Goal: Information Seeking & Learning: Compare options

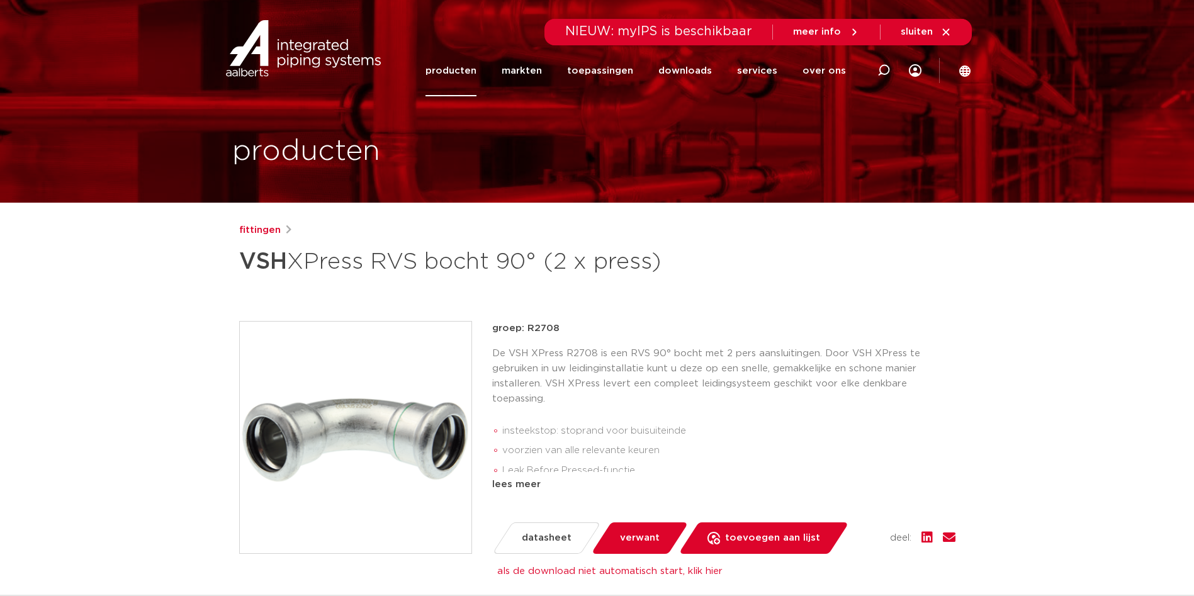
drag, startPoint x: 0, startPoint y: 0, endPoint x: 266, endPoint y: 117, distance: 290.8
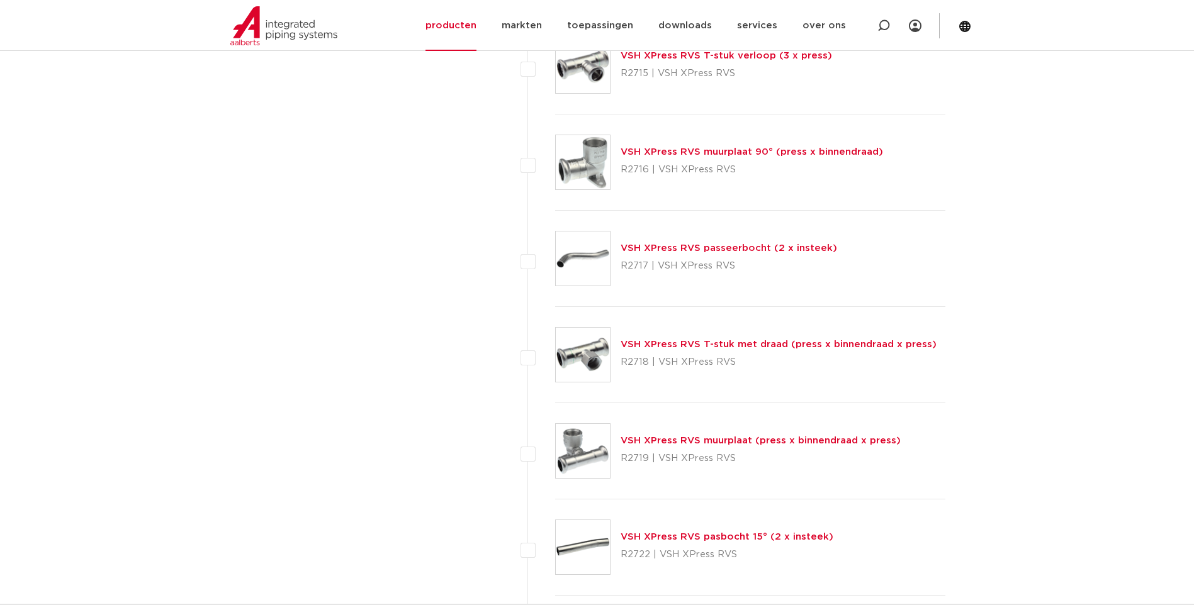
scroll to position [1511, 0]
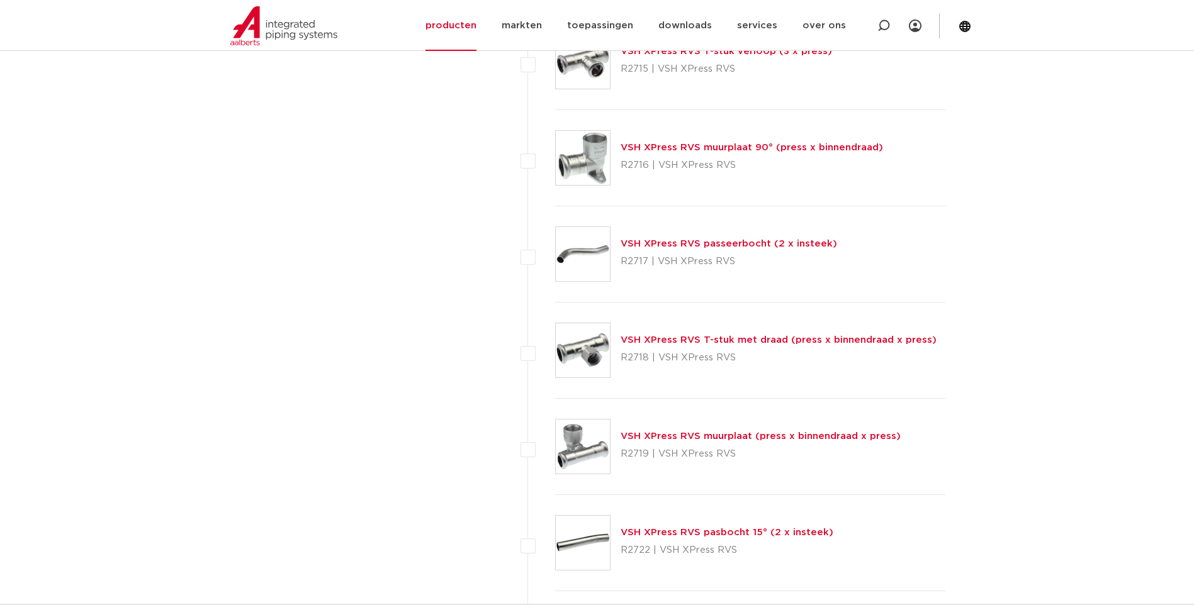
click at [675, 341] on link "VSH XPress RVS T-stuk met draad (press x binnendraad x press)" at bounding box center [779, 339] width 316 height 9
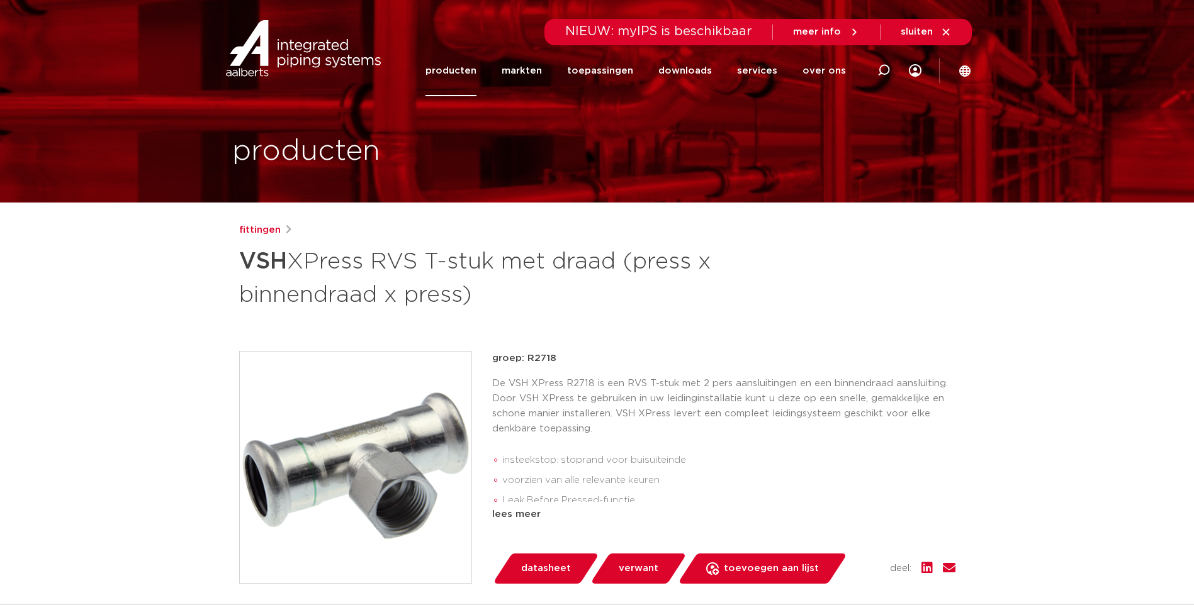
click at [546, 567] on span "datasheet" at bounding box center [546, 569] width 50 height 20
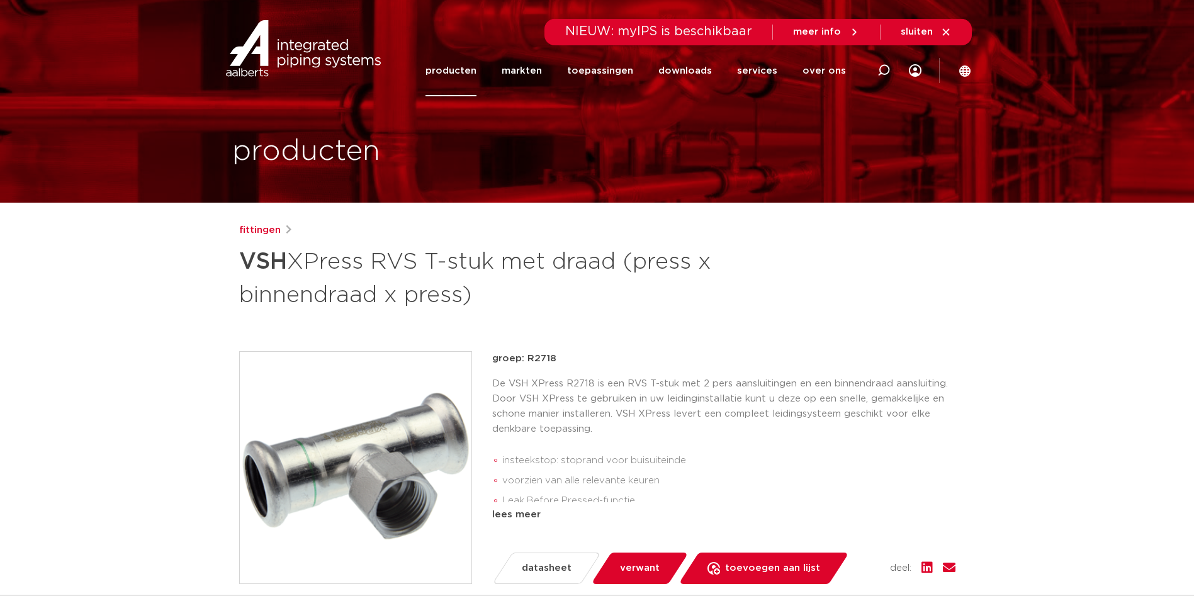
click at [538, 566] on span "datasheet" at bounding box center [547, 568] width 50 height 20
click at [535, 567] on span "datasheet" at bounding box center [547, 568] width 50 height 20
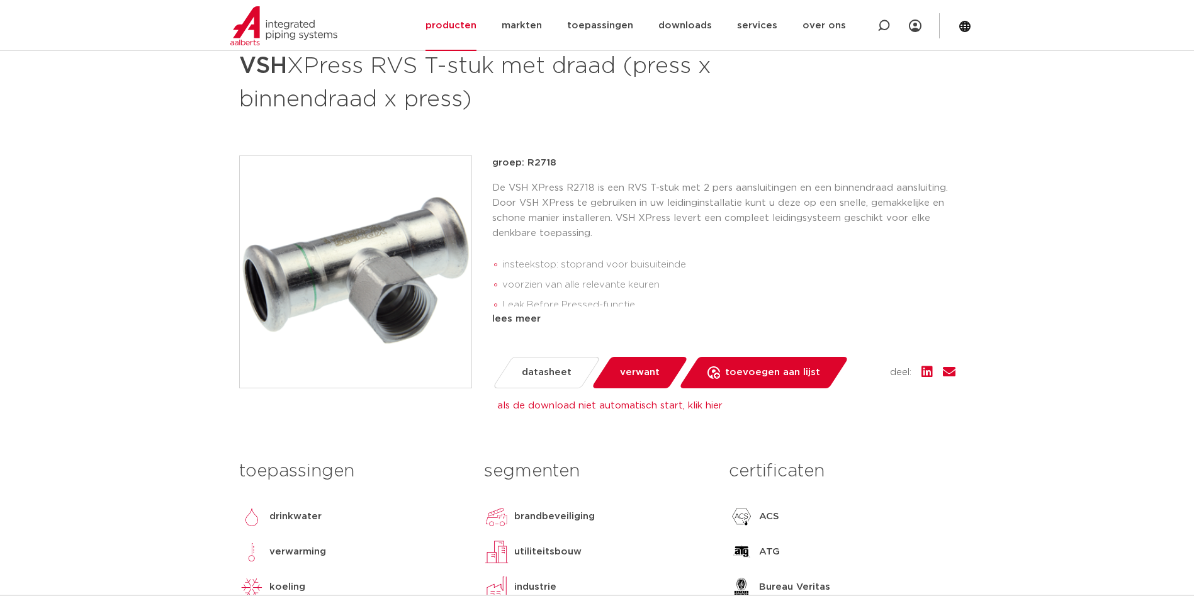
scroll to position [189, 0]
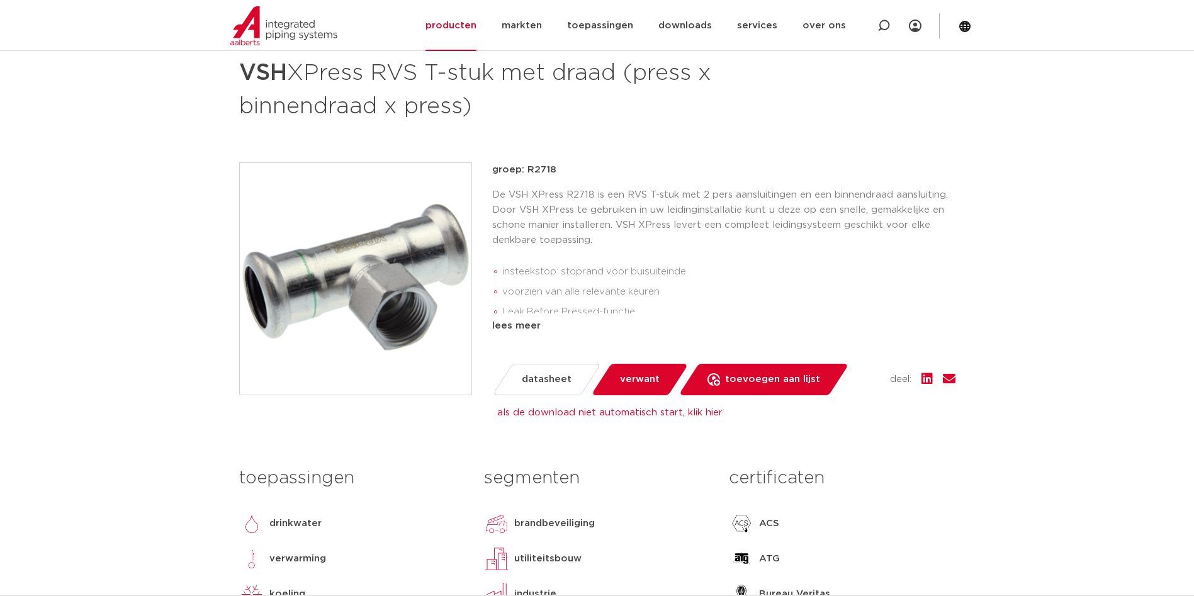
click at [552, 380] on span "datasheet" at bounding box center [547, 379] width 50 height 20
click at [706, 413] on link "als de download niet automatisch start, klik hier" at bounding box center [609, 412] width 225 height 9
click at [456, 24] on link "producten" at bounding box center [450, 25] width 51 height 51
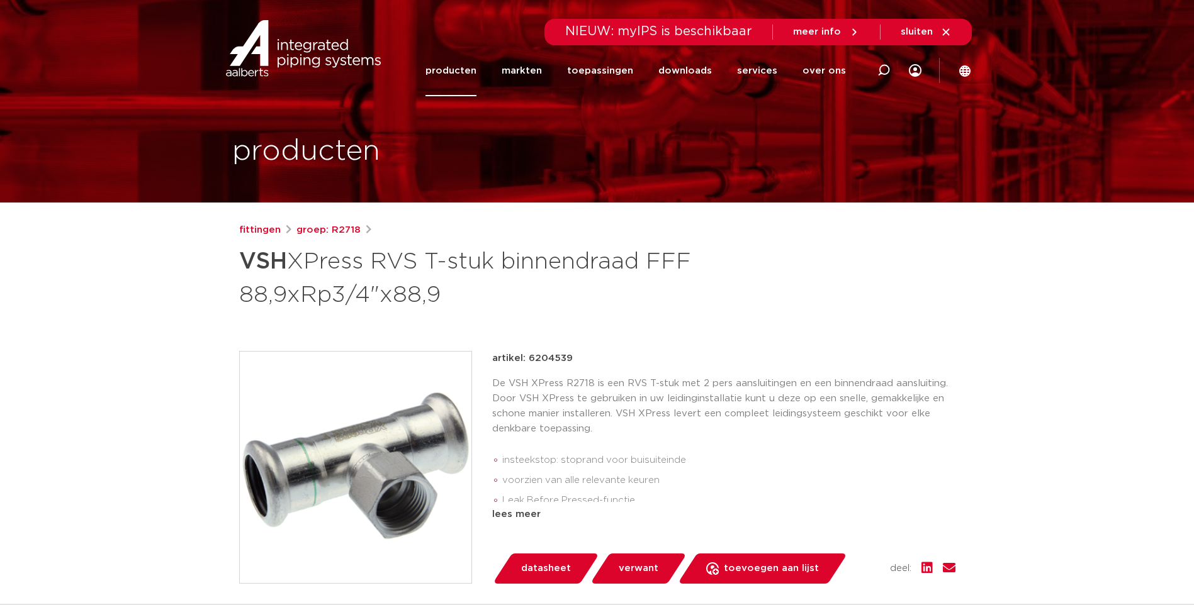
drag, startPoint x: 572, startPoint y: 358, endPoint x: 528, endPoint y: 359, distance: 44.1
click at [528, 359] on div "artikel: 6204539" at bounding box center [723, 358] width 463 height 15
copy p "6204539"
click at [538, 565] on span "datasheet" at bounding box center [546, 569] width 50 height 20
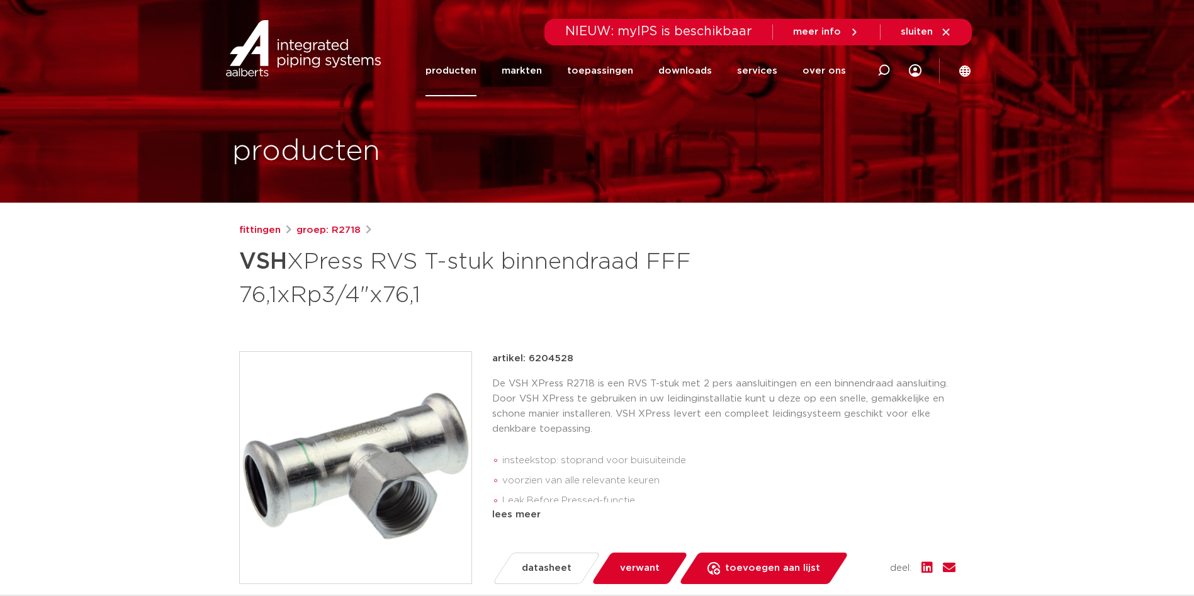
click at [757, 277] on div "fittingen groep: R2718 VSH XPress RVS T-stuk binnendraad FFF 76,1xRp3/4"x76,1" at bounding box center [597, 267] width 716 height 88
drag, startPoint x: 570, startPoint y: 359, endPoint x: 529, endPoint y: 361, distance: 41.0
click at [529, 361] on div "artikel: 6204528" at bounding box center [723, 358] width 463 height 15
copy p "6204528"
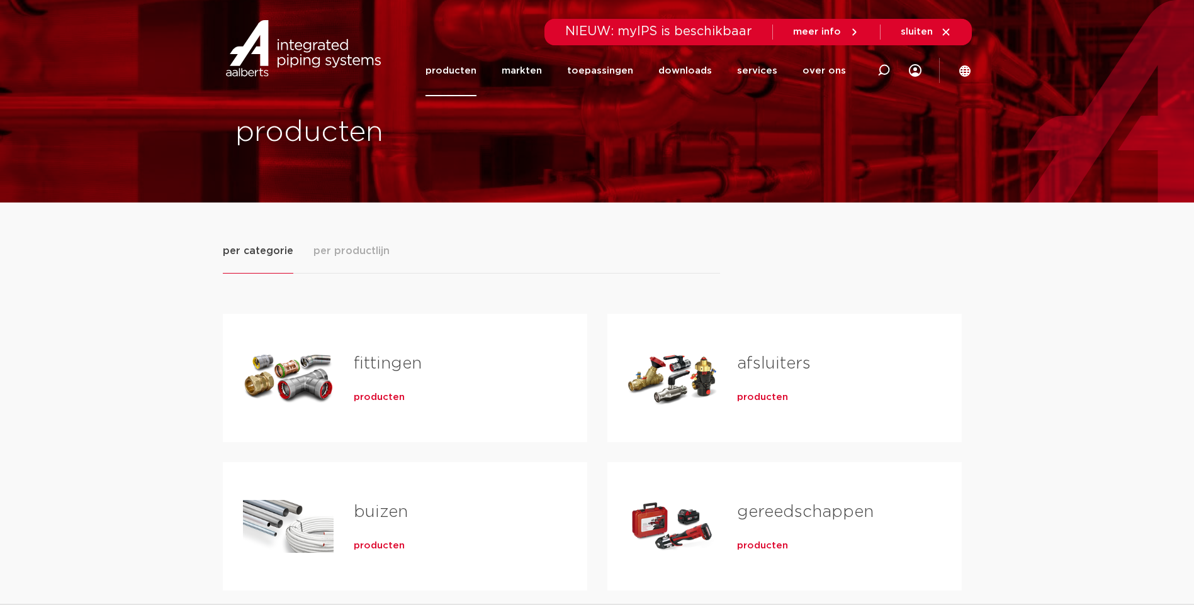
click at [369, 396] on span "producten" at bounding box center [379, 397] width 51 height 13
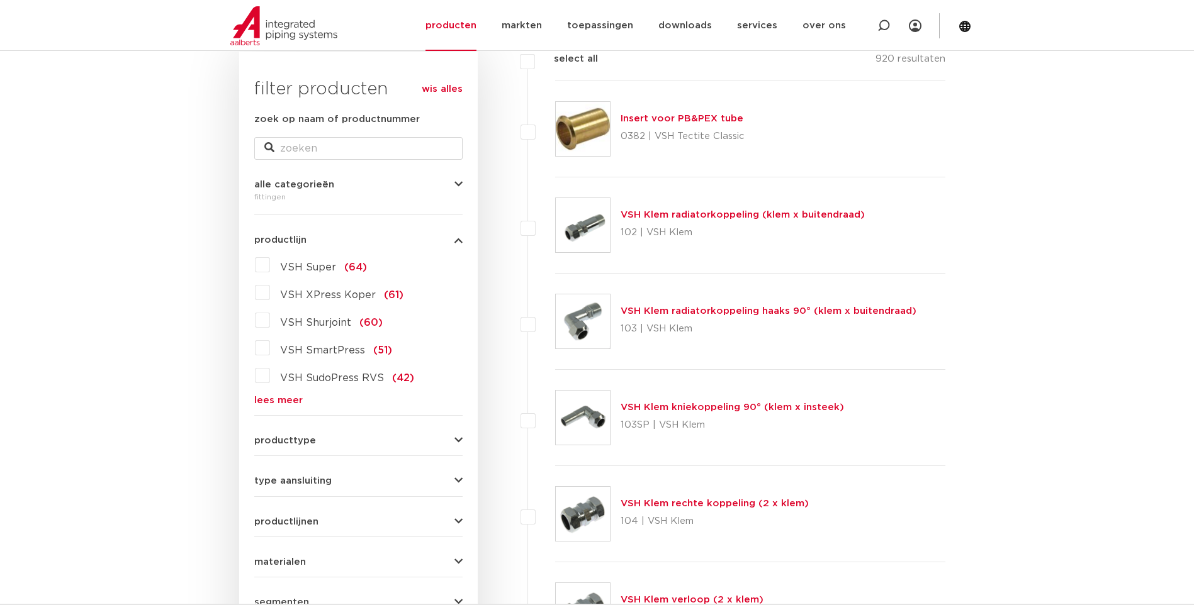
scroll to position [189, 0]
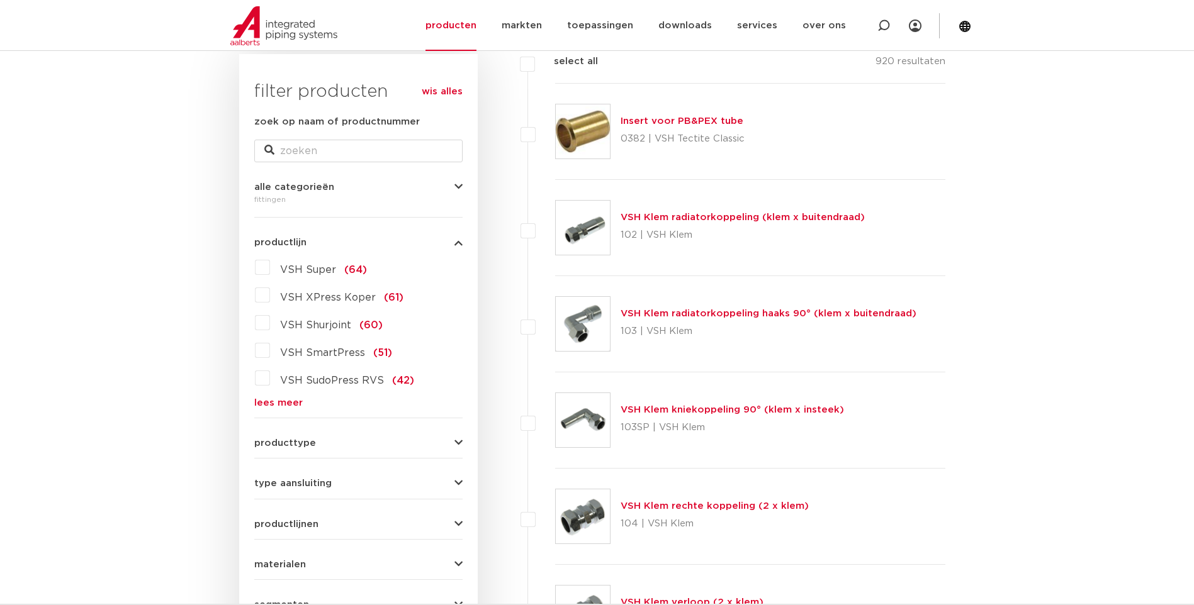
click at [280, 400] on link "lees meer" at bounding box center [358, 402] width 208 height 9
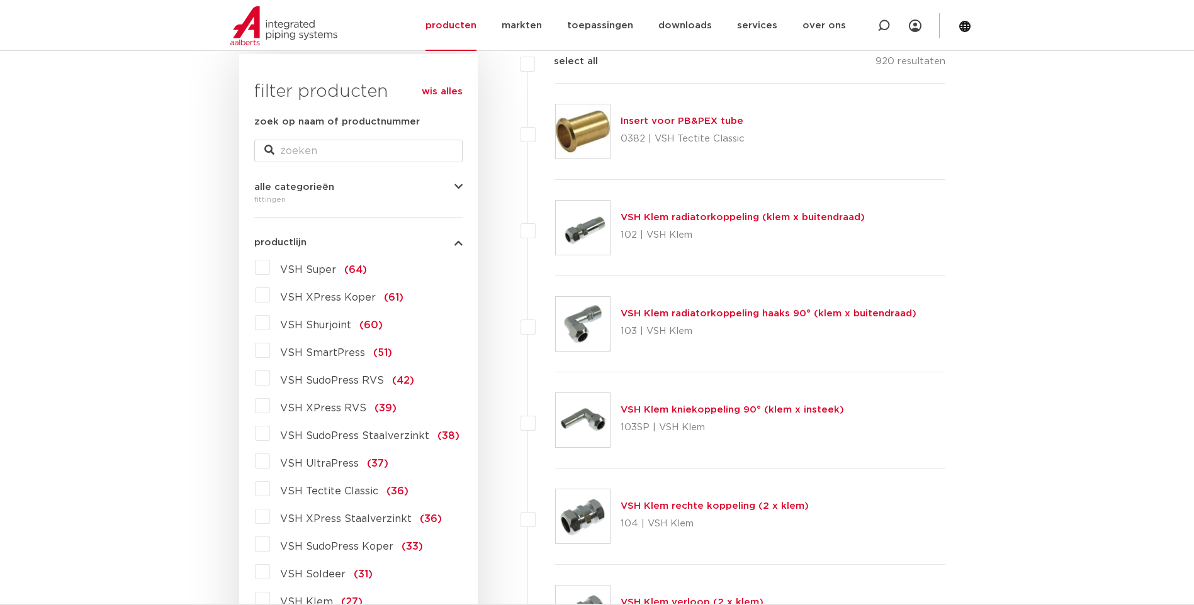
click at [270, 407] on label "VSH XPress RVS (39)" at bounding box center [333, 406] width 127 height 20
click at [0, 0] on input "VSH XPress RVS (39)" at bounding box center [0, 0] width 0 height 0
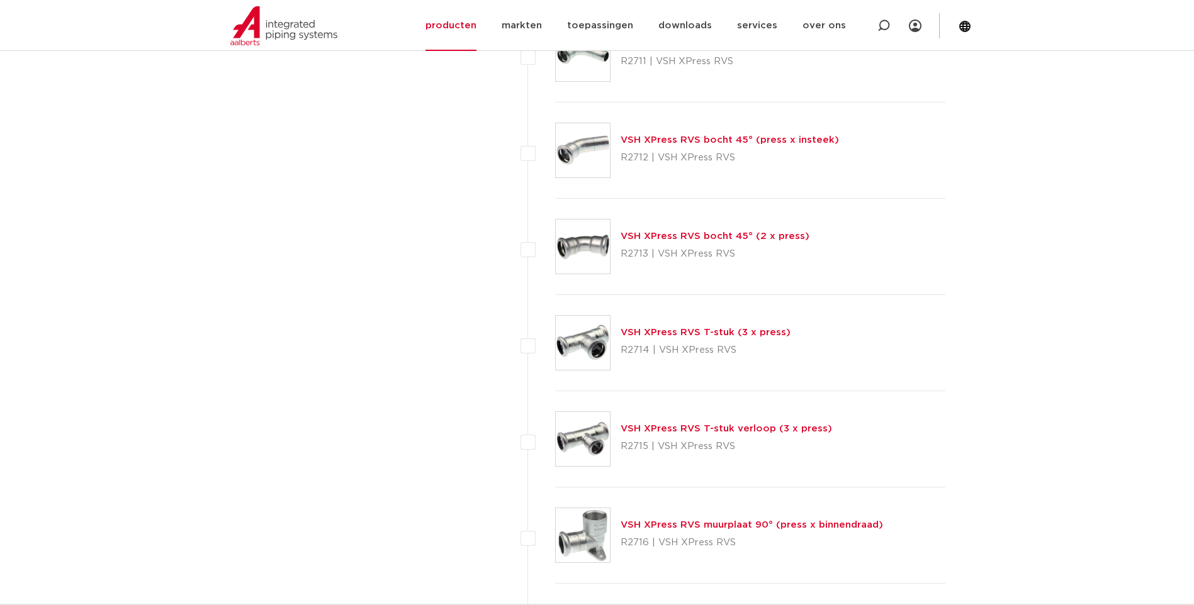
scroll to position [1196, 0]
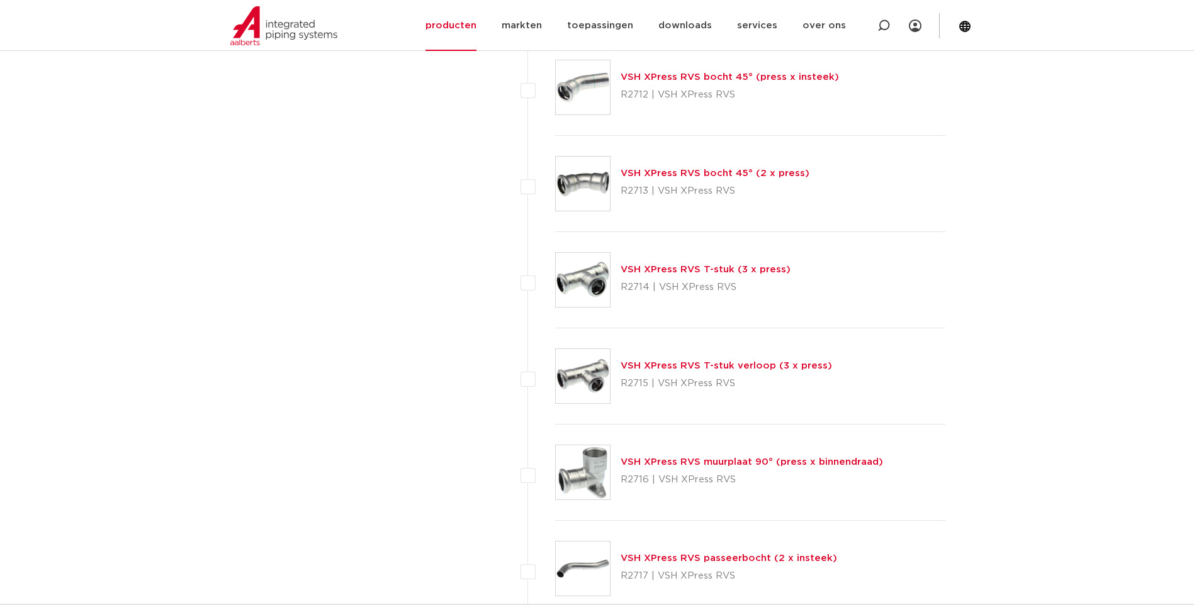
click at [660, 271] on link "VSH XPress RVS T-stuk (3 x press)" at bounding box center [706, 269] width 170 height 9
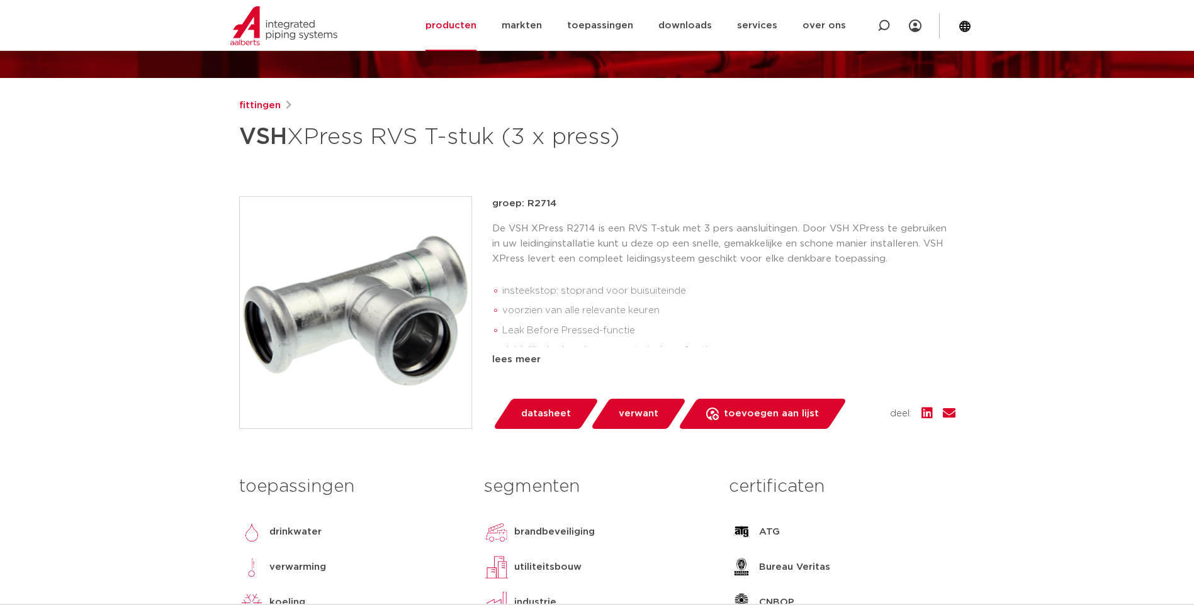
scroll to position [126, 0]
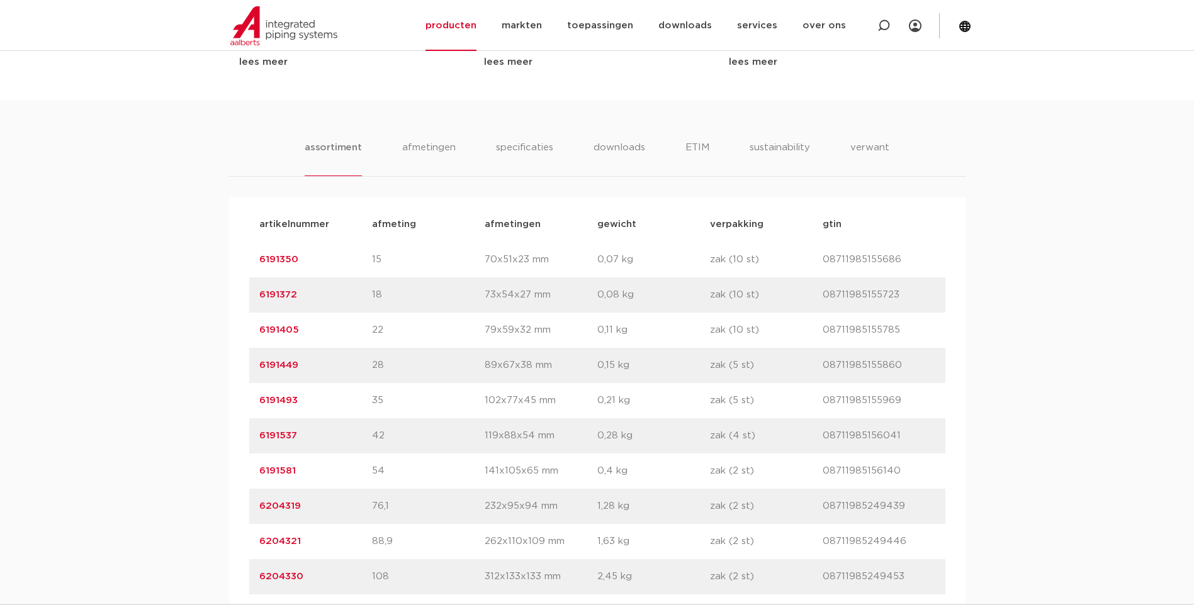
scroll to position [692, 0]
click at [432, 157] on li "afmetingen" at bounding box center [429, 162] width 55 height 36
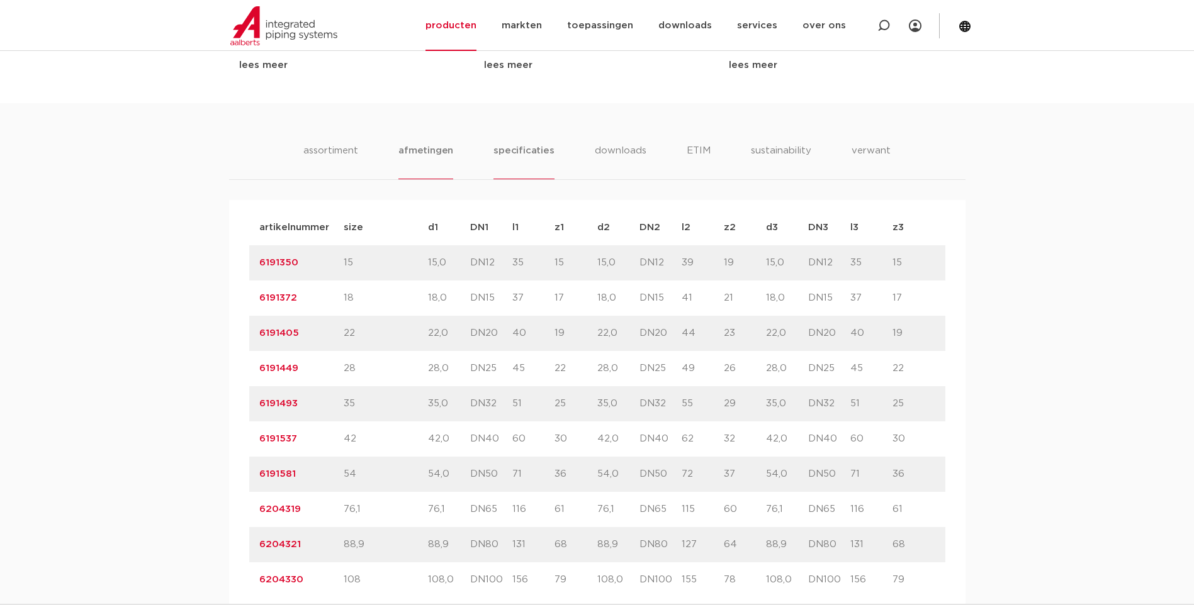
click at [519, 155] on li "specificaties" at bounding box center [523, 162] width 60 height 36
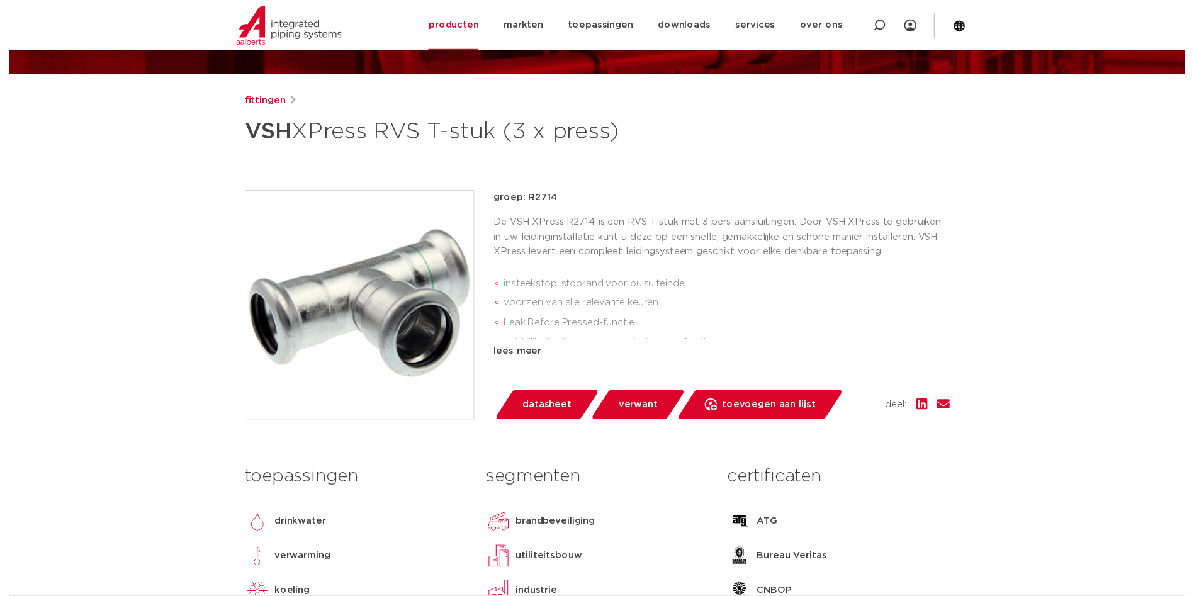
scroll to position [126, 0]
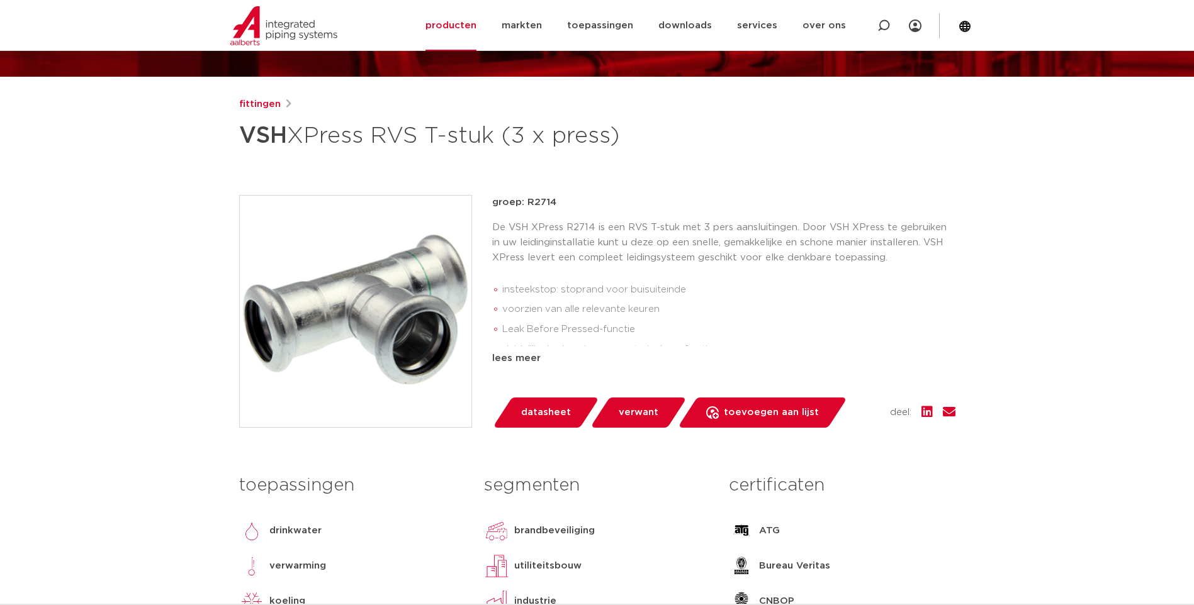
click at [538, 411] on span "datasheet" at bounding box center [546, 413] width 50 height 20
click at [454, 26] on link "producten" at bounding box center [450, 25] width 51 height 51
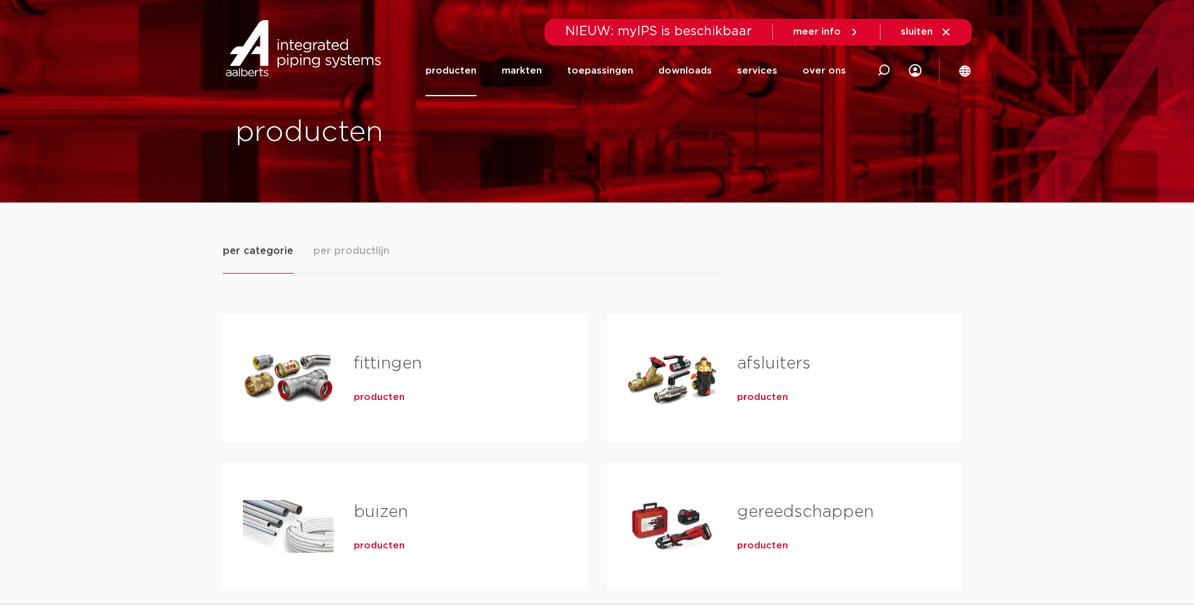
click at [380, 397] on span "producten" at bounding box center [379, 397] width 51 height 13
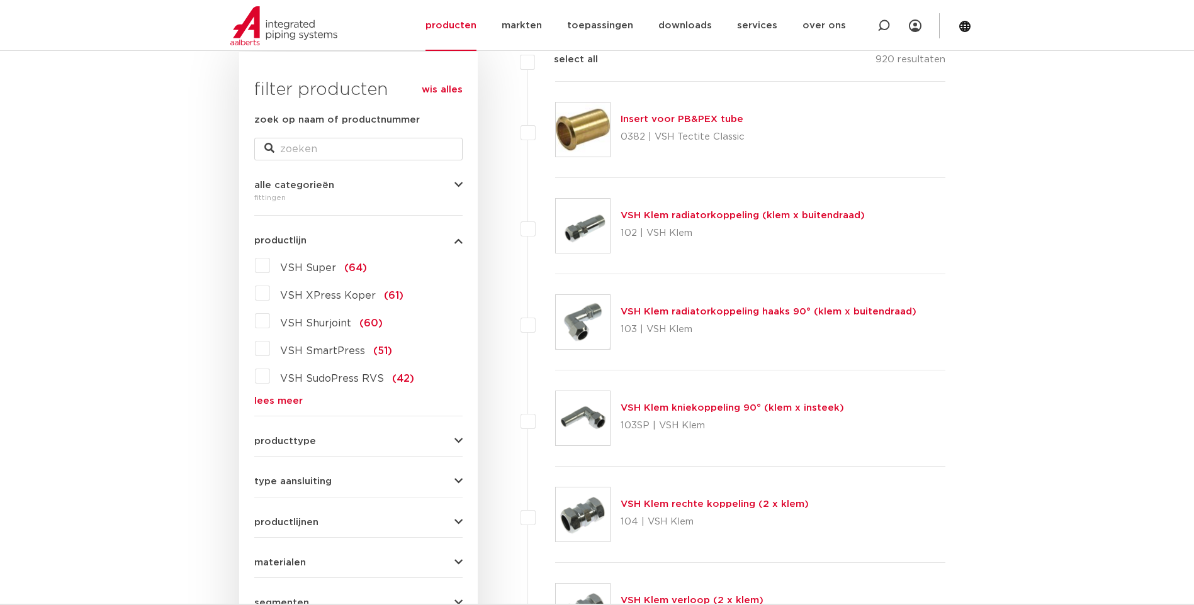
scroll to position [189, 0]
click at [276, 402] on link "lees meer" at bounding box center [358, 402] width 208 height 9
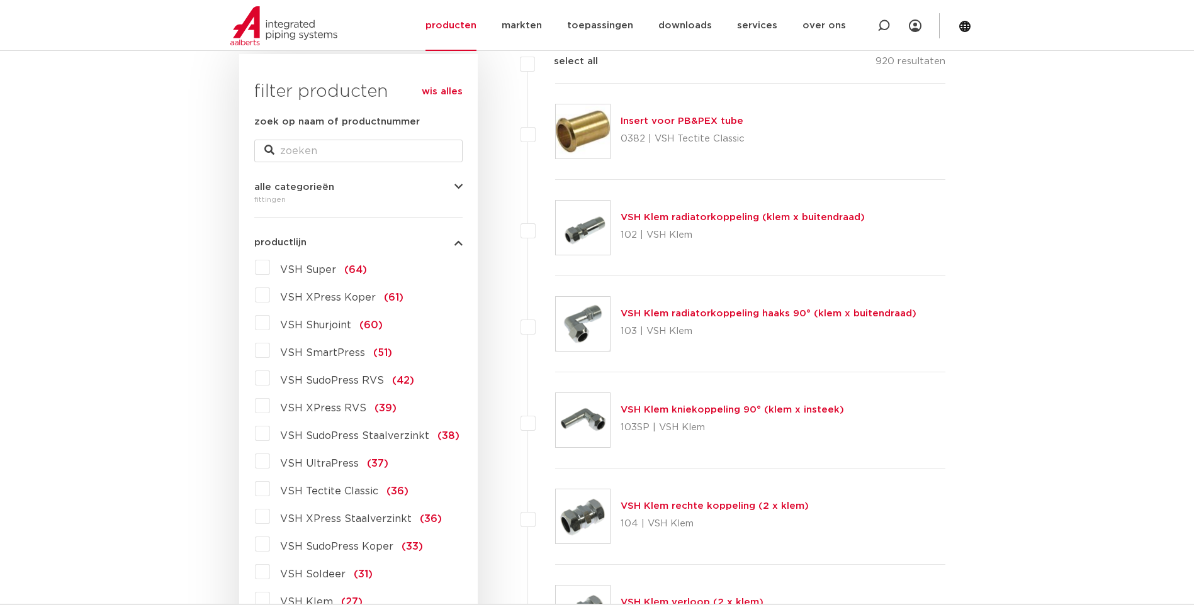
click at [270, 404] on label "VSH XPress RVS (39)" at bounding box center [333, 406] width 127 height 20
click at [0, 0] on input "VSH XPress RVS (39)" at bounding box center [0, 0] width 0 height 0
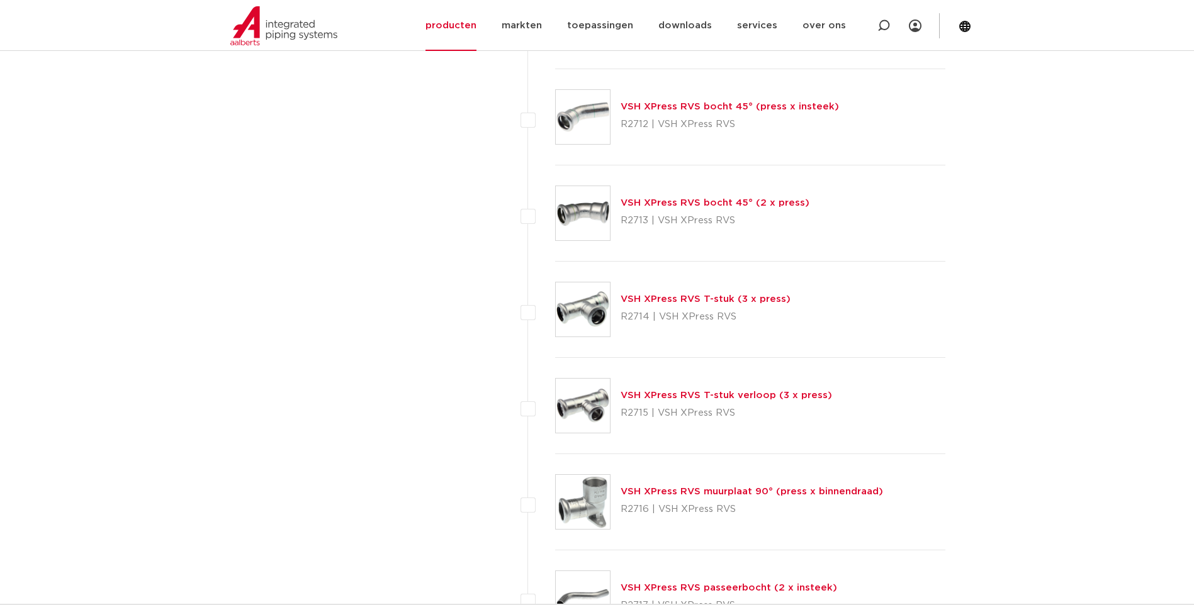
scroll to position [1196, 0]
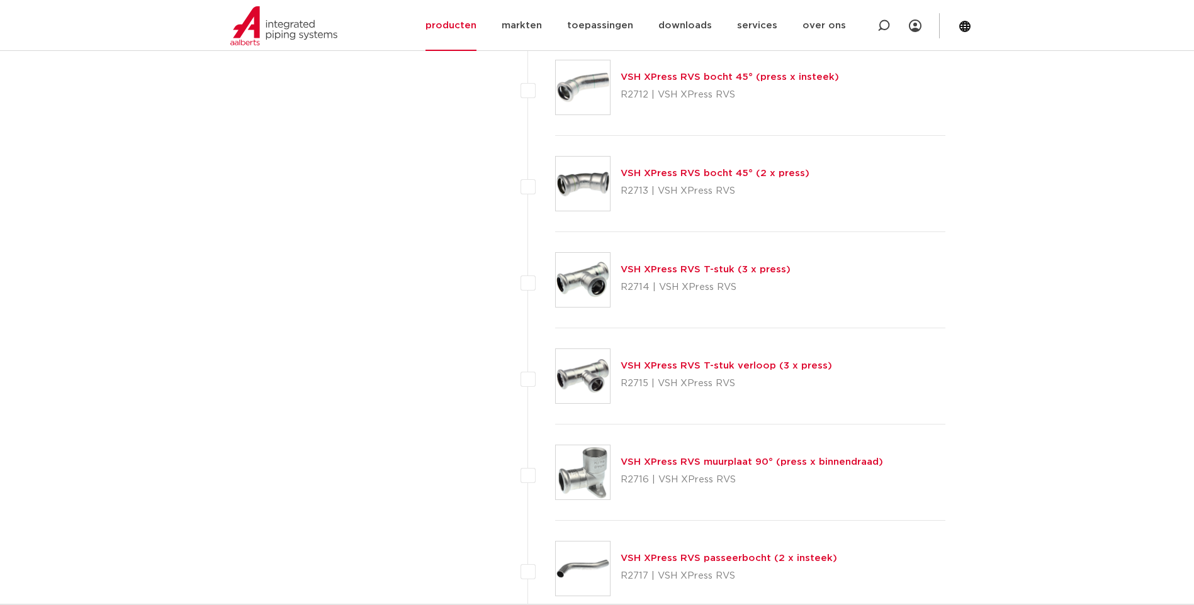
click at [671, 364] on link "VSH XPress RVS T-stuk verloop (3 x press)" at bounding box center [726, 365] width 211 height 9
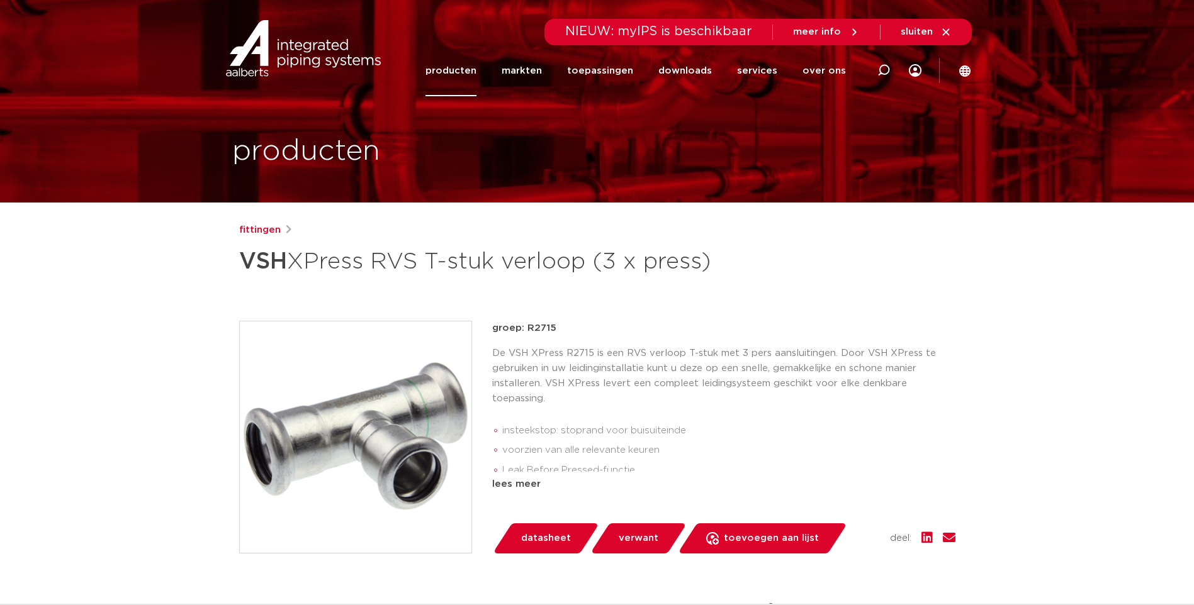
click at [543, 549] on span "datasheet" at bounding box center [546, 539] width 50 height 20
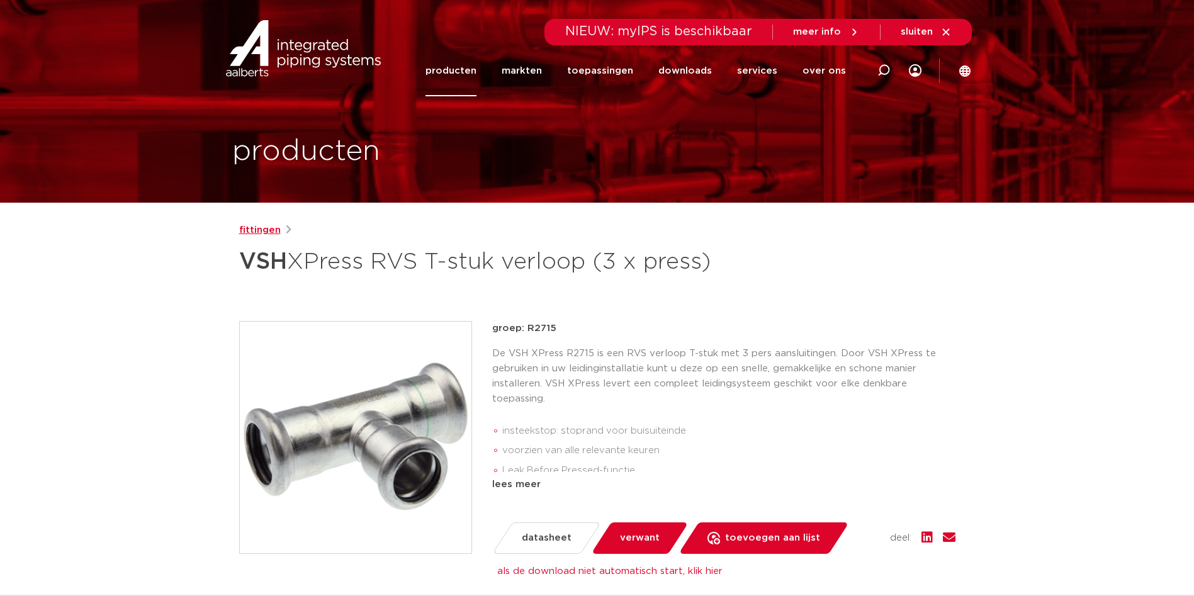
click at [254, 229] on link "fittingen" at bounding box center [260, 230] width 42 height 15
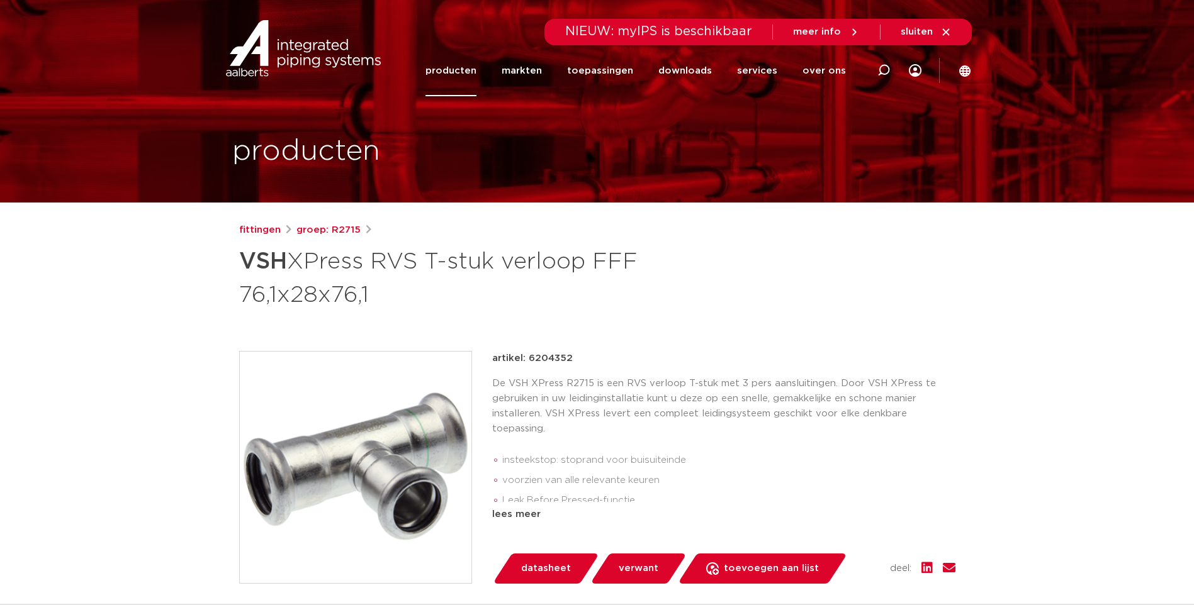
click at [390, 468] on img at bounding box center [356, 468] width 232 height 232
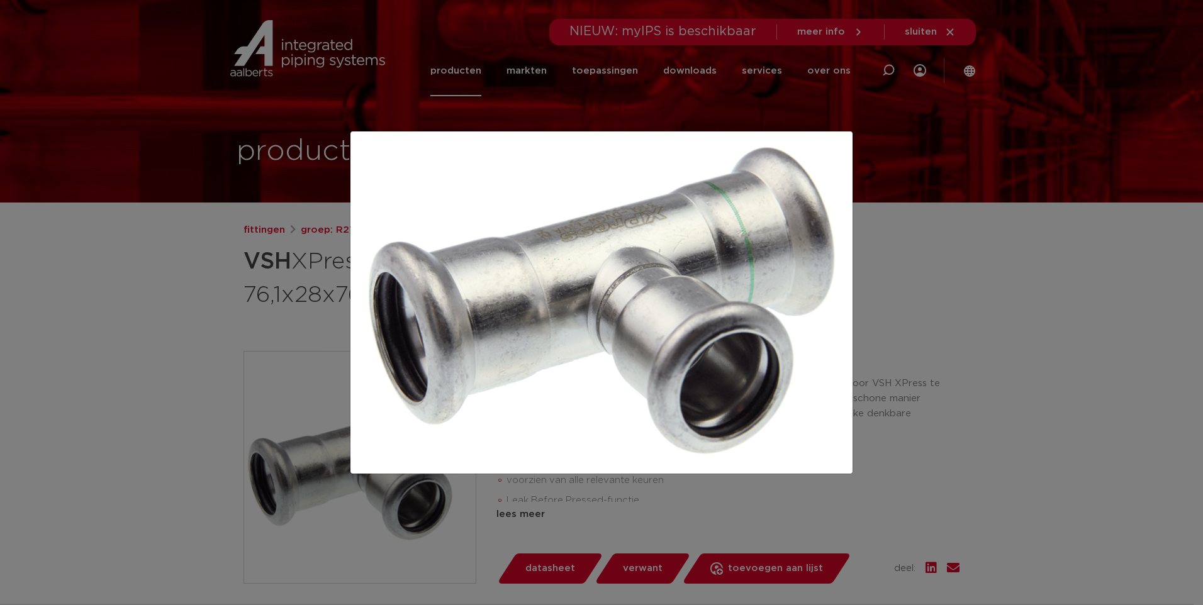
click at [1009, 371] on div at bounding box center [601, 302] width 1203 height 605
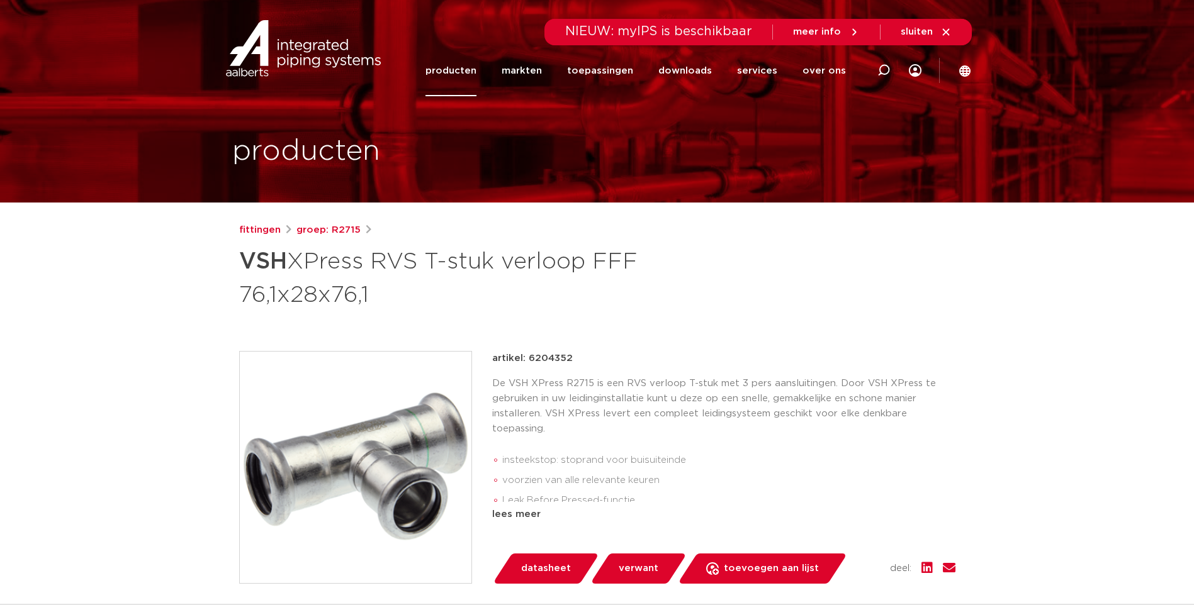
click at [573, 359] on div "artikel: 6204352" at bounding box center [723, 358] width 463 height 15
drag, startPoint x: 568, startPoint y: 359, endPoint x: 527, endPoint y: 357, distance: 41.0
click at [527, 357] on p "artikel: 6204352" at bounding box center [532, 358] width 81 height 15
copy p "6204352"
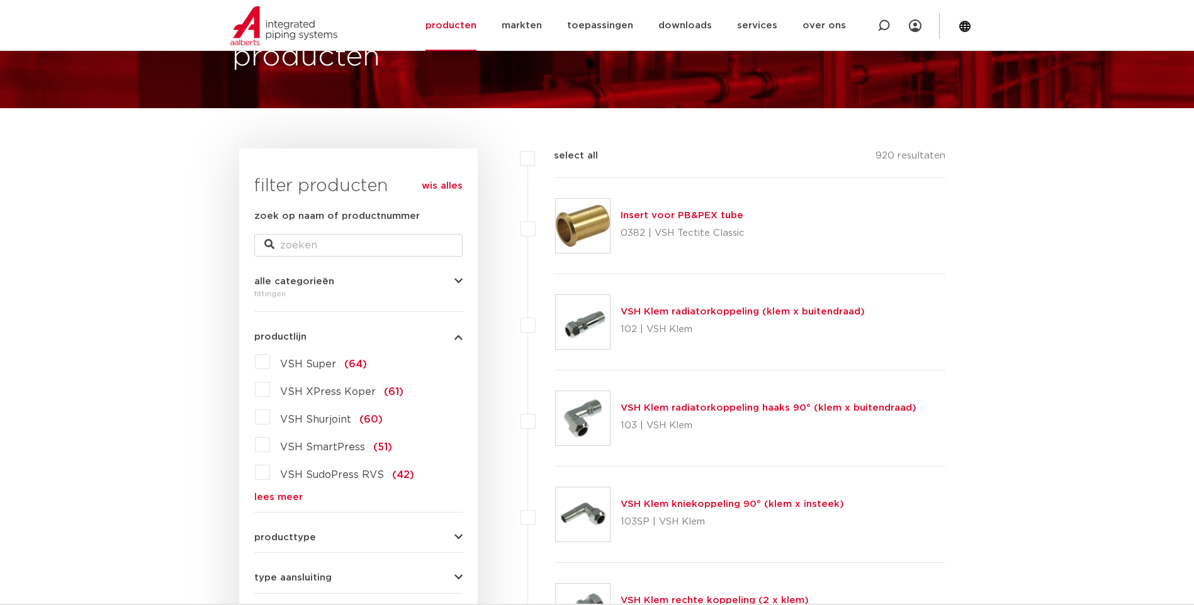
scroll to position [126, 0]
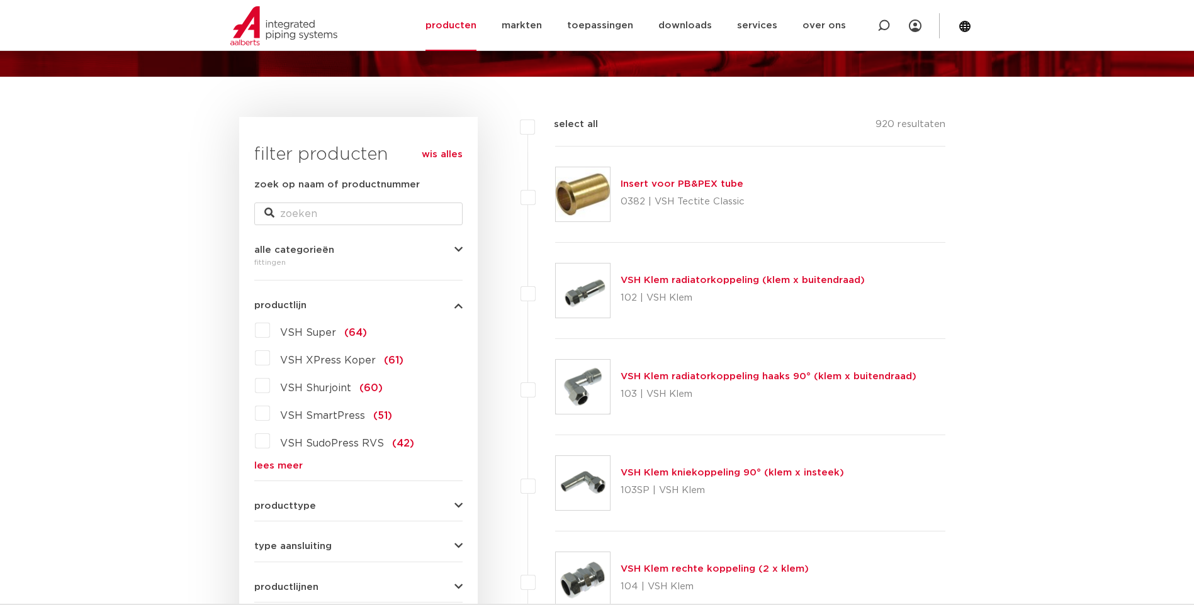
click at [283, 468] on link "lees meer" at bounding box center [358, 465] width 208 height 9
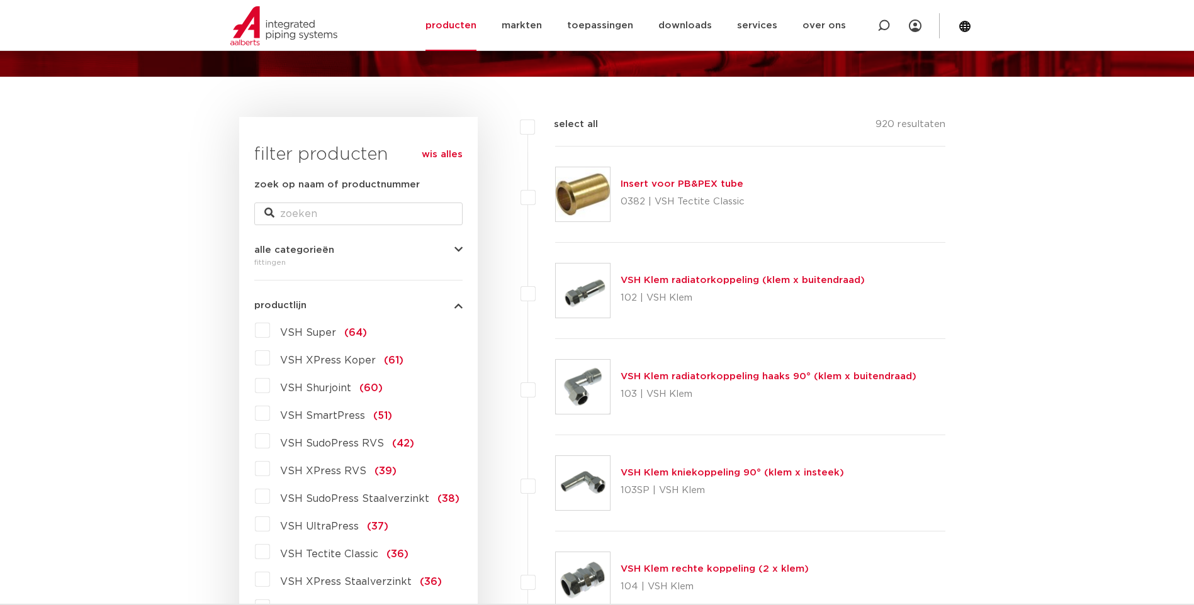
click at [270, 473] on label "VSH XPress RVS (39)" at bounding box center [333, 469] width 127 height 20
click at [0, 0] on input "VSH XPress RVS (39)" at bounding box center [0, 0] width 0 height 0
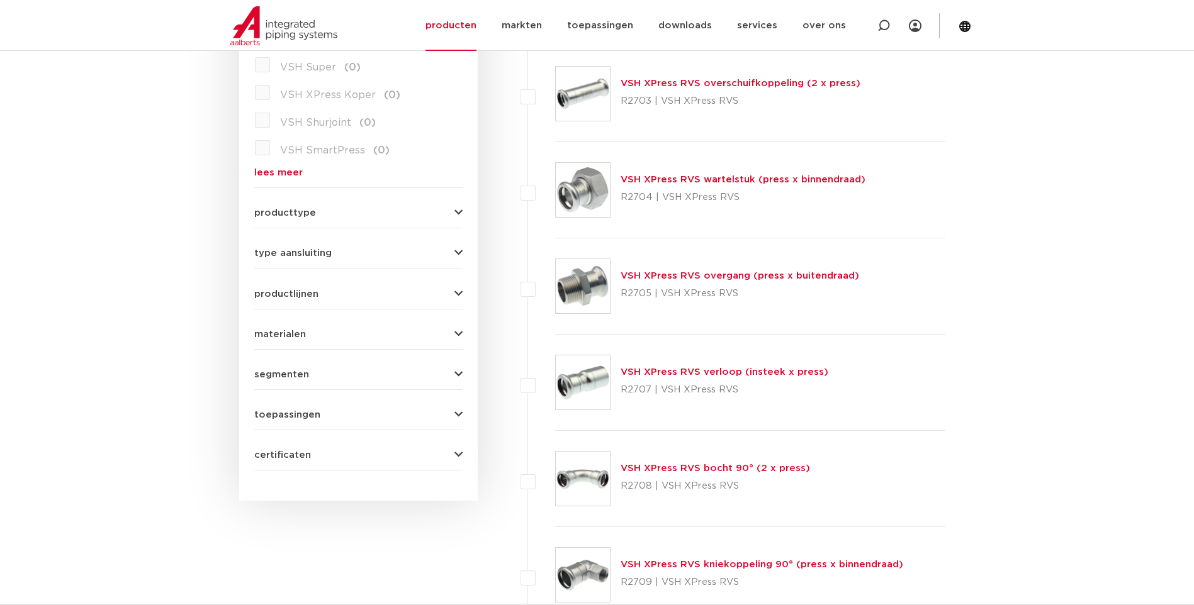
scroll to position [441, 0]
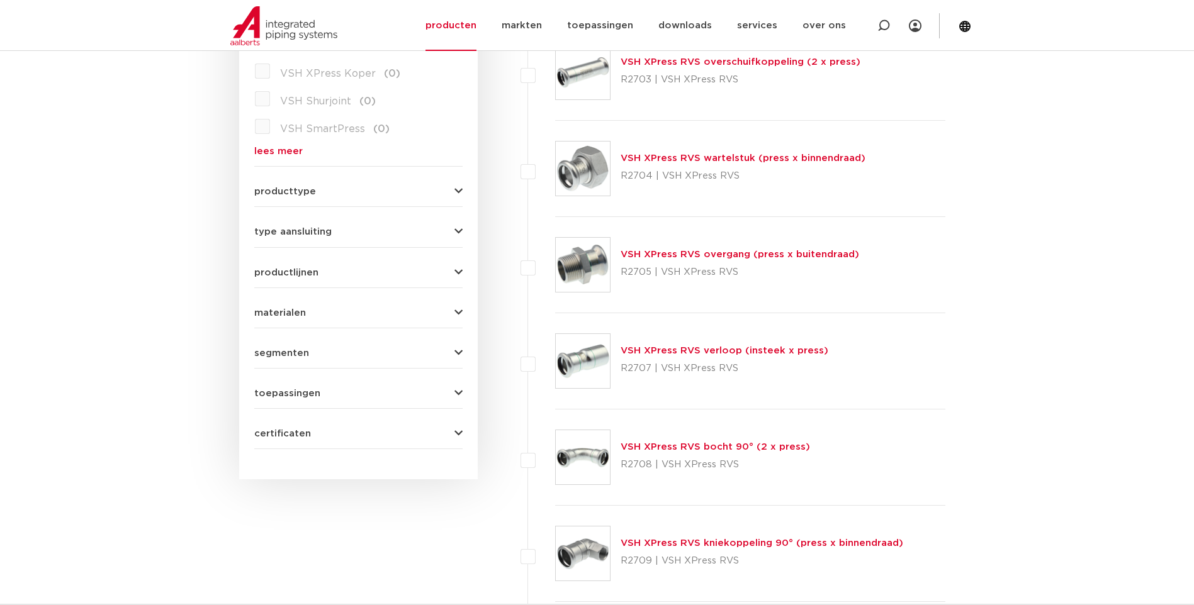
click at [684, 353] on link "VSH XPress RVS verloop (insteek x press)" at bounding box center [725, 350] width 208 height 9
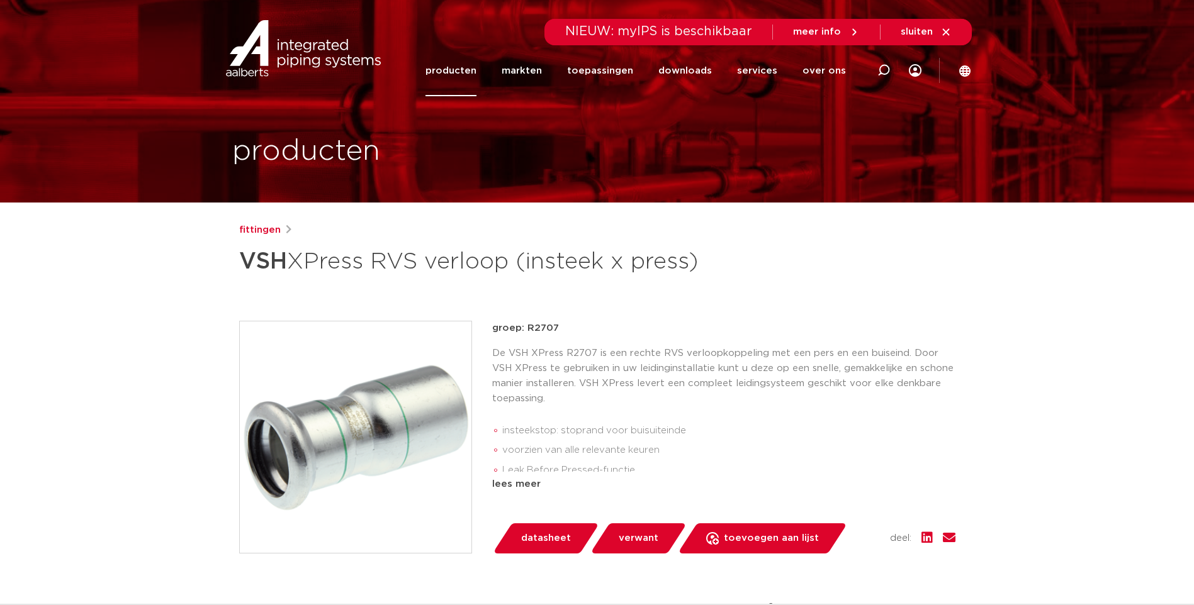
click at [536, 541] on span "datasheet" at bounding box center [546, 539] width 50 height 20
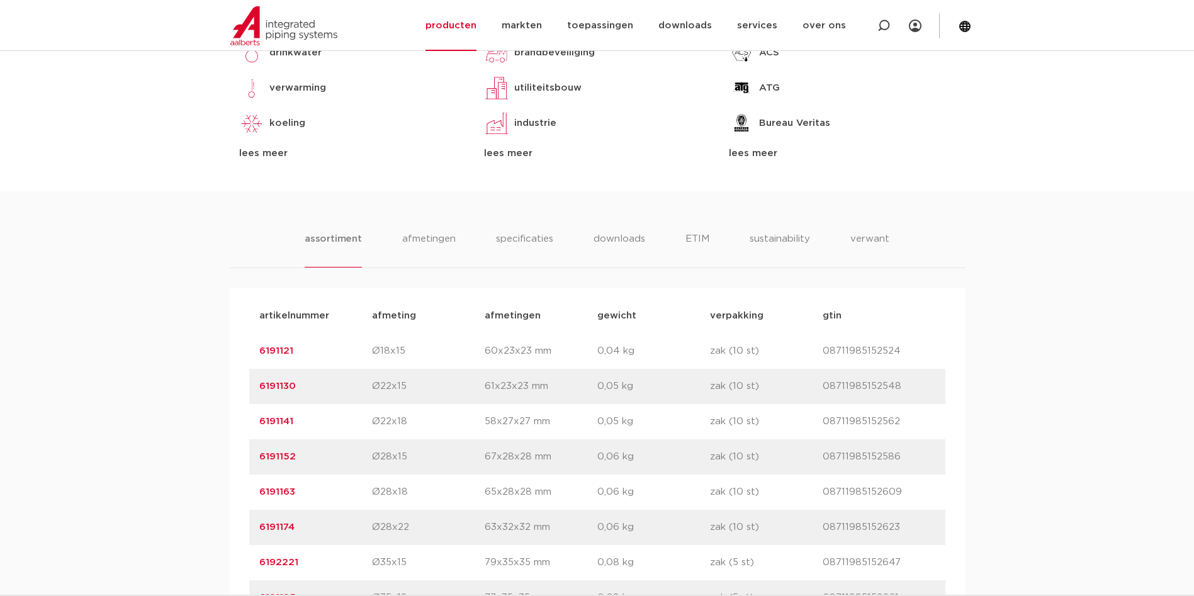
scroll to position [252, 0]
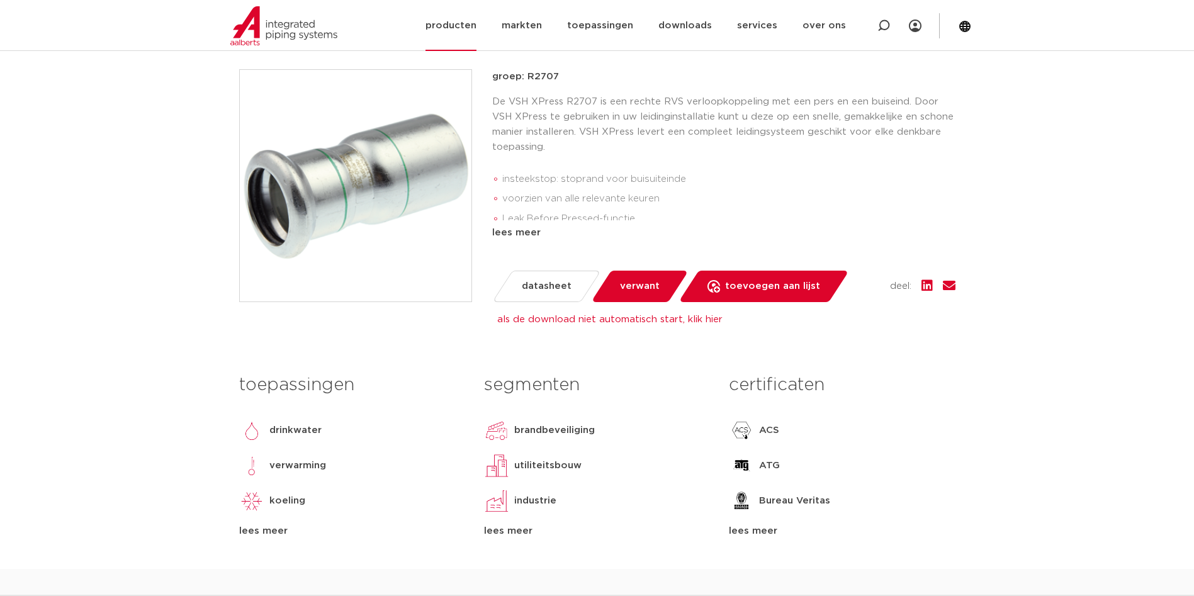
click at [463, 33] on link "producten" at bounding box center [450, 25] width 51 height 51
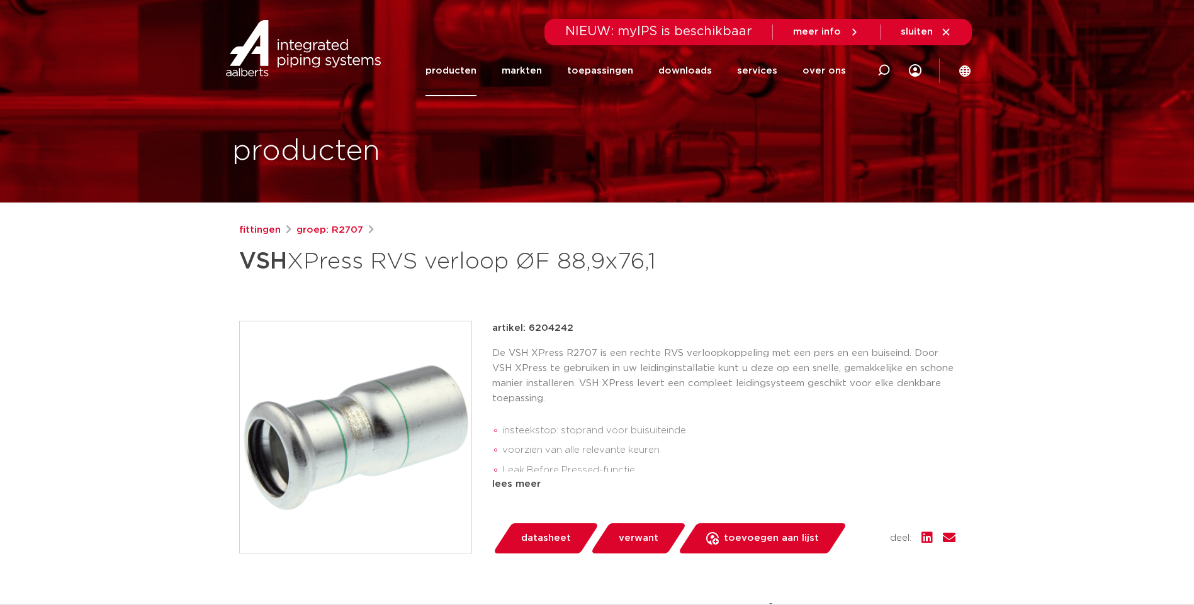
click at [711, 286] on div "fittingen groep: R2707 VSH XPress RVS verloop ØF 88,9x76,1" at bounding box center [597, 509] width 736 height 573
click at [380, 415] on img at bounding box center [356, 438] width 232 height 232
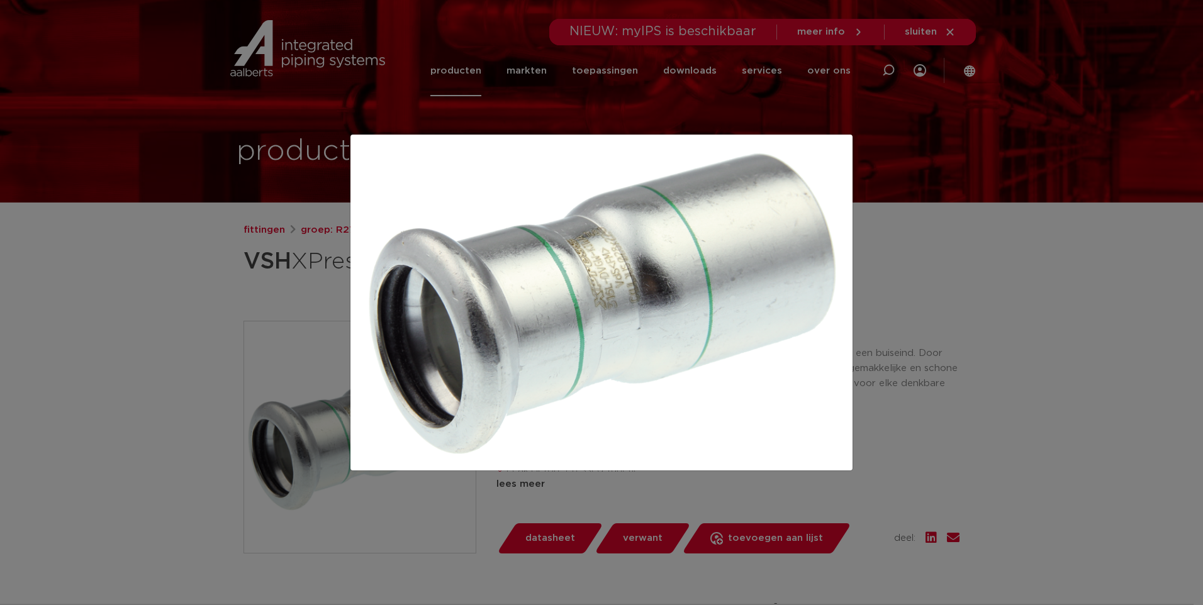
click at [938, 310] on div at bounding box center [601, 302] width 1203 height 605
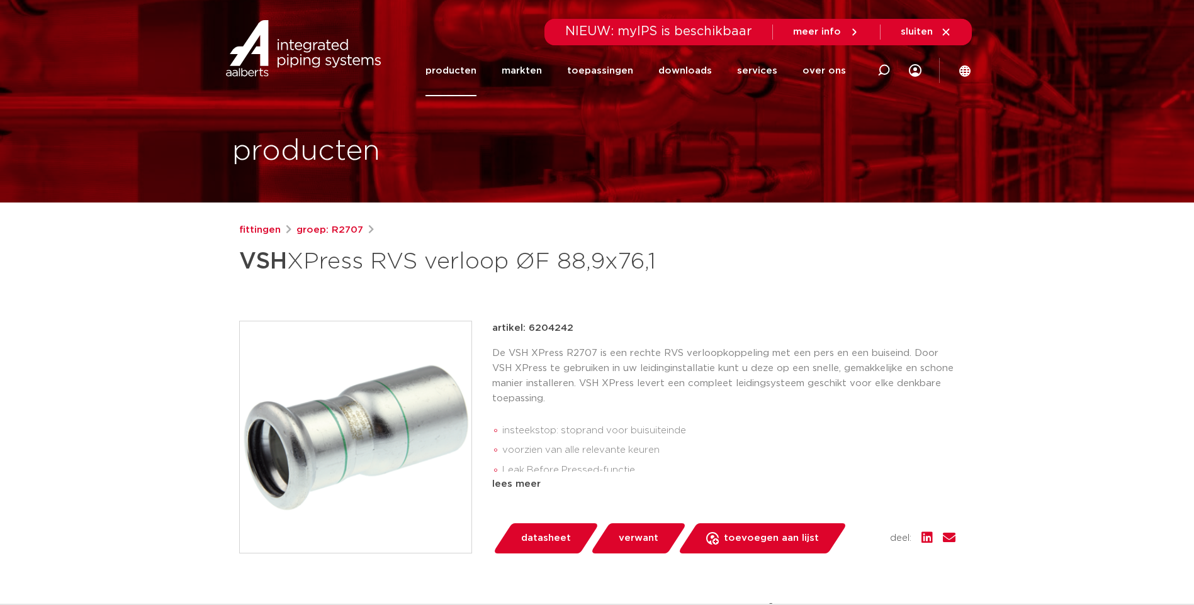
click at [354, 395] on img at bounding box center [356, 438] width 232 height 232
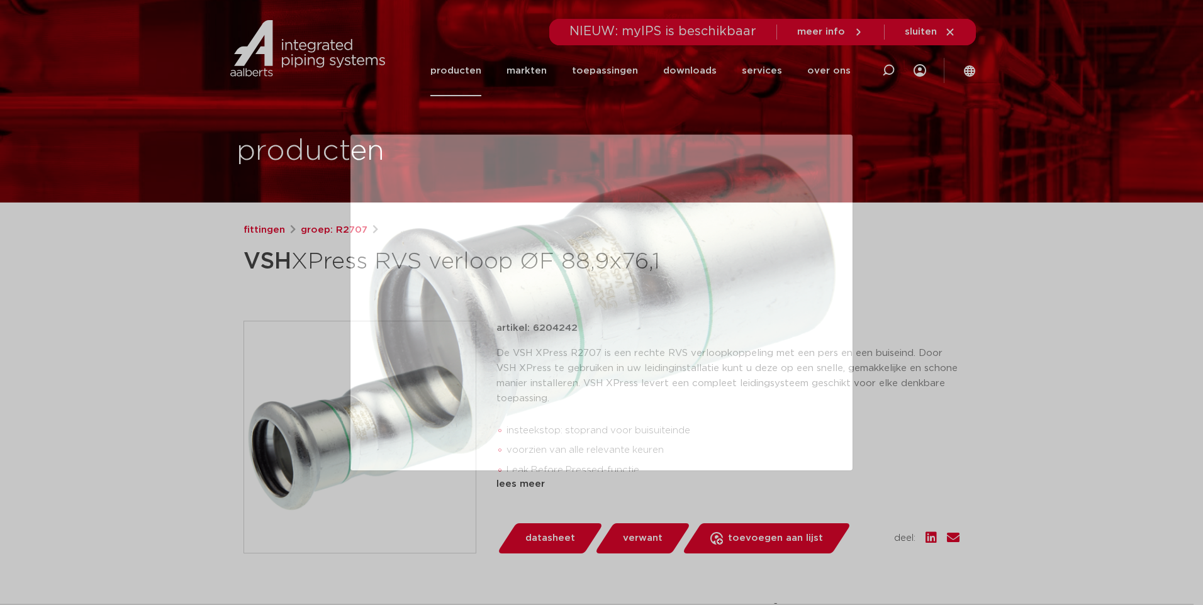
click at [735, 88] on div at bounding box center [601, 302] width 1203 height 605
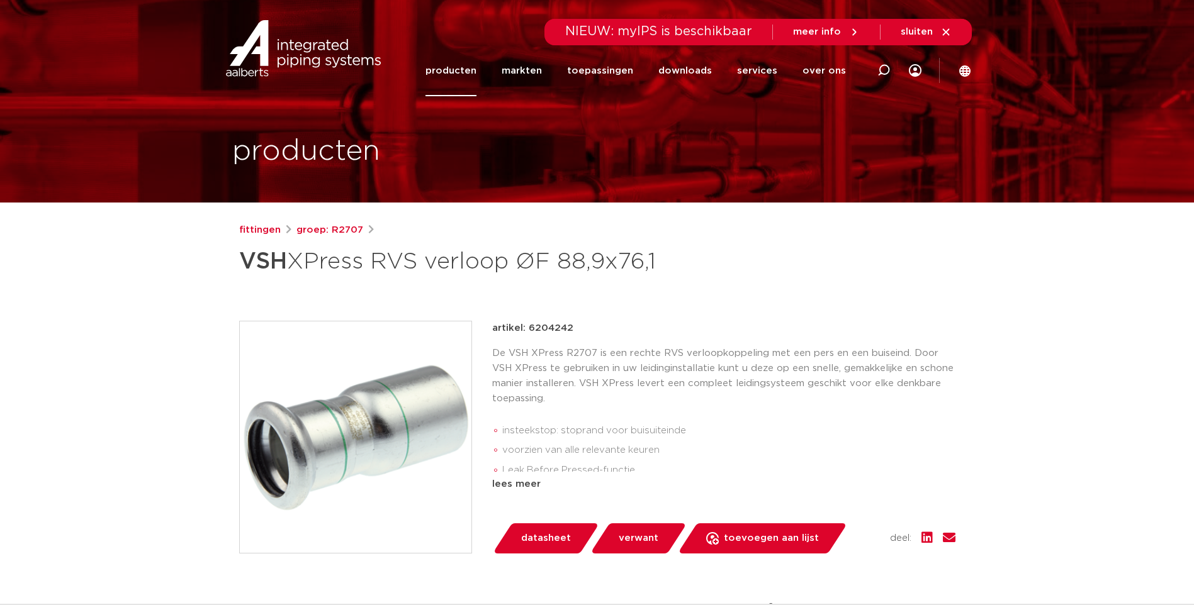
drag, startPoint x: 570, startPoint y: 327, endPoint x: 528, endPoint y: 329, distance: 42.2
click at [528, 329] on div "artikel: 6204242" at bounding box center [723, 328] width 463 height 15
copy p "6204242"
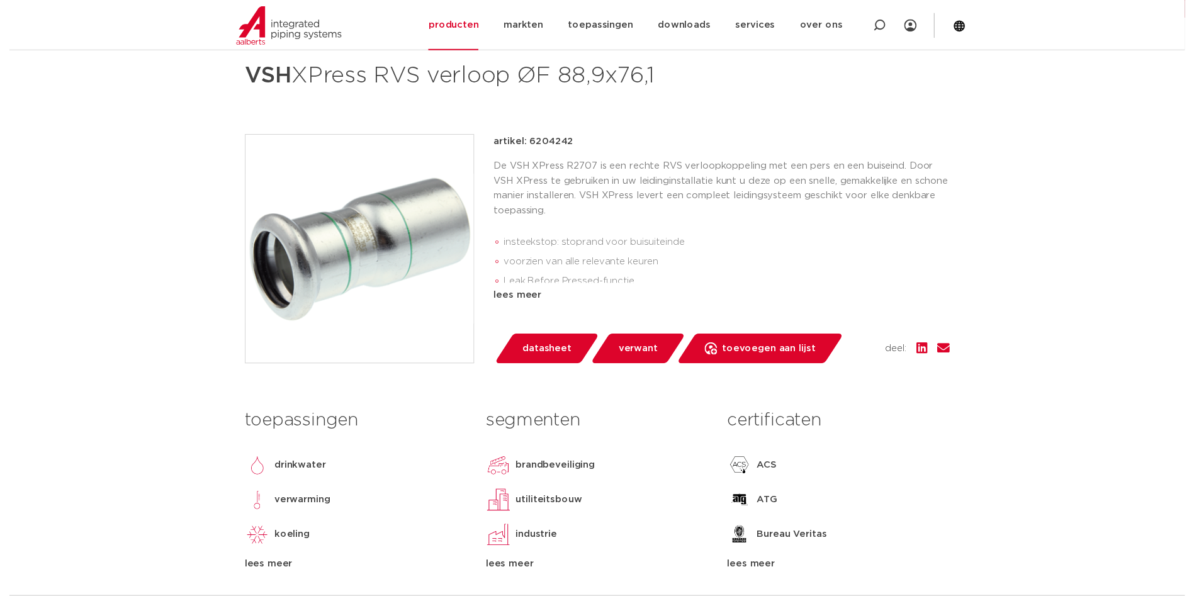
scroll to position [126, 0]
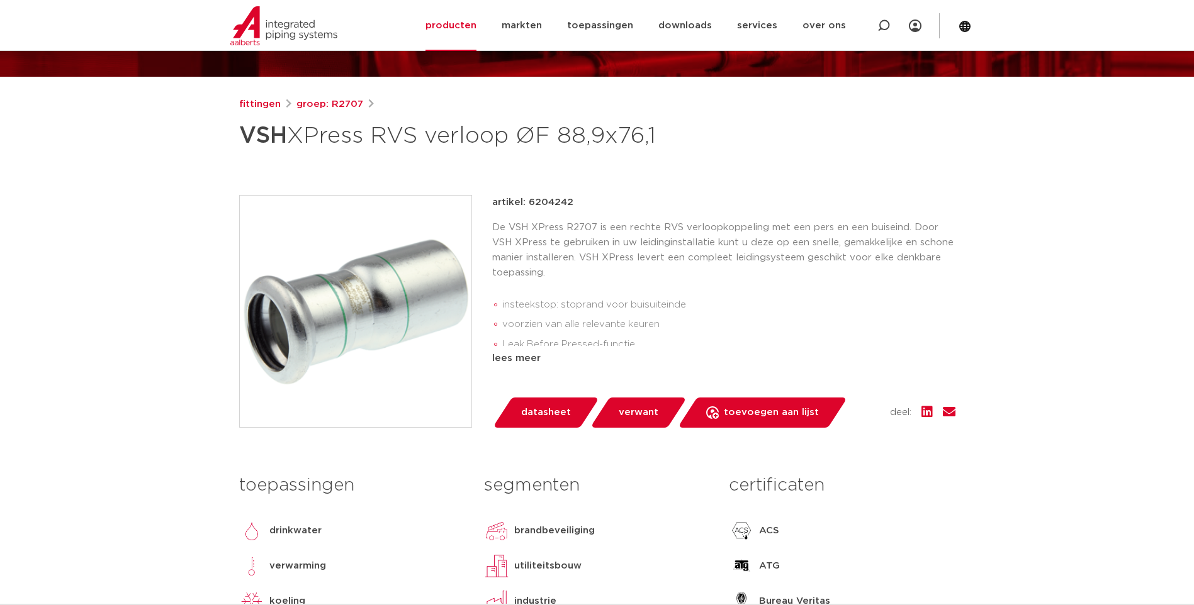
click at [547, 414] on span "datasheet" at bounding box center [546, 413] width 50 height 20
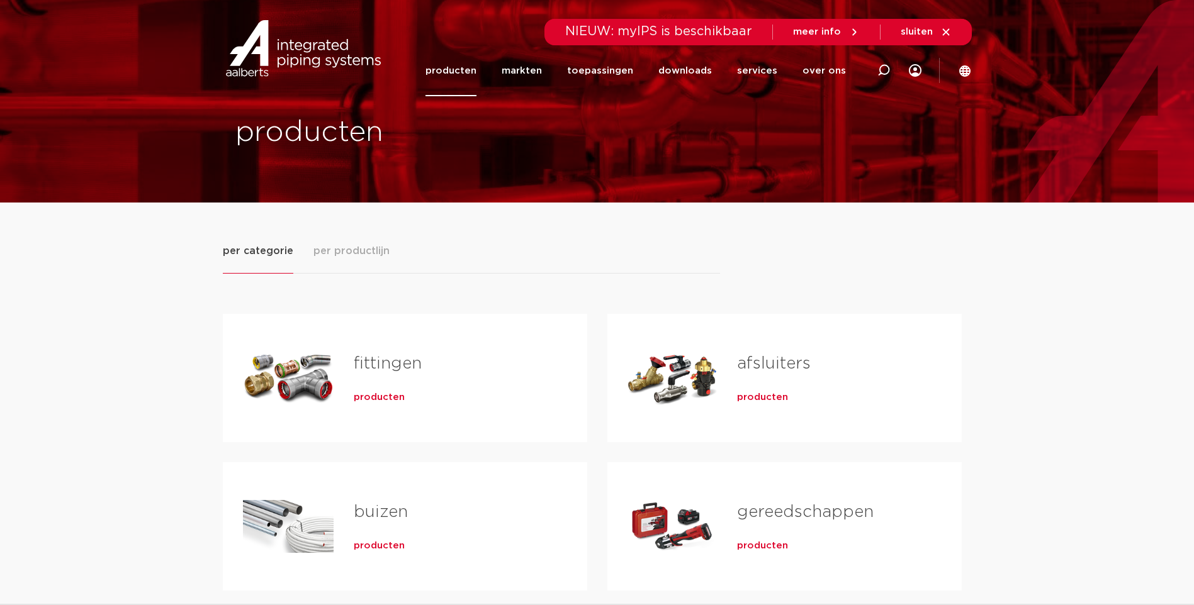
click at [369, 397] on span "producten" at bounding box center [379, 397] width 51 height 13
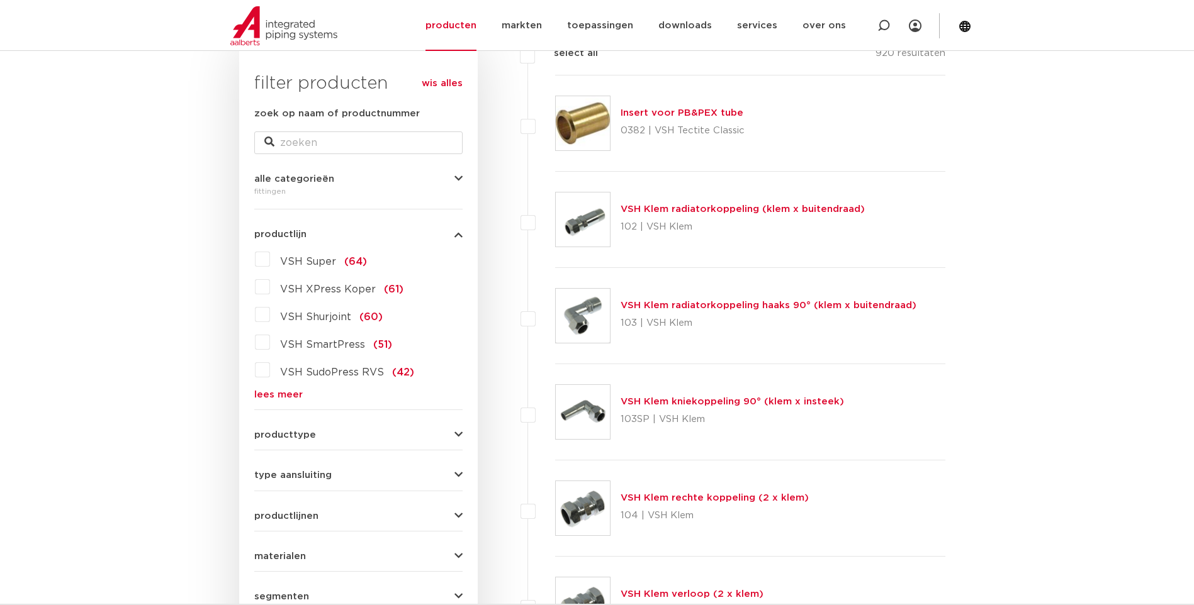
scroll to position [189, 0]
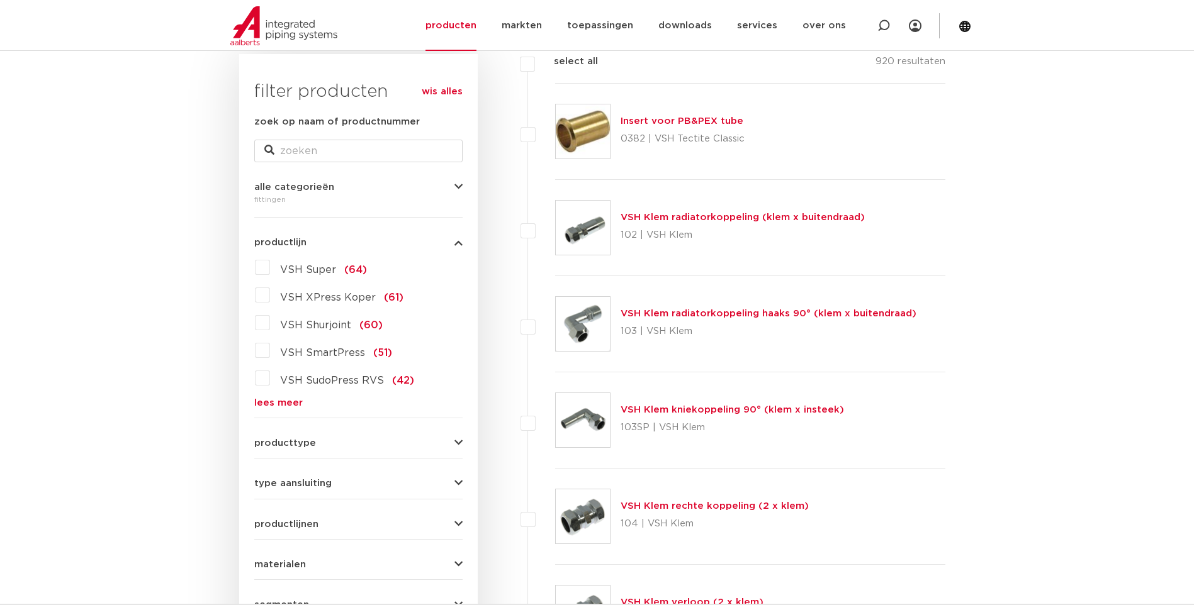
click at [281, 404] on link "lees meer" at bounding box center [358, 402] width 208 height 9
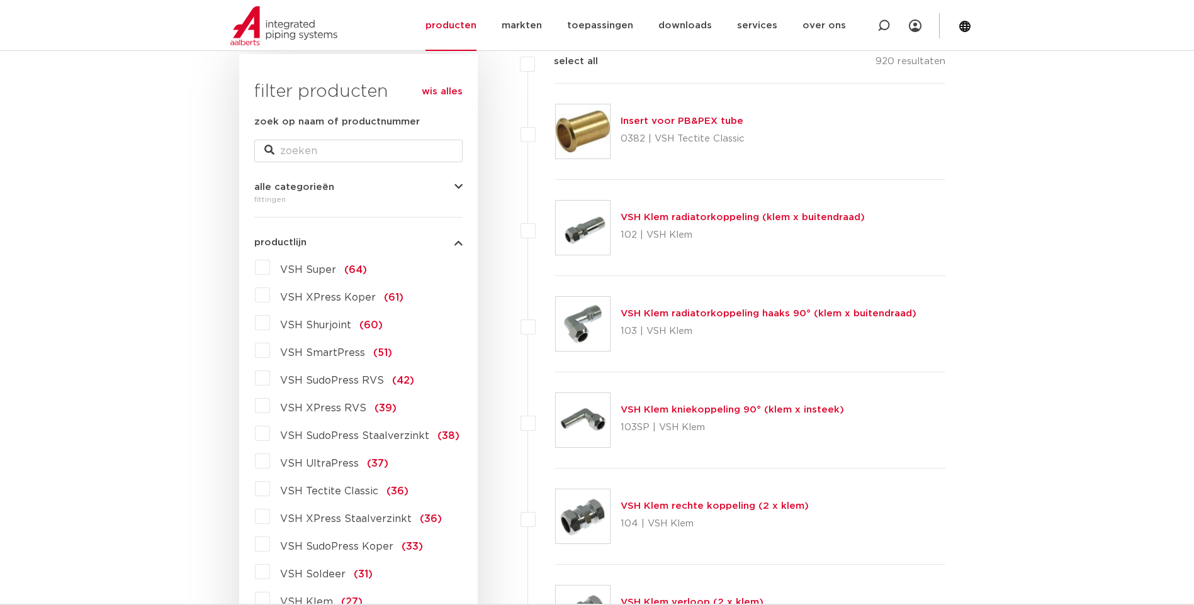
click at [270, 406] on label "VSH XPress RVS (39)" at bounding box center [333, 406] width 127 height 20
click at [0, 0] on input "VSH XPress RVS (39)" at bounding box center [0, 0] width 0 height 0
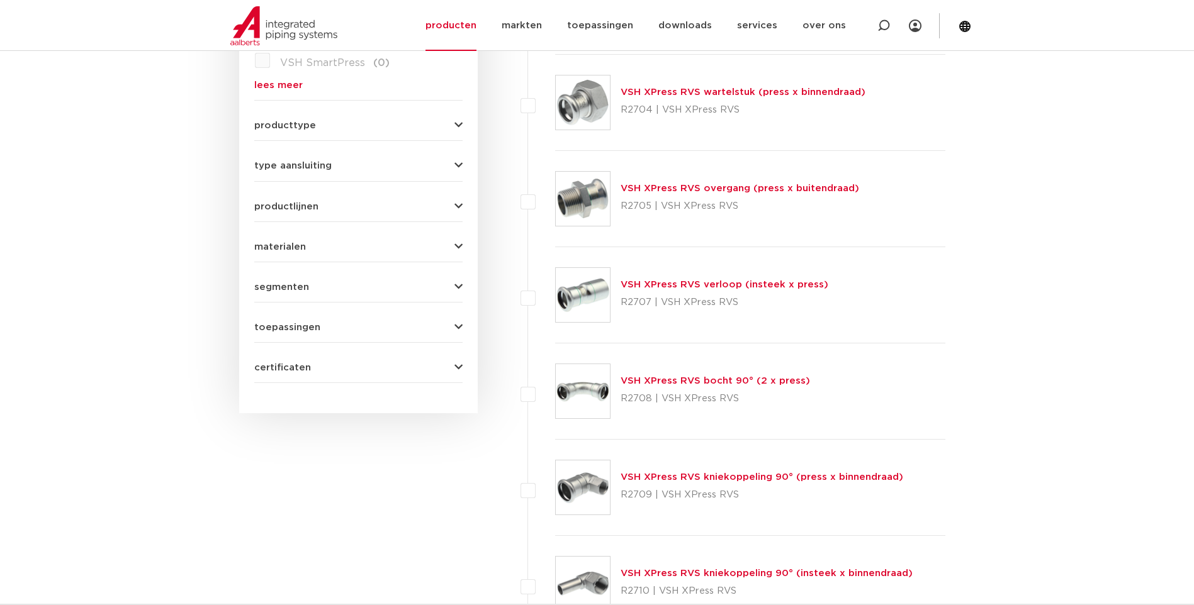
scroll to position [504, 0]
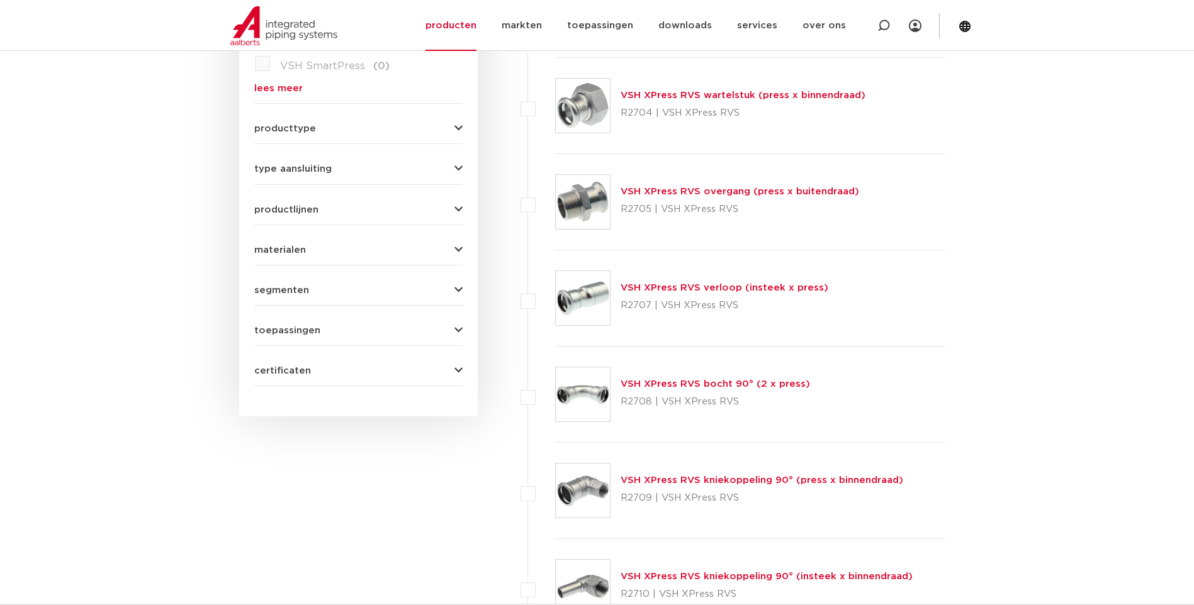
click at [657, 288] on link "VSH XPress RVS verloop (insteek x press)" at bounding box center [725, 287] width 208 height 9
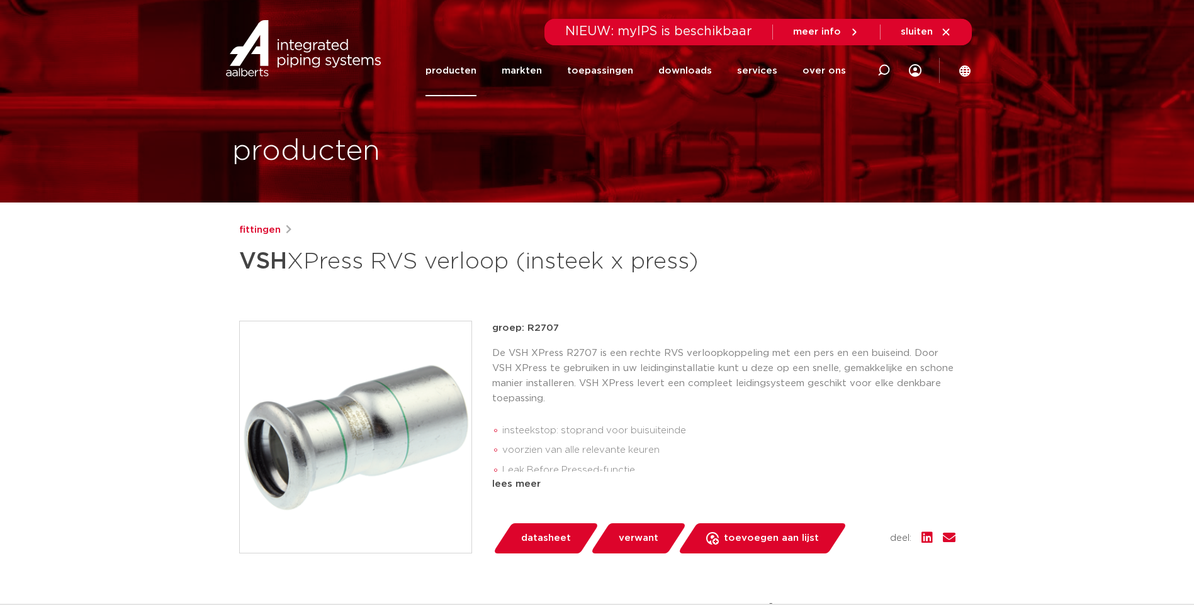
click at [541, 535] on span "datasheet" at bounding box center [546, 539] width 50 height 20
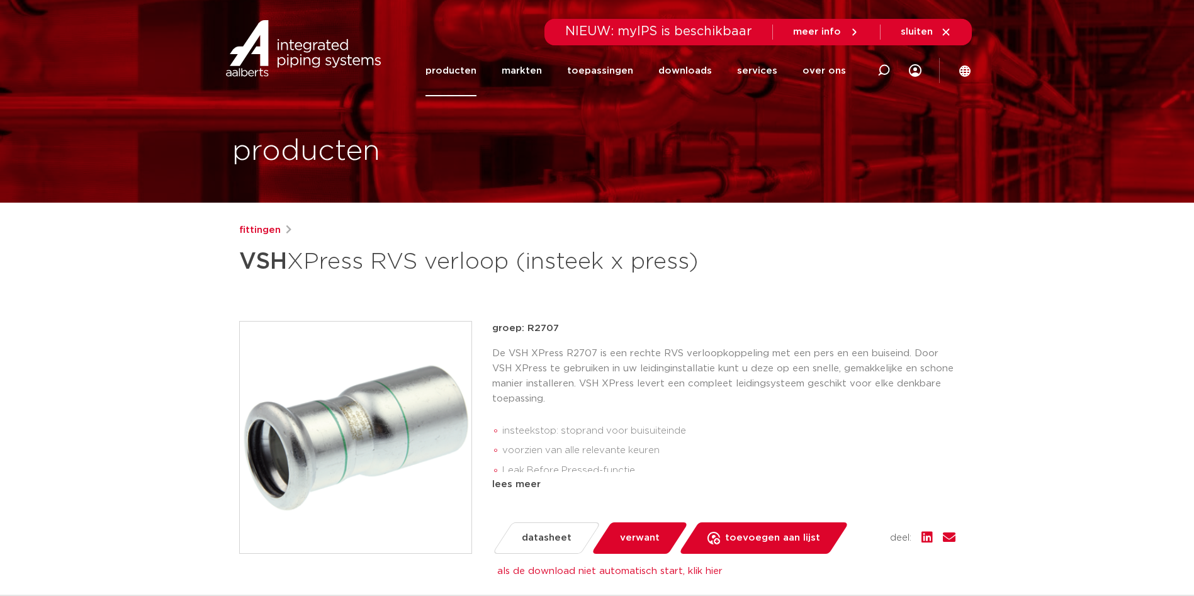
click at [459, 72] on link "producten" at bounding box center [450, 70] width 51 height 51
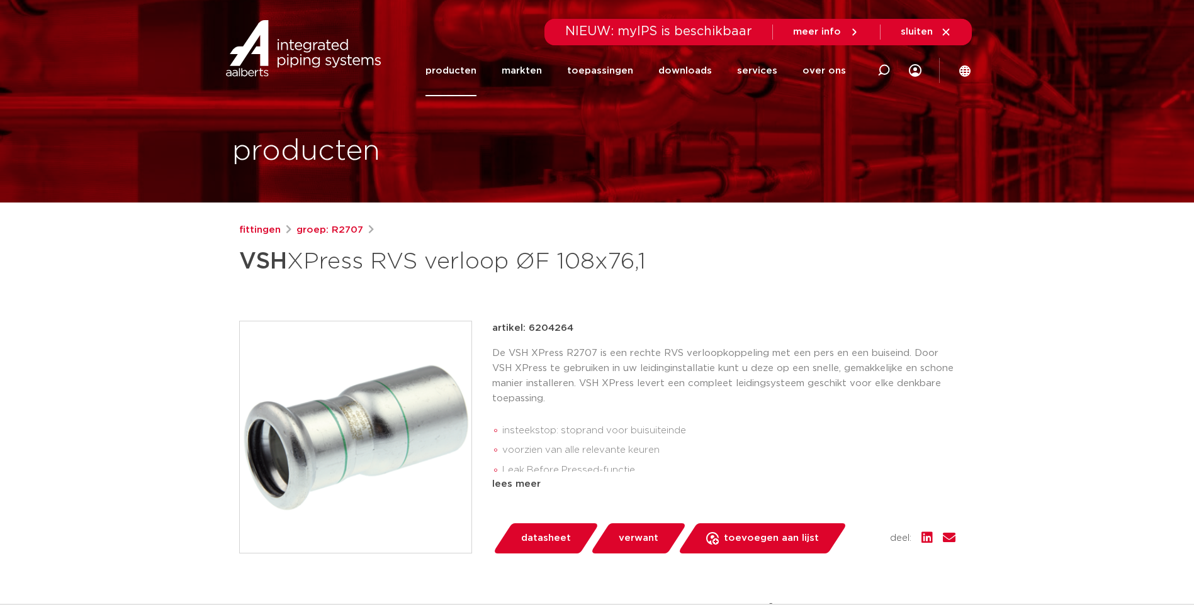
drag, startPoint x: 571, startPoint y: 328, endPoint x: 529, endPoint y: 332, distance: 41.8
click at [529, 332] on div "artikel: 6204264" at bounding box center [723, 328] width 463 height 15
copy p "6204264"
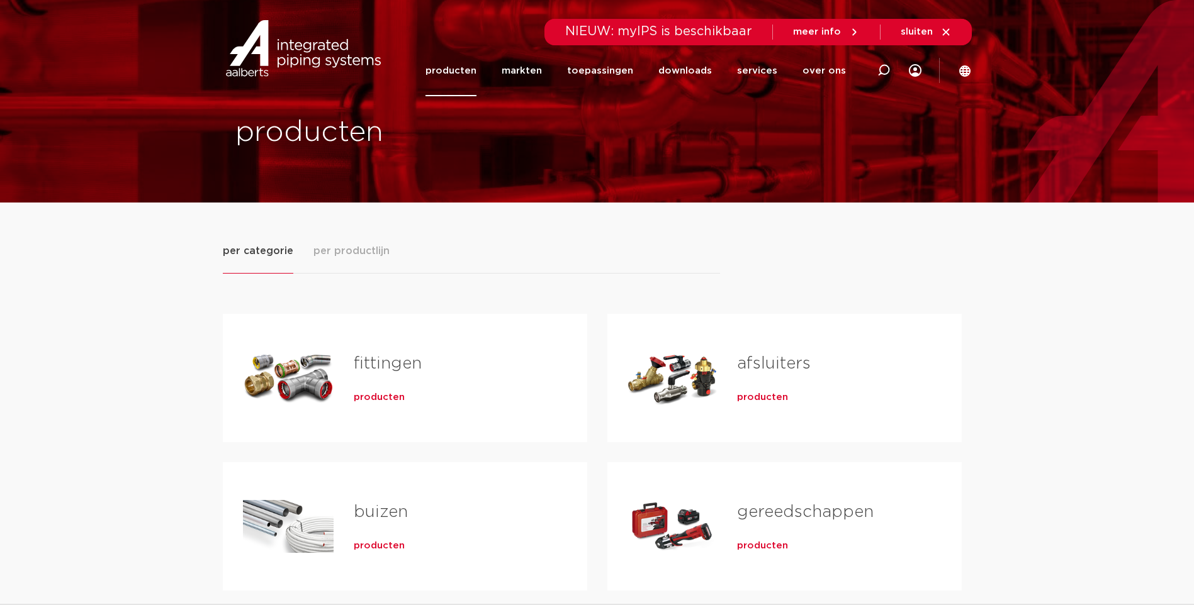
click at [371, 399] on span "producten" at bounding box center [379, 397] width 51 height 13
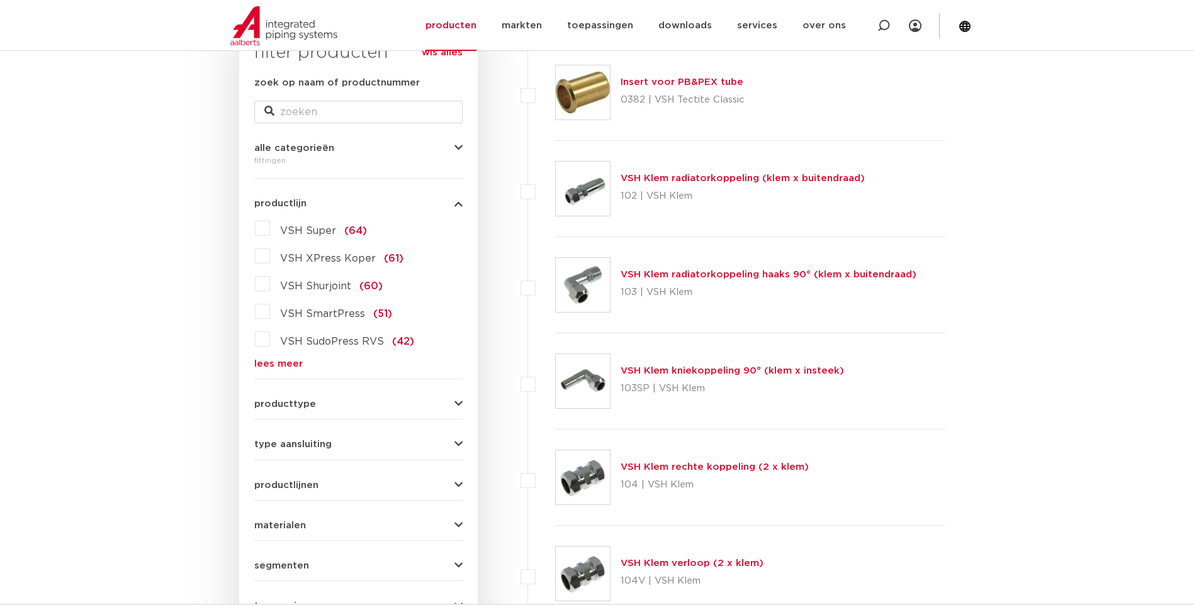
scroll to position [189, 0]
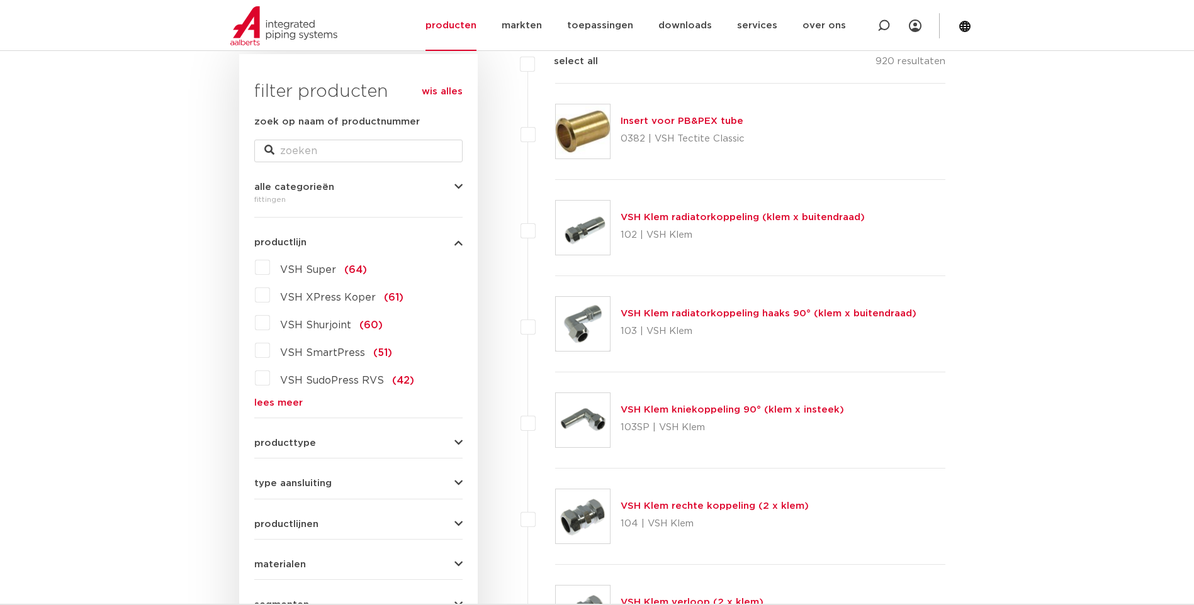
click at [274, 405] on link "lees meer" at bounding box center [358, 402] width 208 height 9
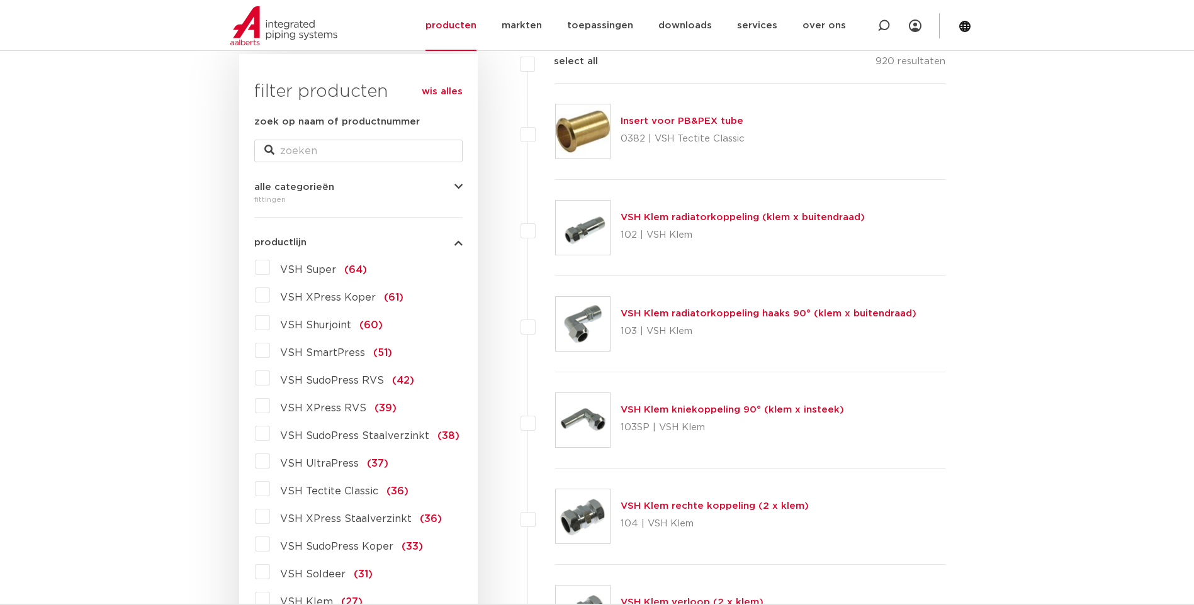
click at [270, 408] on label "VSH XPress RVS (39)" at bounding box center [333, 406] width 127 height 20
click at [0, 0] on input "VSH XPress RVS (39)" at bounding box center [0, 0] width 0 height 0
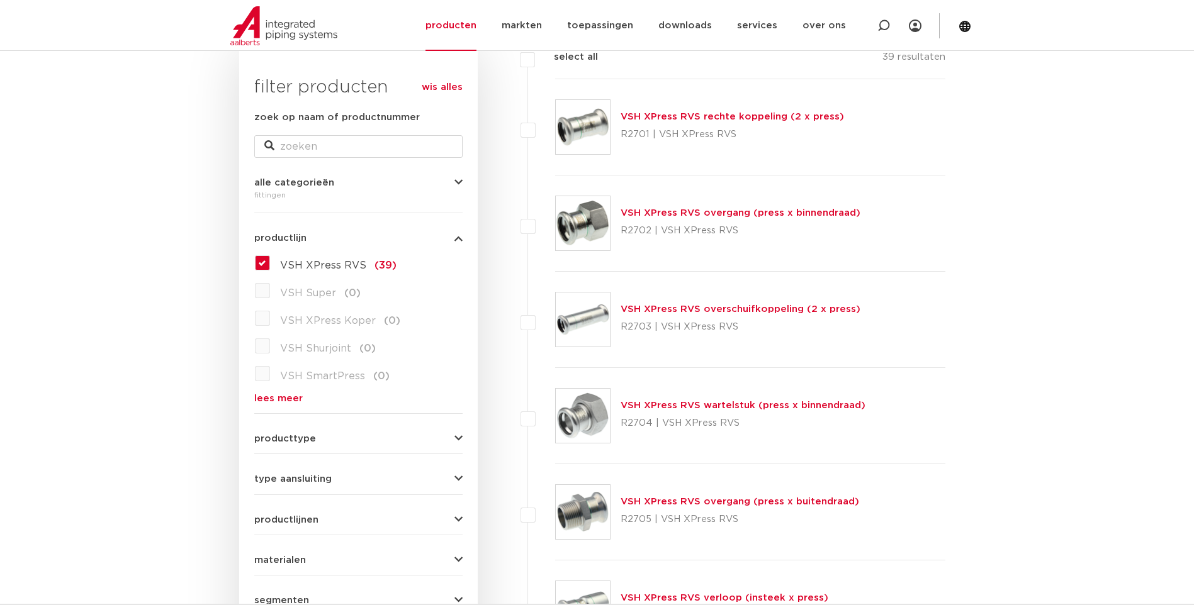
scroll to position [126, 0]
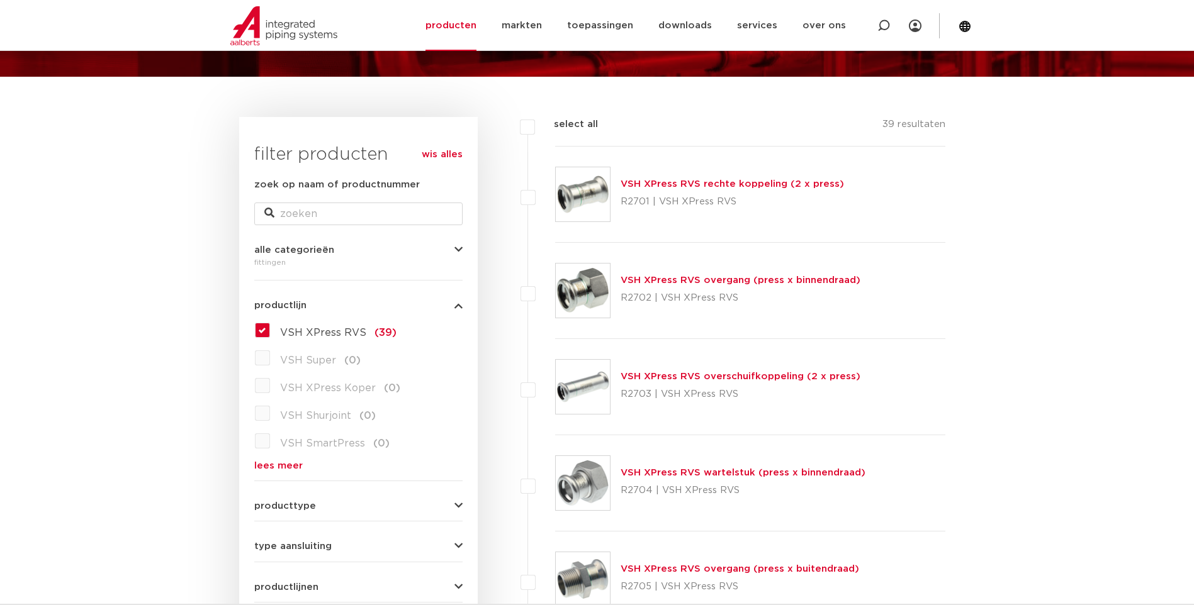
click at [587, 388] on img at bounding box center [583, 387] width 54 height 54
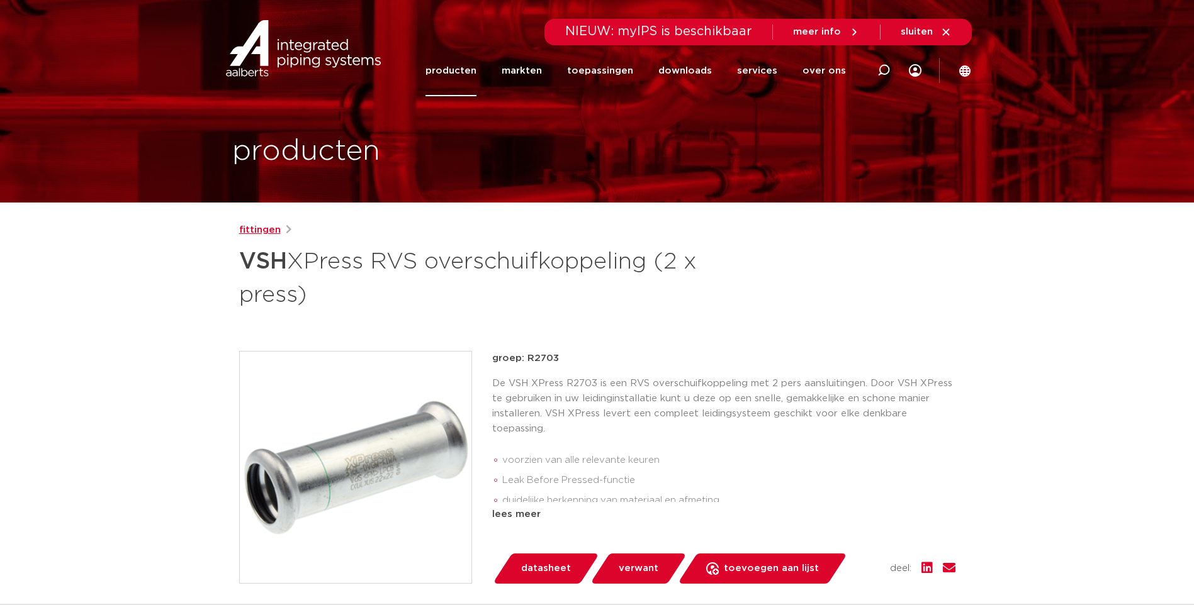
click at [265, 233] on link "fittingen" at bounding box center [260, 230] width 42 height 15
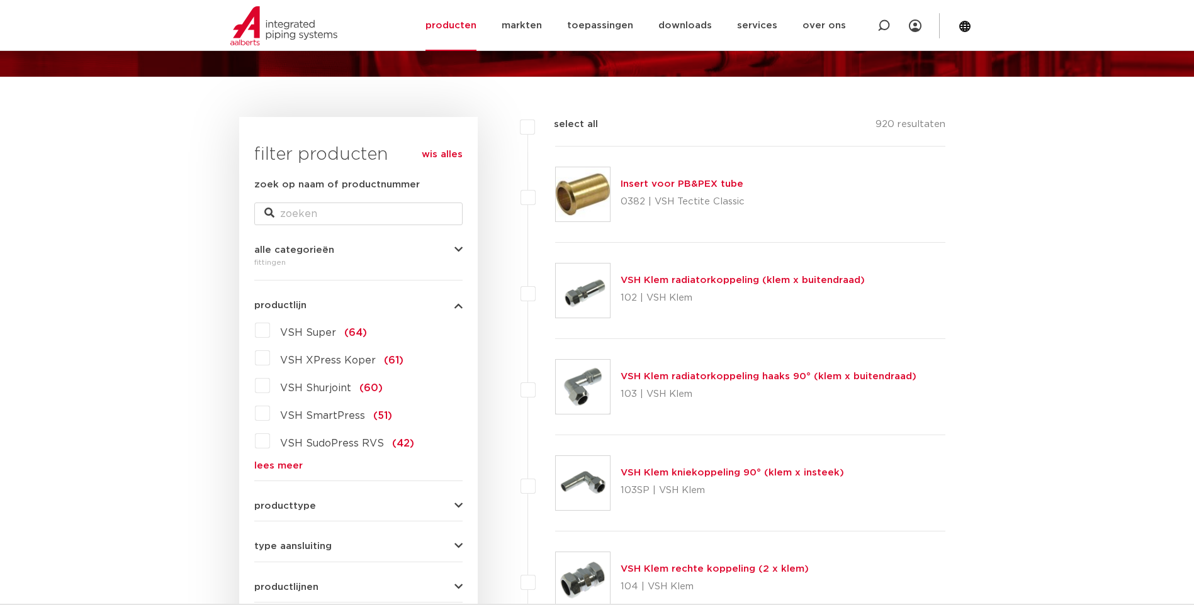
click at [280, 465] on link "lees meer" at bounding box center [358, 465] width 208 height 9
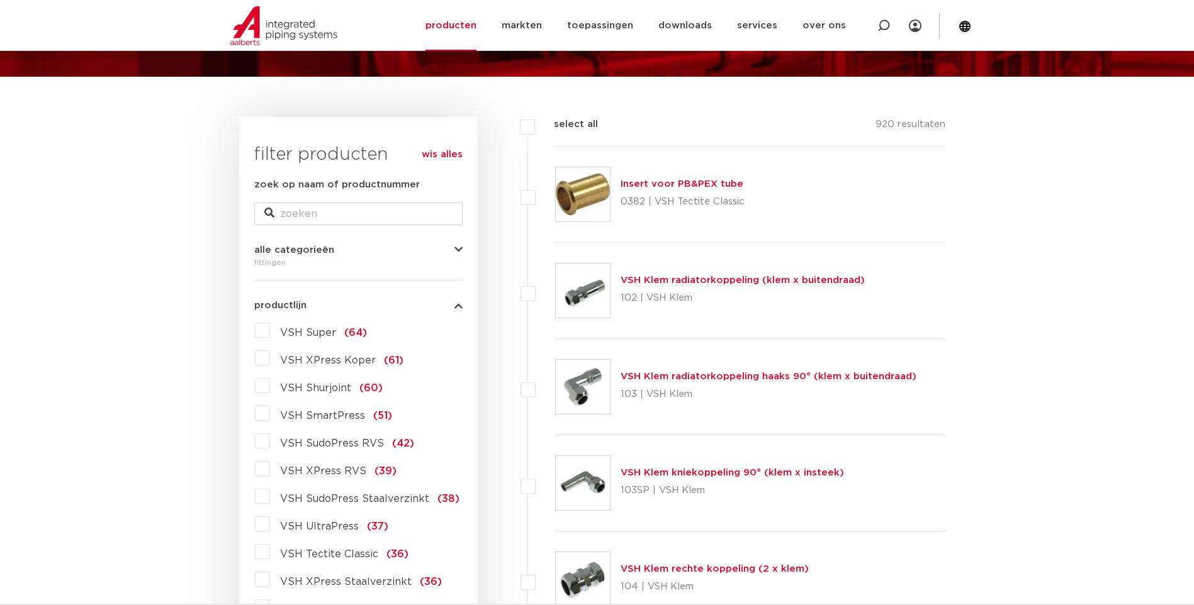
click at [270, 469] on label "VSH XPress RVS (39)" at bounding box center [333, 469] width 127 height 20
click at [0, 0] on input "VSH XPress RVS (39)" at bounding box center [0, 0] width 0 height 0
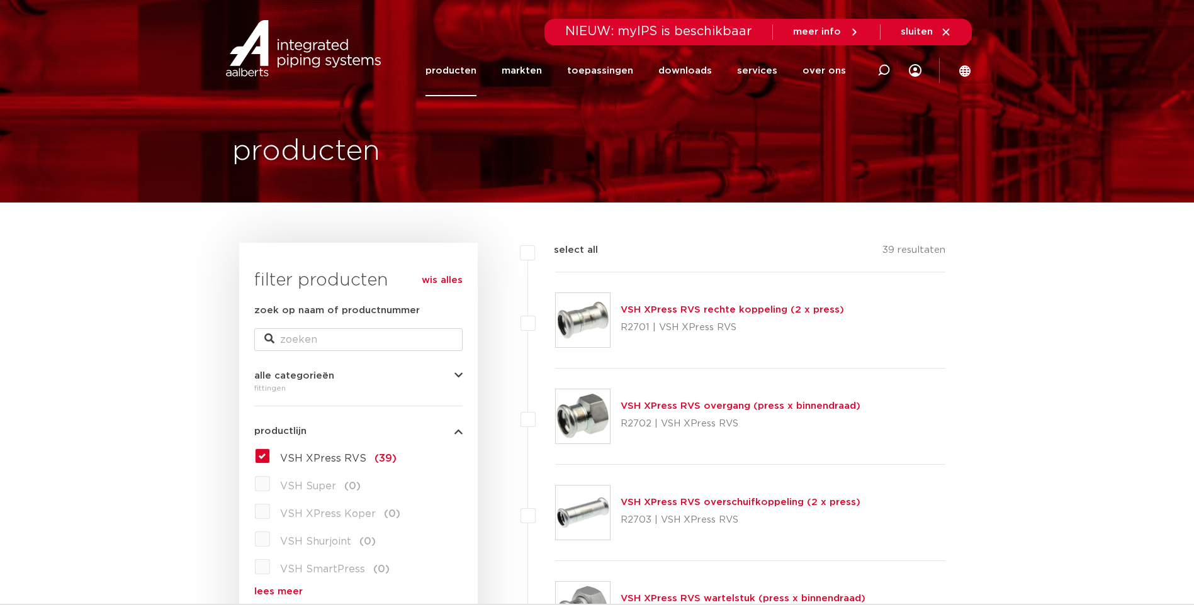
click at [680, 308] on link "VSH XPress RVS rechte koppeling (2 x press)" at bounding box center [732, 309] width 223 height 9
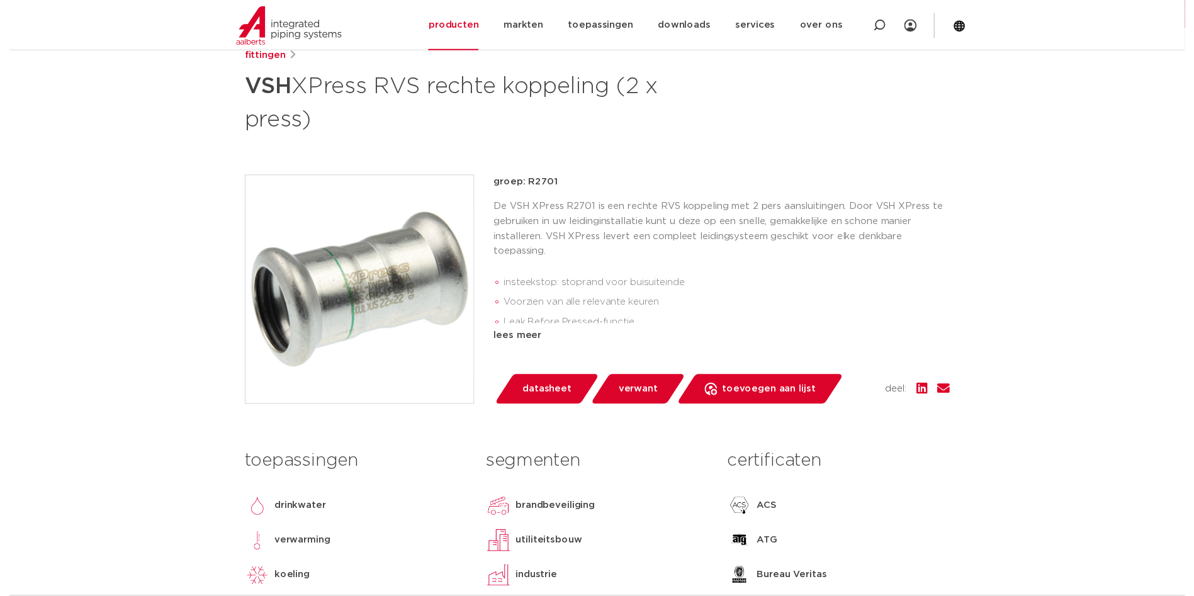
scroll to position [189, 0]
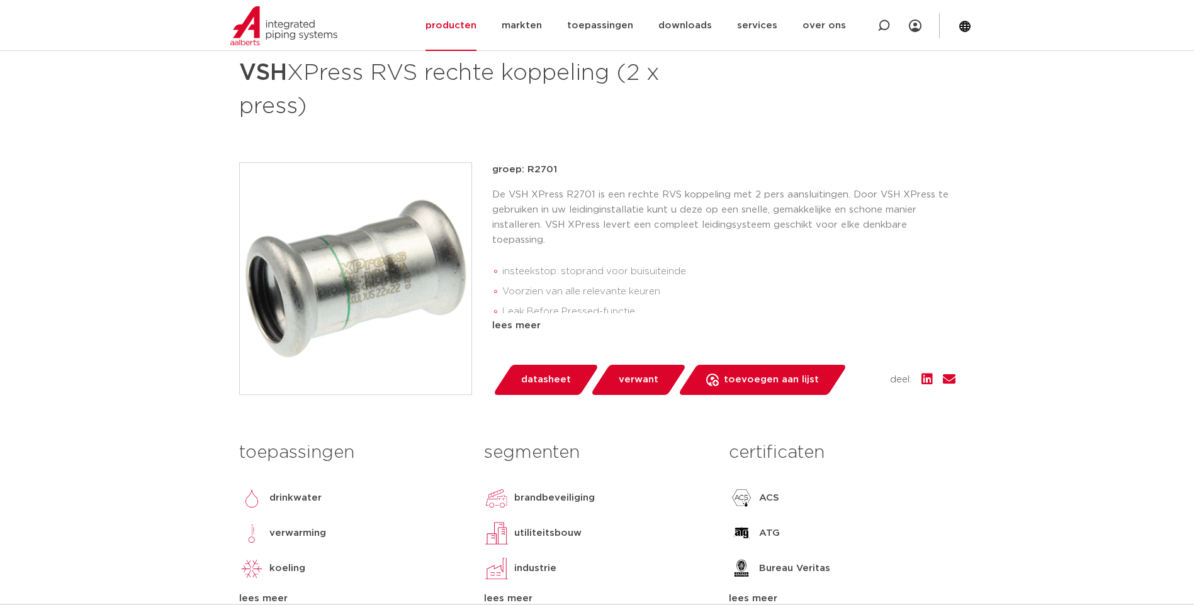
click at [544, 381] on span "datasheet" at bounding box center [546, 380] width 50 height 20
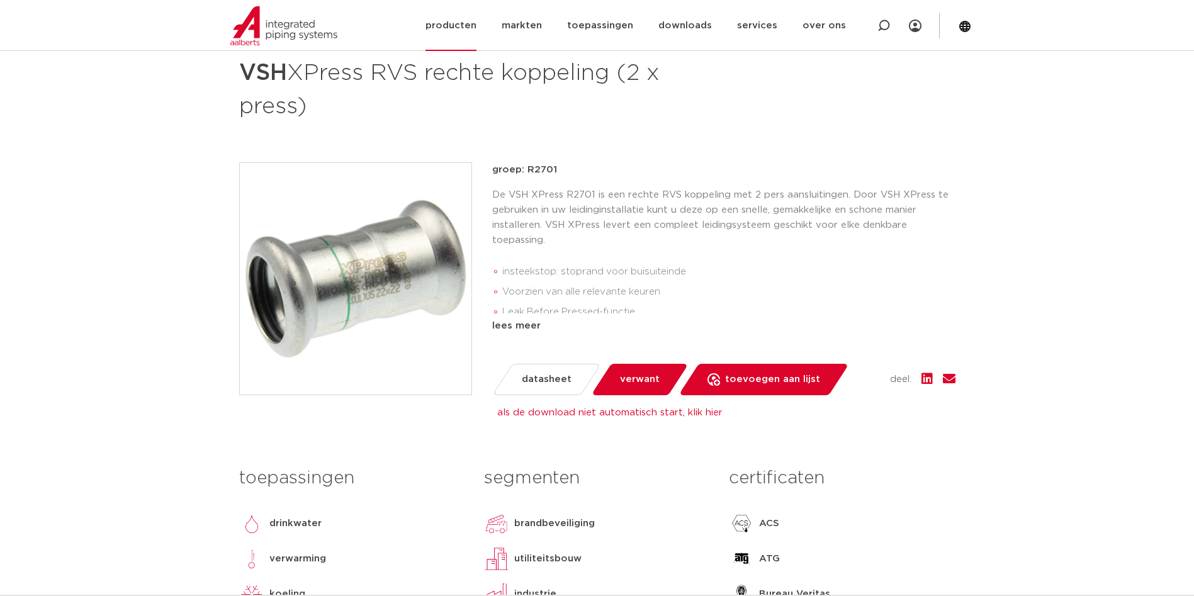
click at [458, 25] on link "producten" at bounding box center [450, 25] width 51 height 51
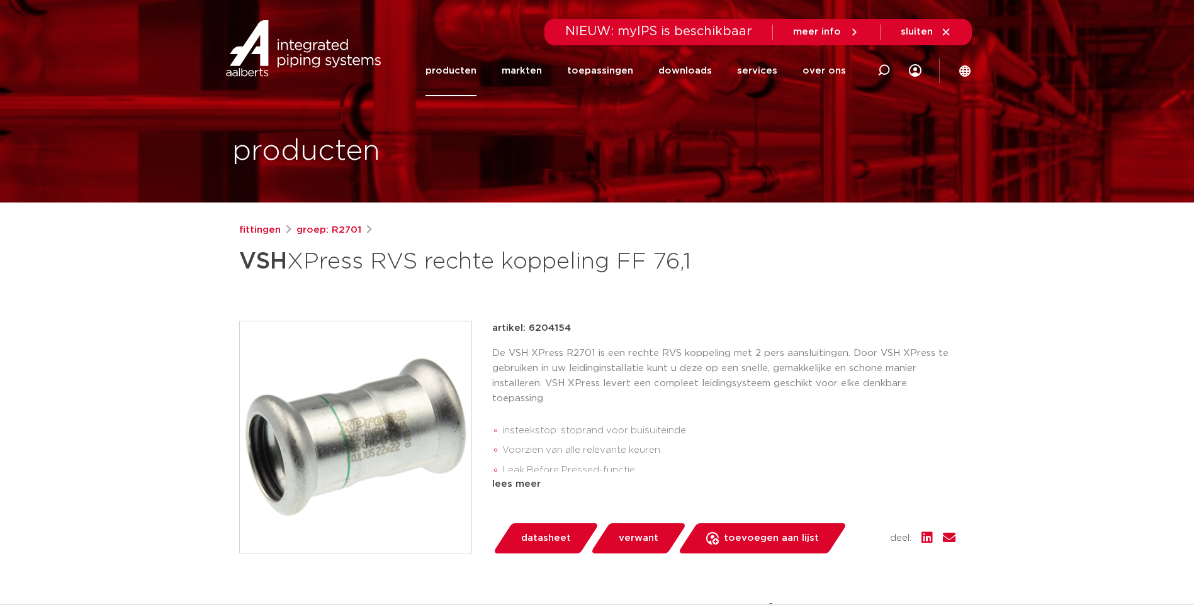
drag, startPoint x: 567, startPoint y: 329, endPoint x: 527, endPoint y: 333, distance: 40.5
click at [527, 333] on p "artikel: 6204154" at bounding box center [531, 328] width 79 height 15
copy p "6204154"
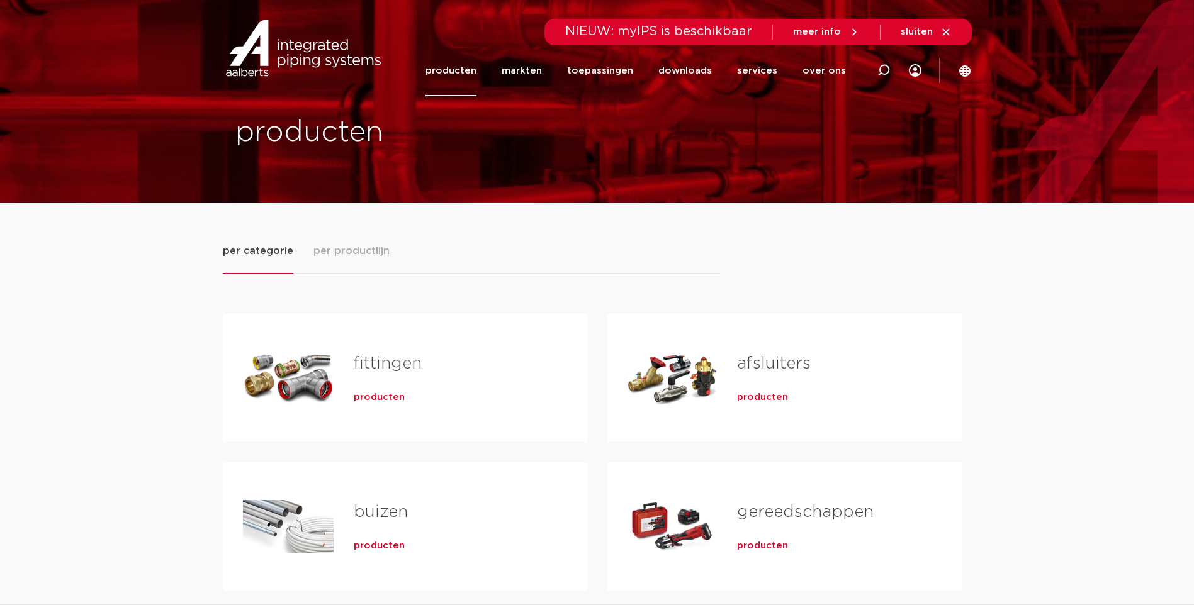
click at [381, 397] on span "producten" at bounding box center [379, 397] width 51 height 13
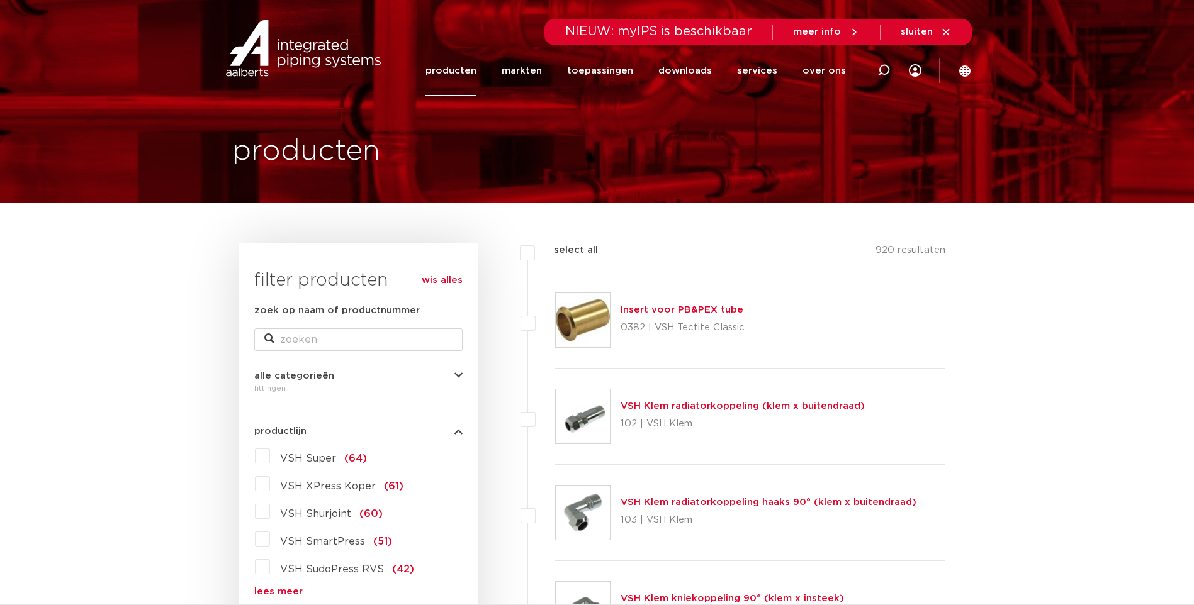
click at [273, 594] on link "lees meer" at bounding box center [358, 591] width 208 height 9
click at [270, 594] on label "VSH XPress RVS (39)" at bounding box center [333, 595] width 127 height 20
click at [0, 0] on input "VSH XPress RVS (39)" at bounding box center [0, 0] width 0 height 0
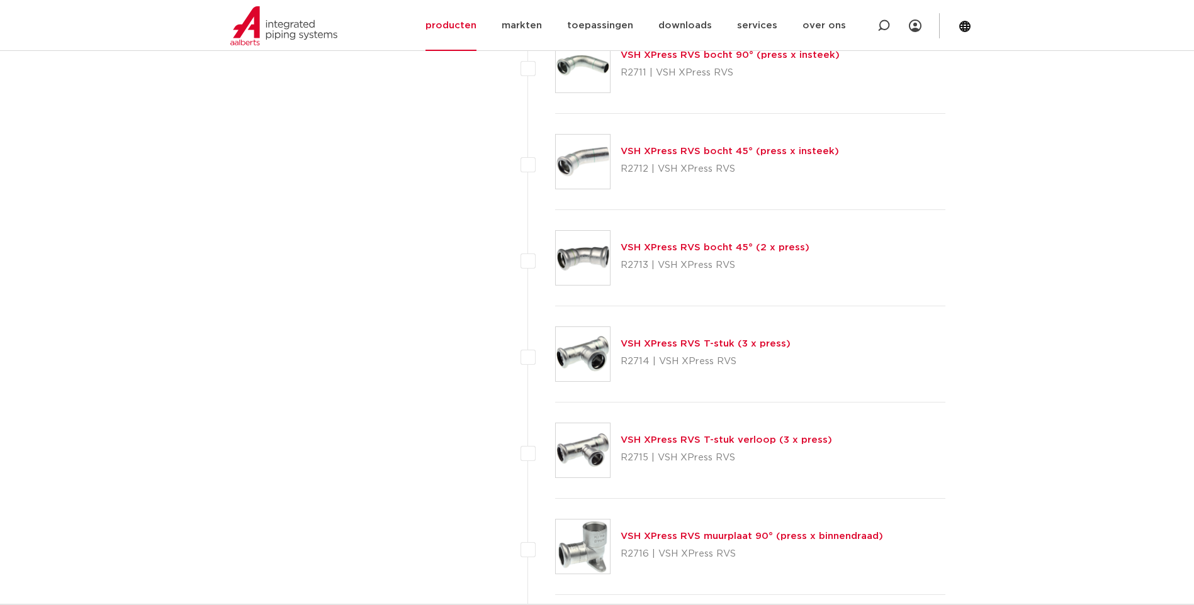
scroll to position [1133, 0]
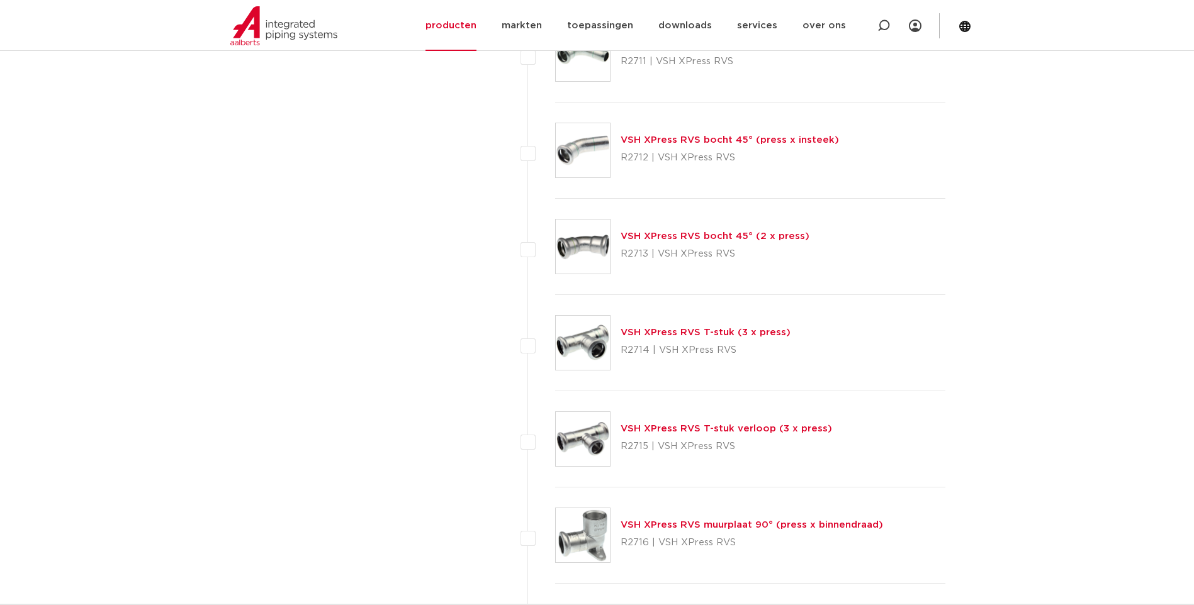
click at [675, 429] on link "VSH XPress RVS T-stuk verloop (3 x press)" at bounding box center [726, 428] width 211 height 9
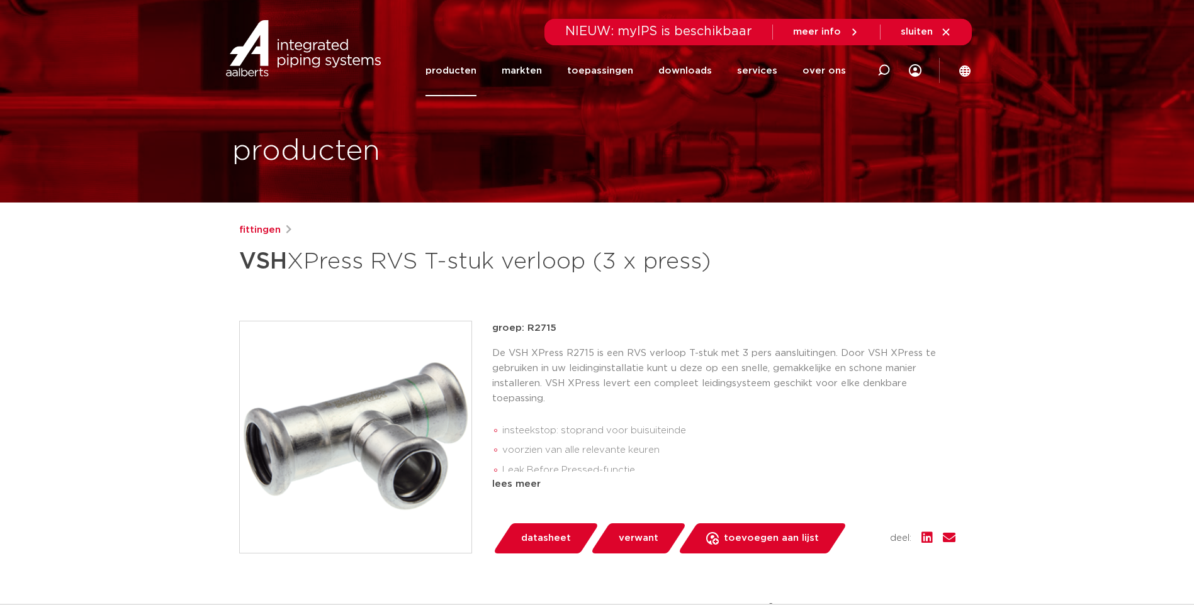
click at [536, 549] on span "datasheet" at bounding box center [546, 539] width 50 height 20
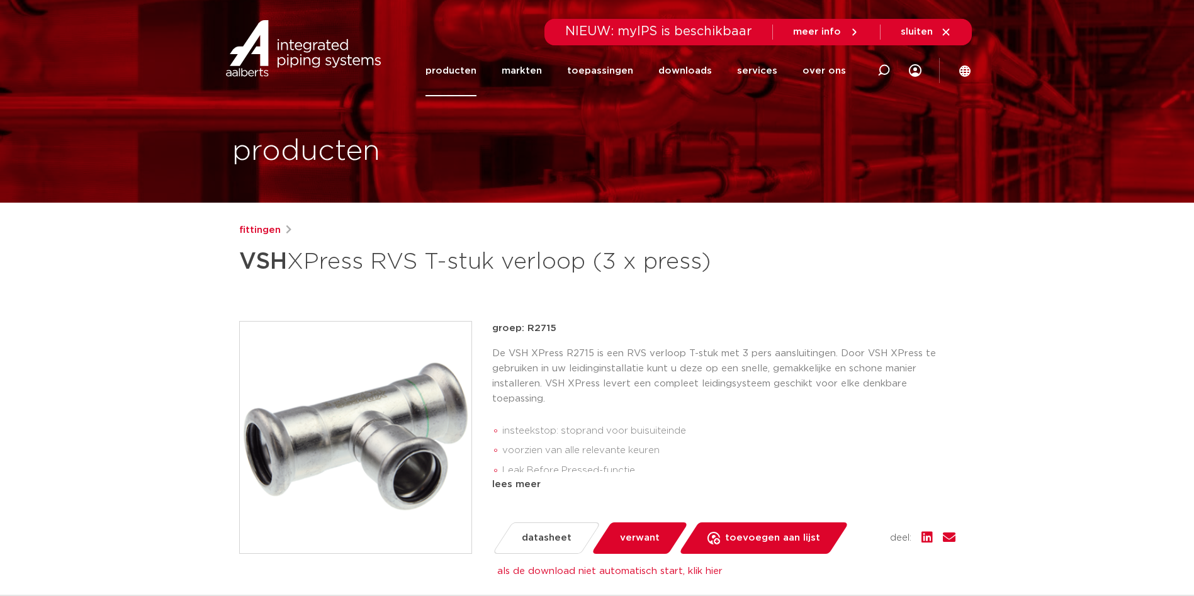
click at [852, 257] on div "fittingen VSH XPress RVS T-stuk verloop (3 x press)" at bounding box center [597, 252] width 716 height 58
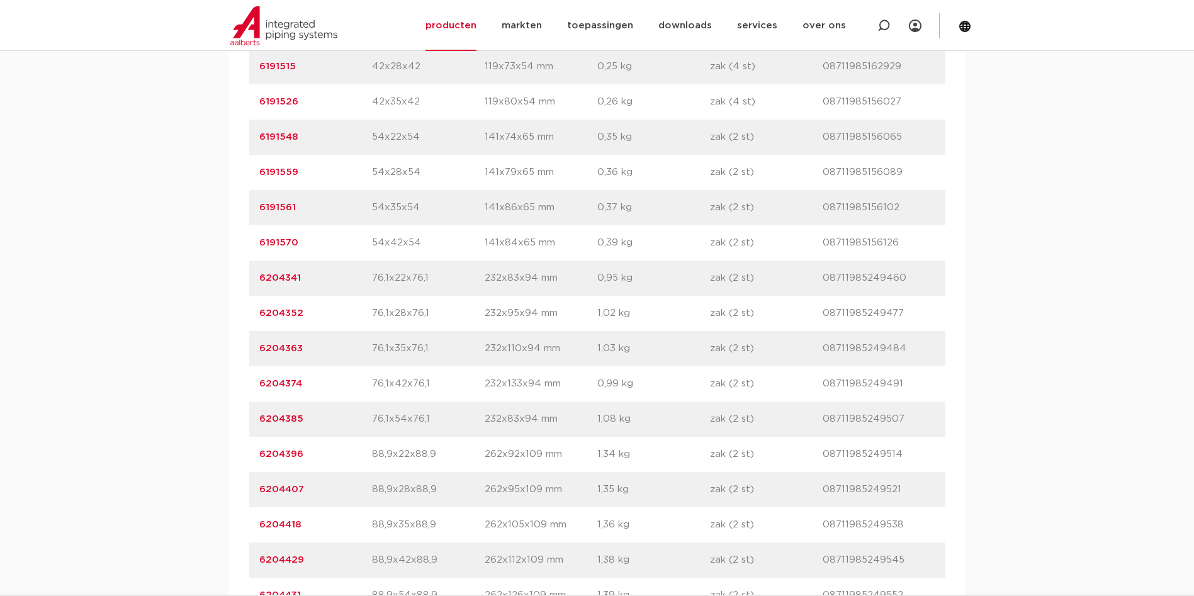
scroll to position [1322, 0]
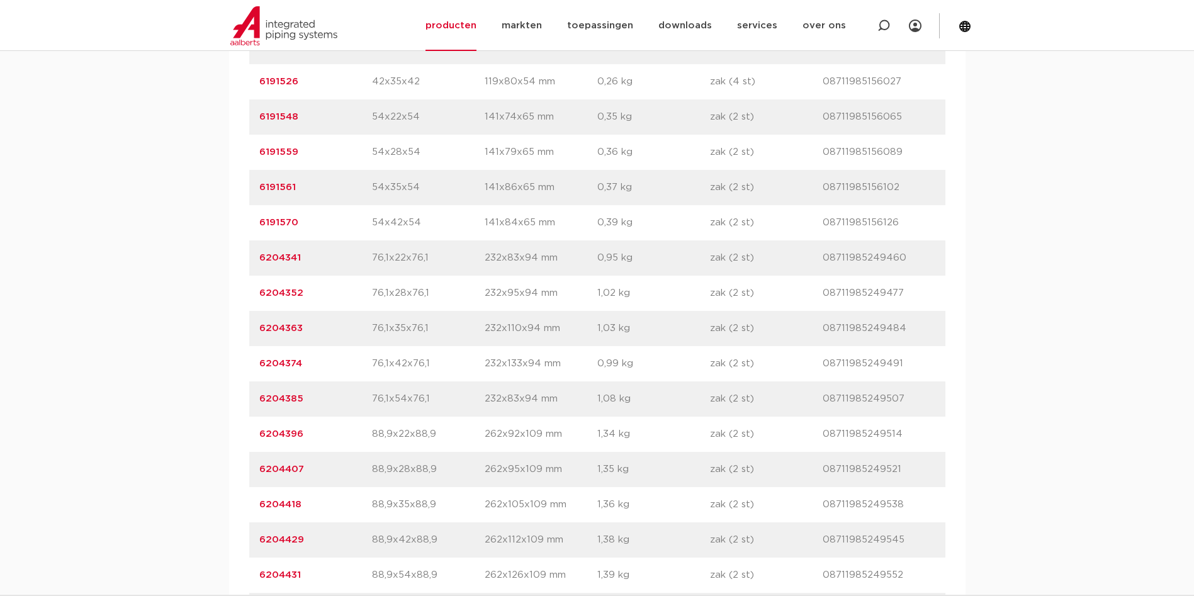
click at [279, 368] on link "6204374" at bounding box center [280, 363] width 43 height 9
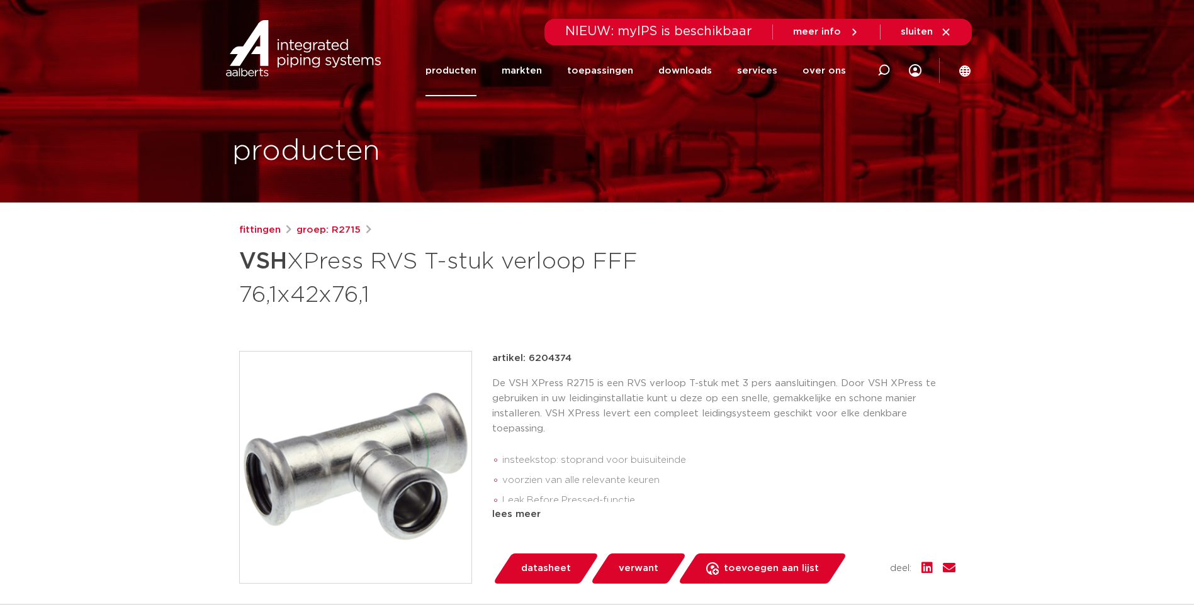
drag, startPoint x: 570, startPoint y: 358, endPoint x: 530, endPoint y: 364, distance: 40.1
click at [530, 364] on div "artikel: 6204374" at bounding box center [723, 358] width 463 height 15
copy p "6204374"
click at [320, 231] on link "groep: R2715" at bounding box center [328, 230] width 64 height 15
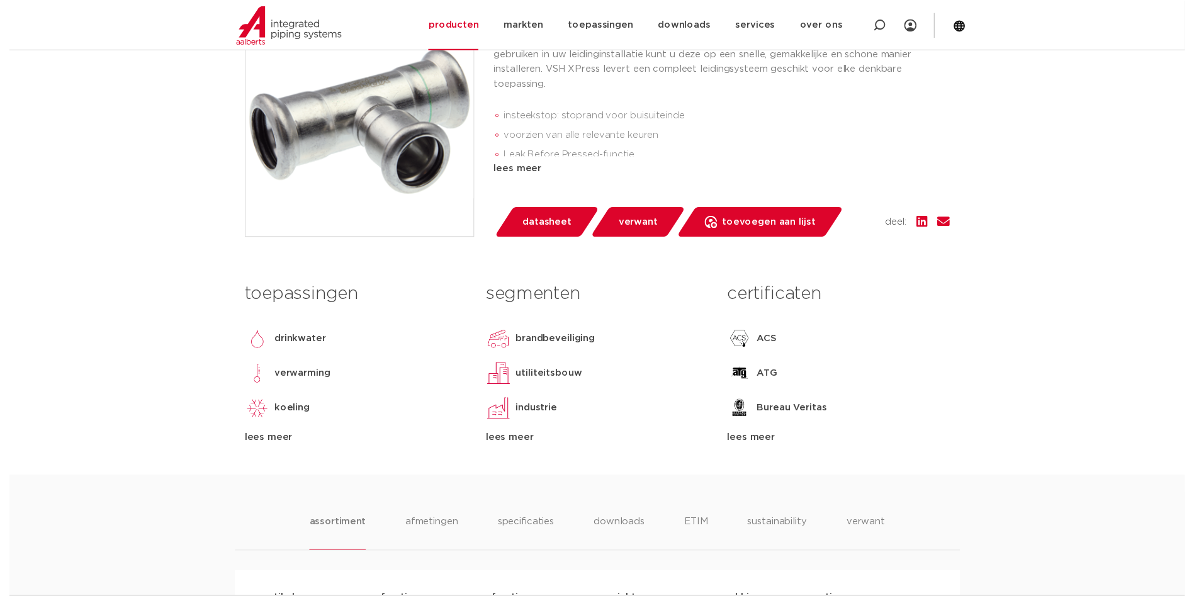
scroll to position [315, 0]
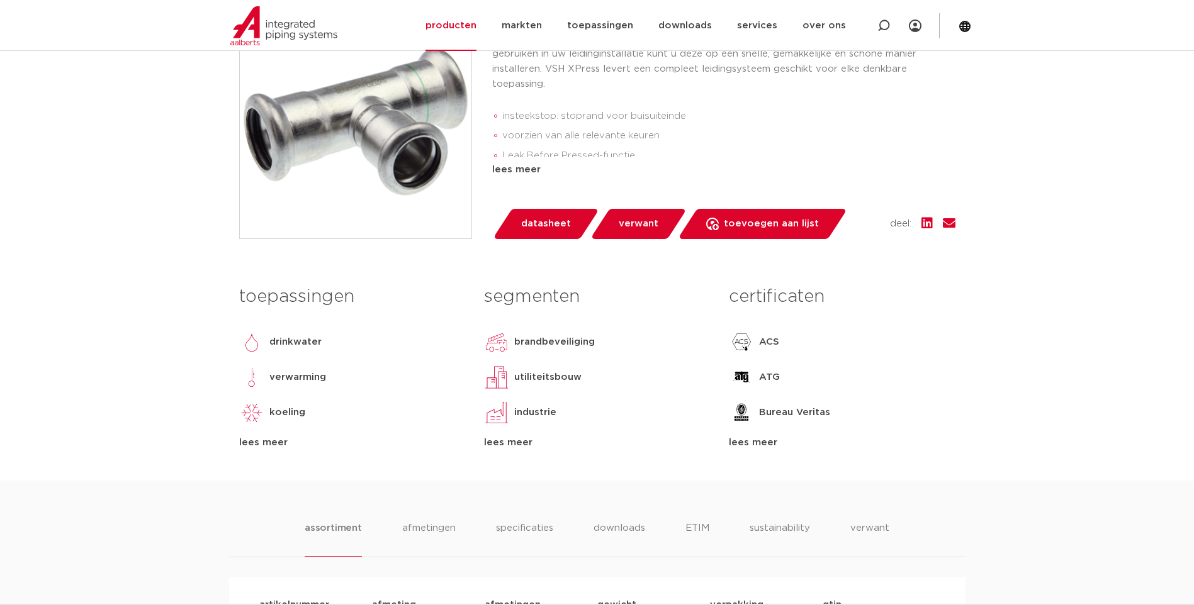
click at [535, 234] on span "datasheet" at bounding box center [546, 224] width 50 height 20
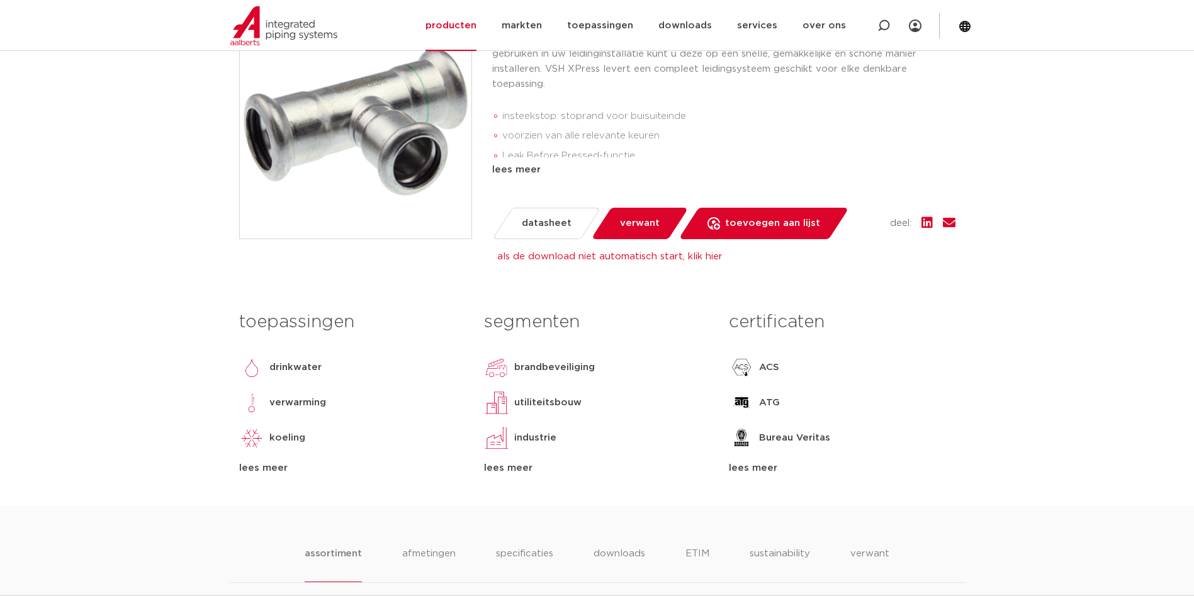
scroll to position [0, 0]
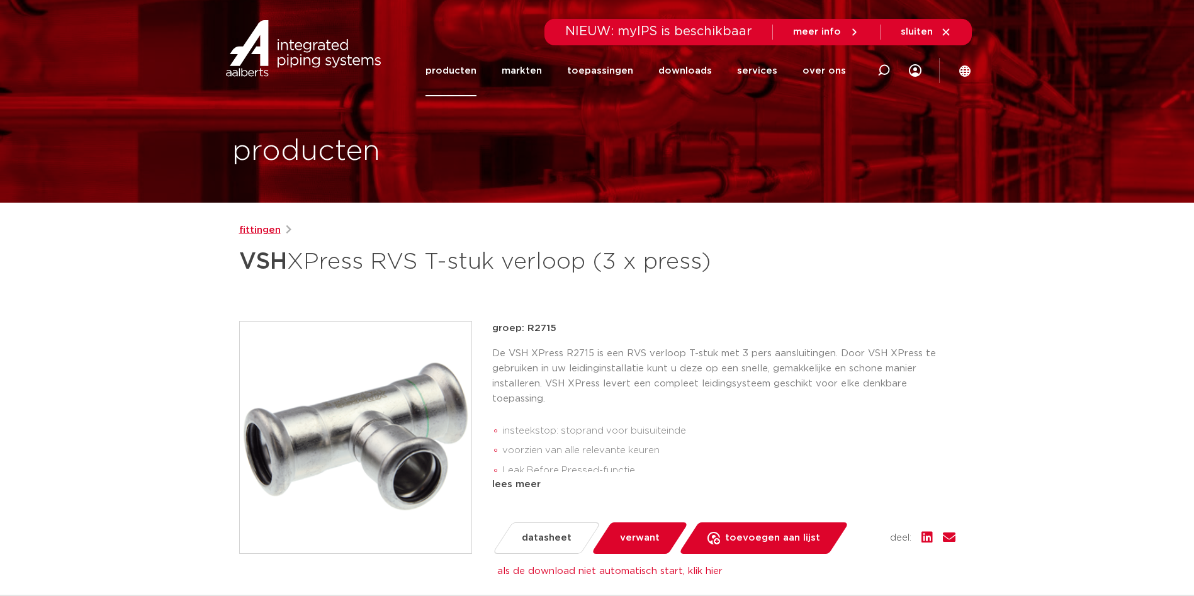
click at [264, 235] on link "fittingen" at bounding box center [260, 230] width 42 height 15
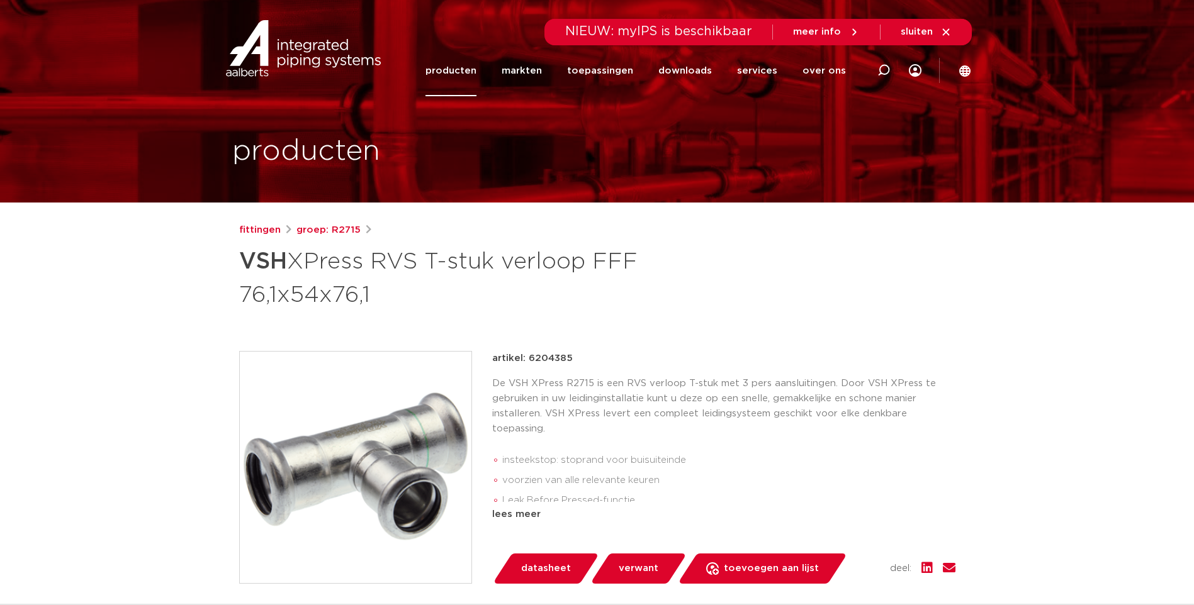
click at [570, 359] on div "artikel: 6204385" at bounding box center [723, 358] width 463 height 15
click at [558, 360] on p "artikel: 6204385" at bounding box center [532, 358] width 81 height 15
drag, startPoint x: 570, startPoint y: 359, endPoint x: 529, endPoint y: 361, distance: 41.6
click at [529, 361] on div "artikel: 6204385" at bounding box center [723, 358] width 463 height 15
copy p "6204385"
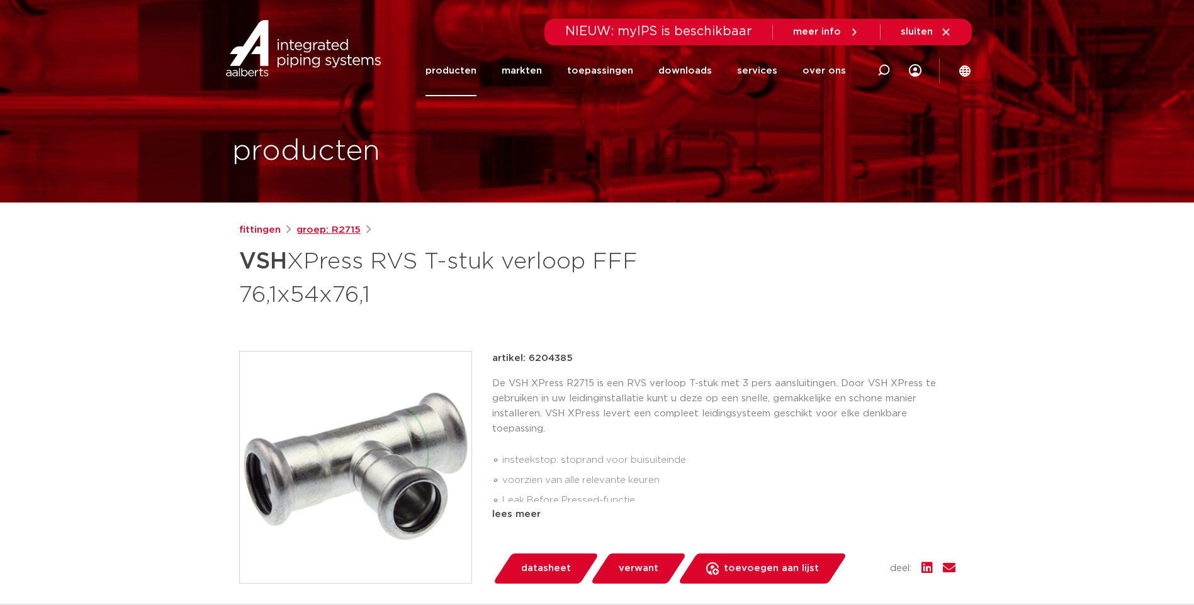
click at [318, 232] on link "groep: R2715" at bounding box center [328, 230] width 64 height 15
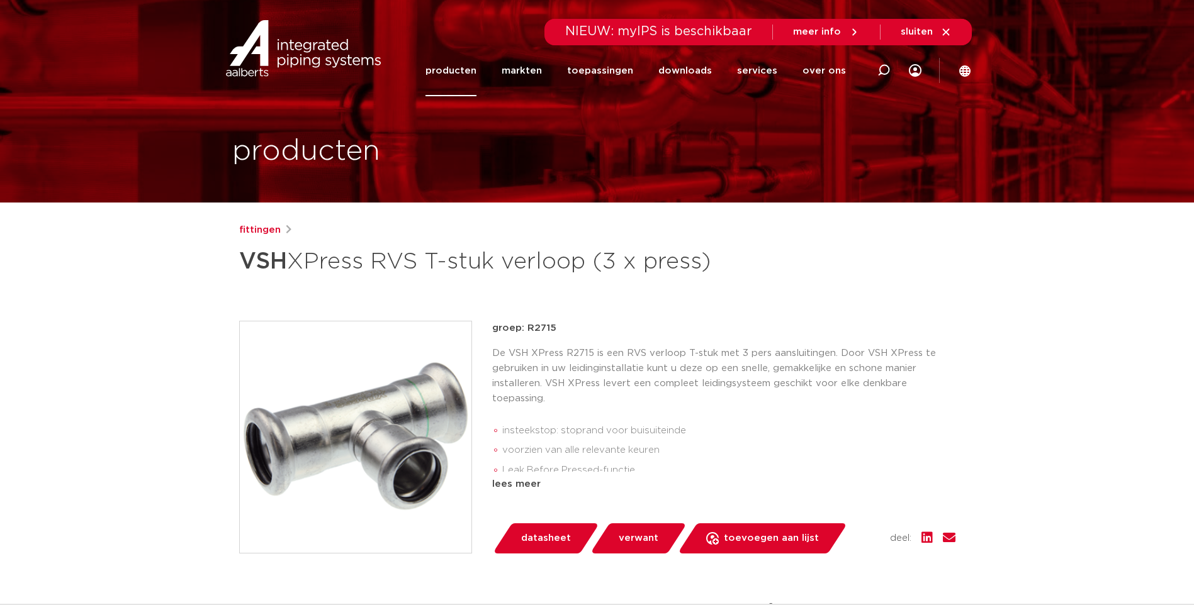
click at [540, 549] on span "datasheet" at bounding box center [546, 539] width 50 height 20
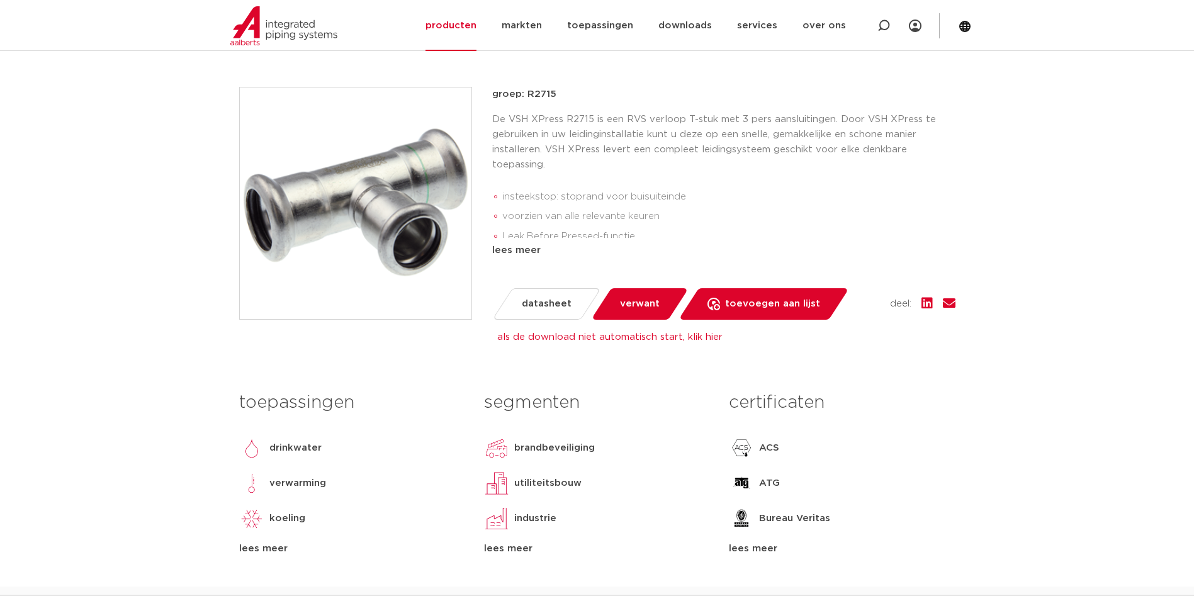
scroll to position [189, 0]
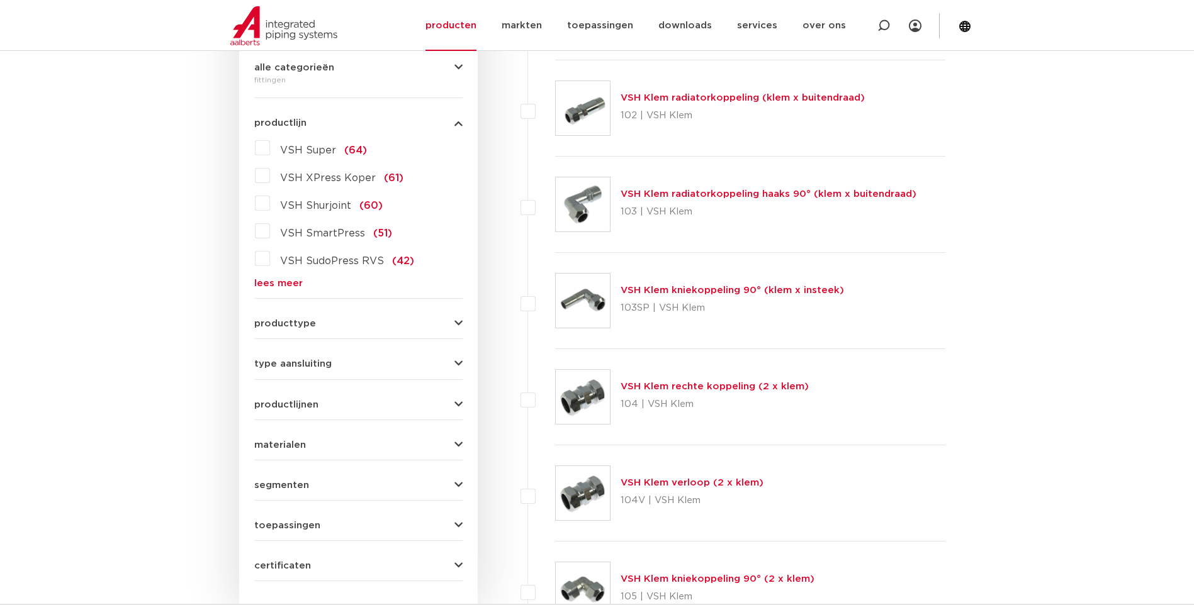
scroll to position [252, 0]
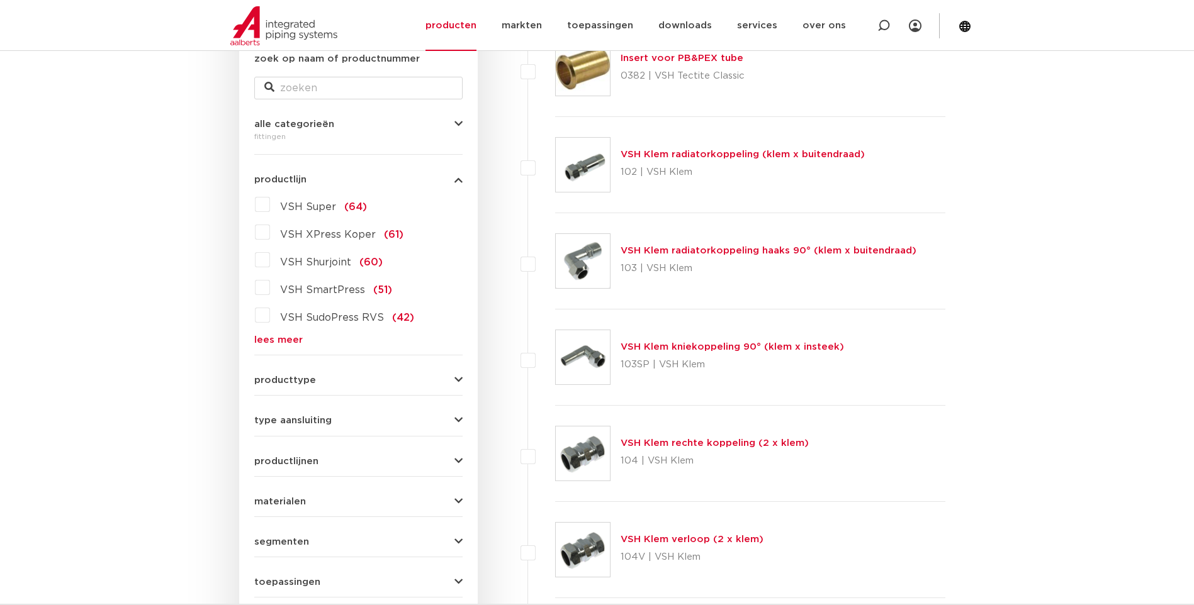
click at [276, 341] on link "lees meer" at bounding box center [358, 339] width 208 height 9
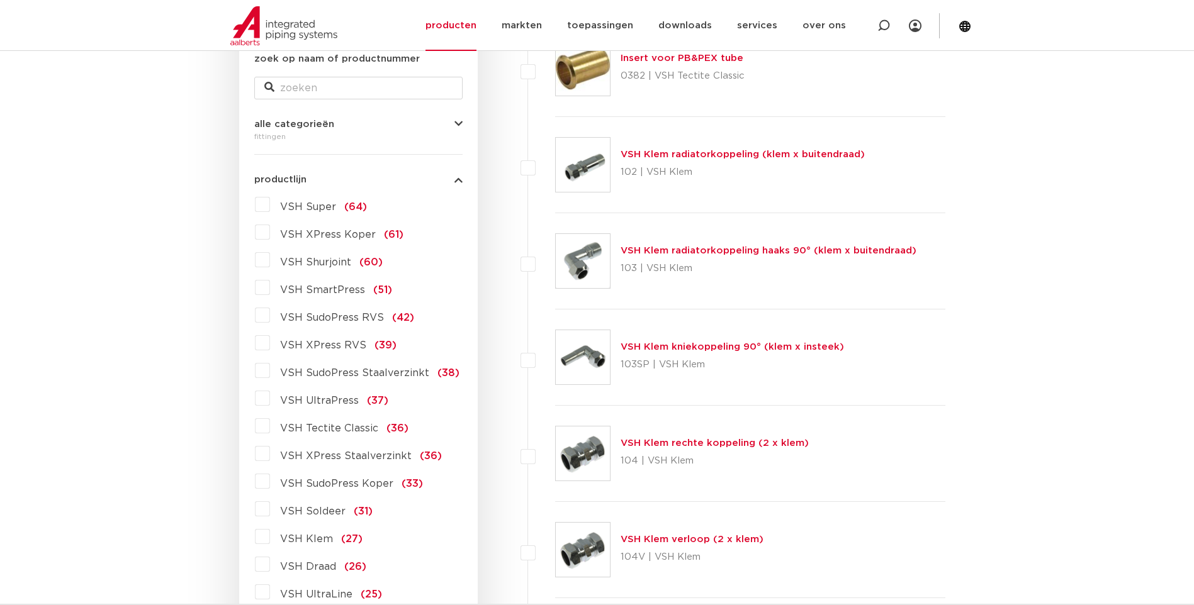
click at [270, 345] on label "VSH XPress RVS (39)" at bounding box center [333, 343] width 127 height 20
click at [0, 0] on input "VSH XPress RVS (39)" at bounding box center [0, 0] width 0 height 0
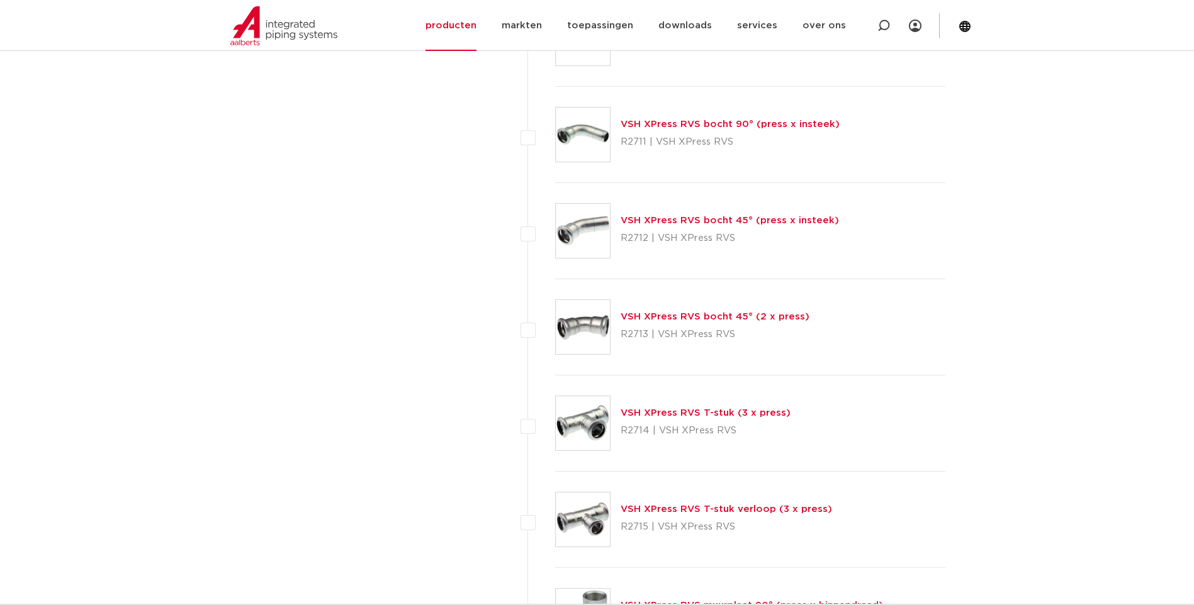
scroll to position [1070, 0]
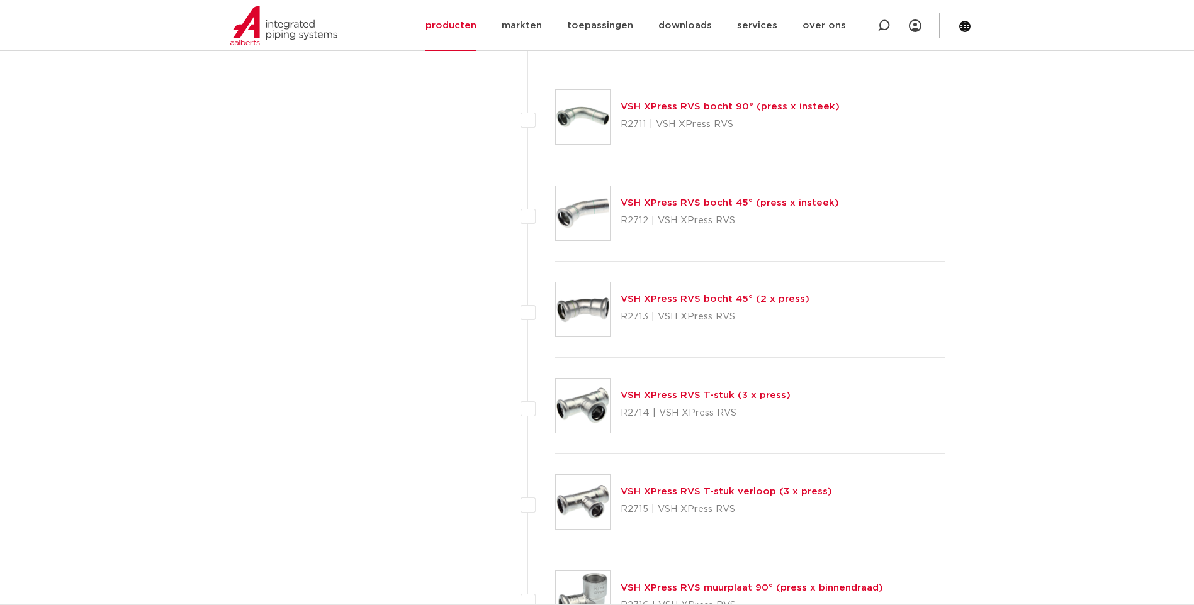
click at [662, 396] on link "VSH XPress RVS T-stuk (3 x press)" at bounding box center [706, 395] width 170 height 9
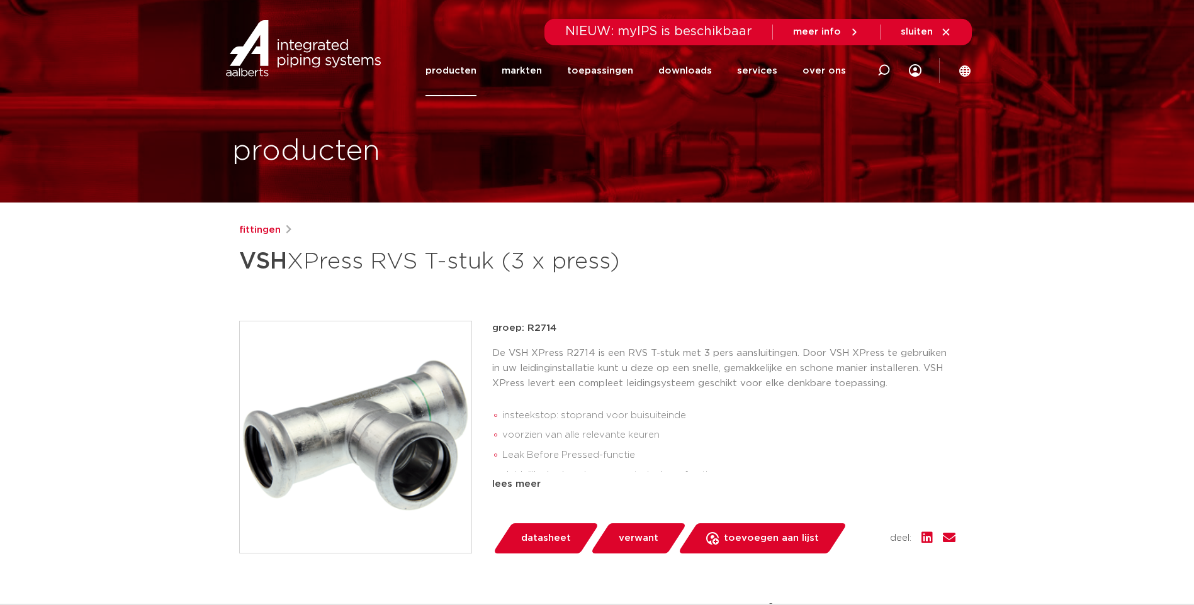
click at [550, 534] on span "datasheet" at bounding box center [546, 539] width 50 height 20
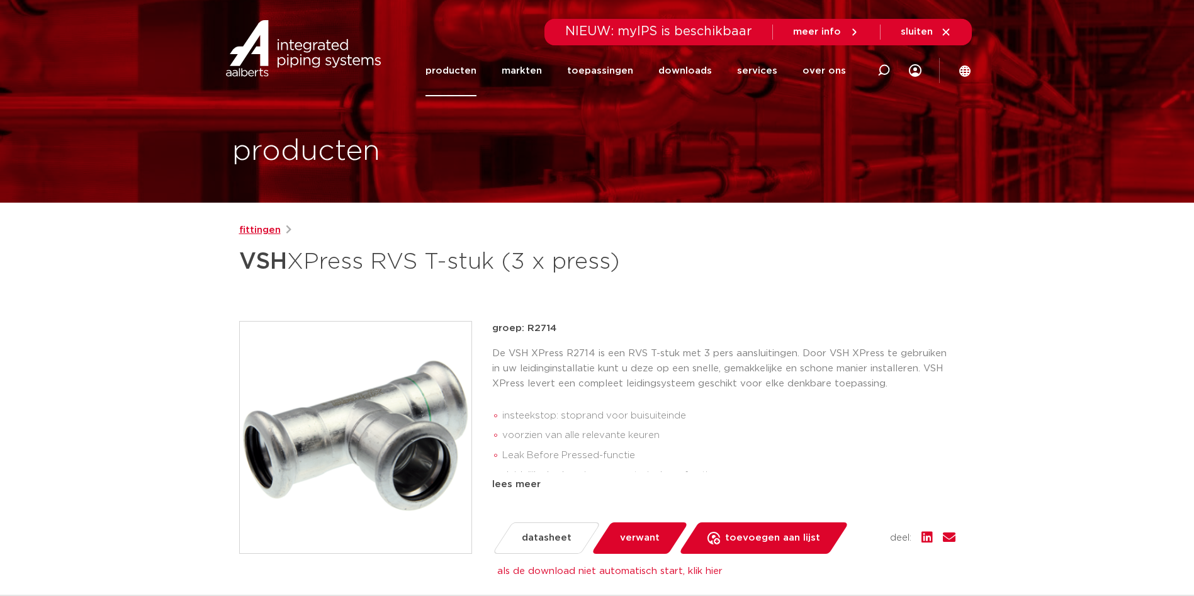
click at [251, 232] on link "fittingen" at bounding box center [260, 230] width 42 height 15
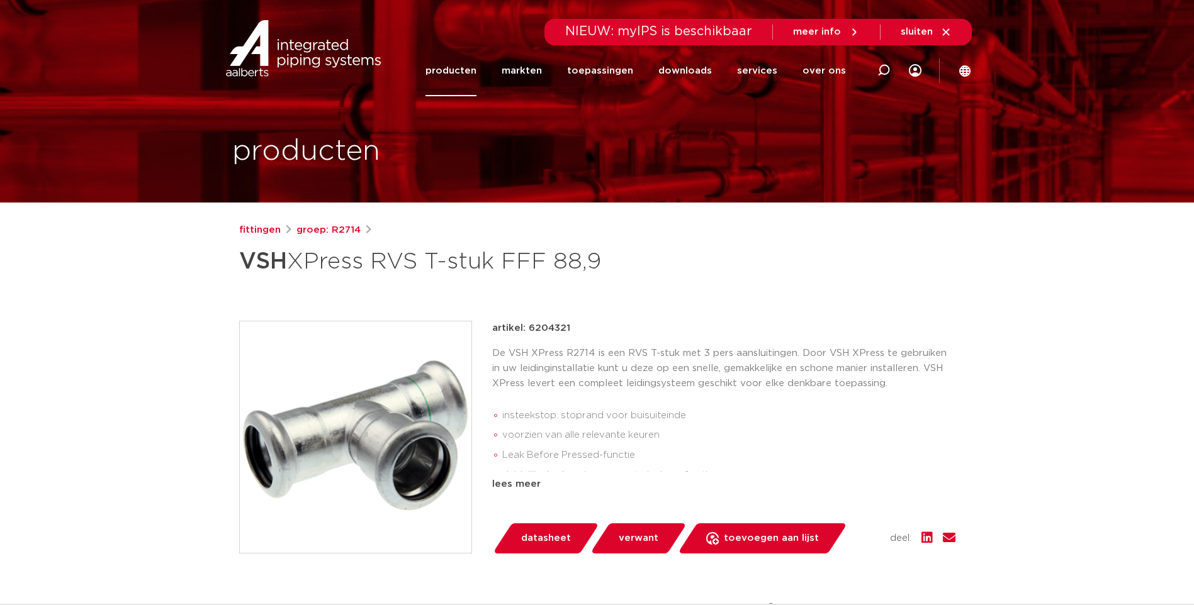
drag, startPoint x: 568, startPoint y: 328, endPoint x: 528, endPoint y: 336, distance: 41.1
click at [528, 336] on div "artikel: 6204321" at bounding box center [723, 328] width 463 height 15
copy p "6204321"
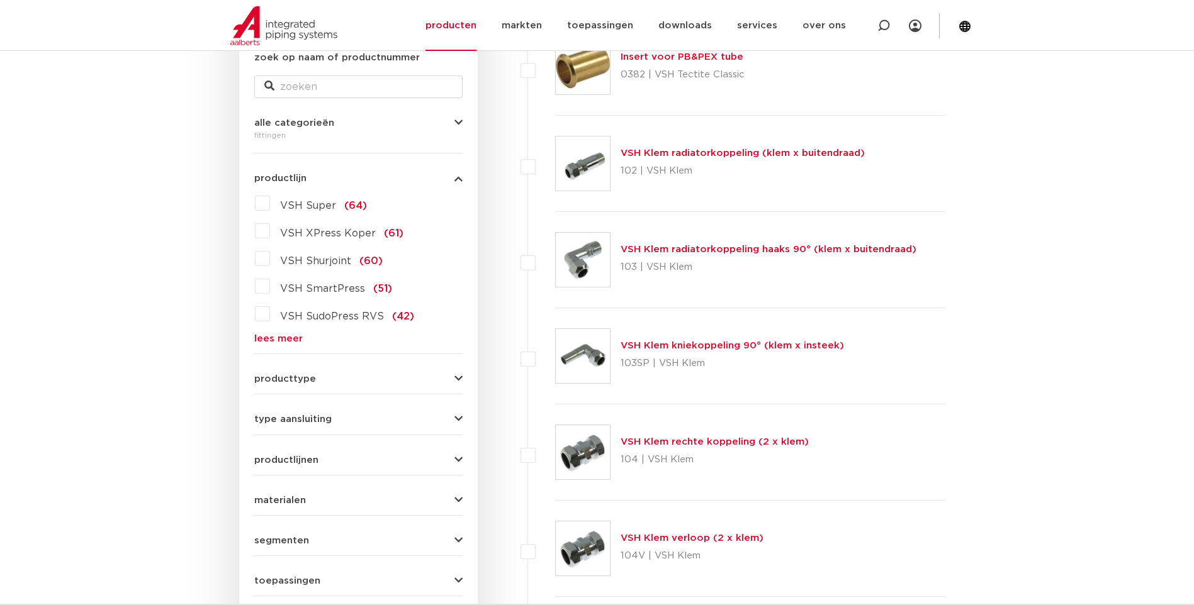
scroll to position [252, 0]
click at [264, 337] on link "lees meer" at bounding box center [358, 339] width 208 height 9
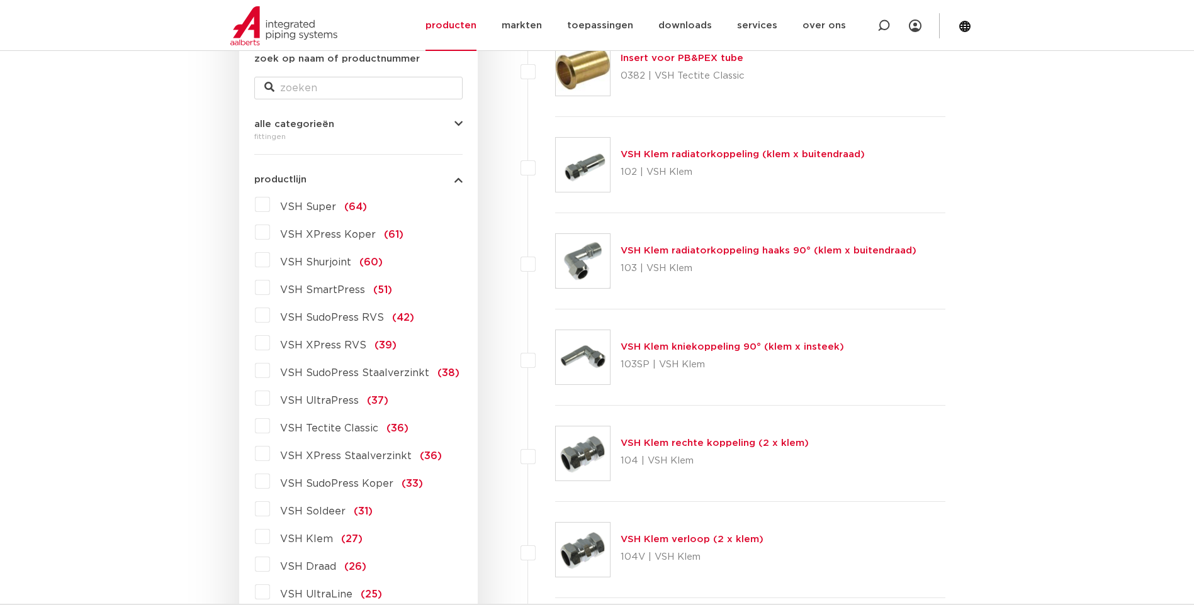
click at [270, 344] on label "VSH XPress RVS (39)" at bounding box center [333, 343] width 127 height 20
click at [0, 0] on input "VSH XPress RVS (39)" at bounding box center [0, 0] width 0 height 0
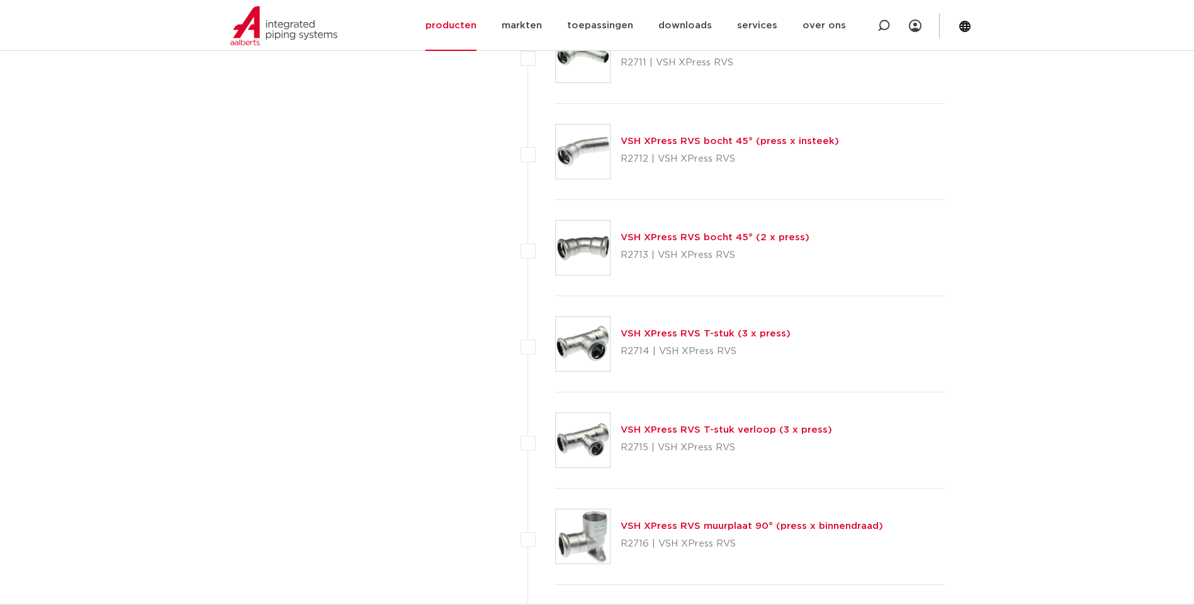
scroll to position [1133, 0]
click at [667, 426] on link "VSH XPress RVS T-stuk verloop (3 x press)" at bounding box center [726, 428] width 211 height 9
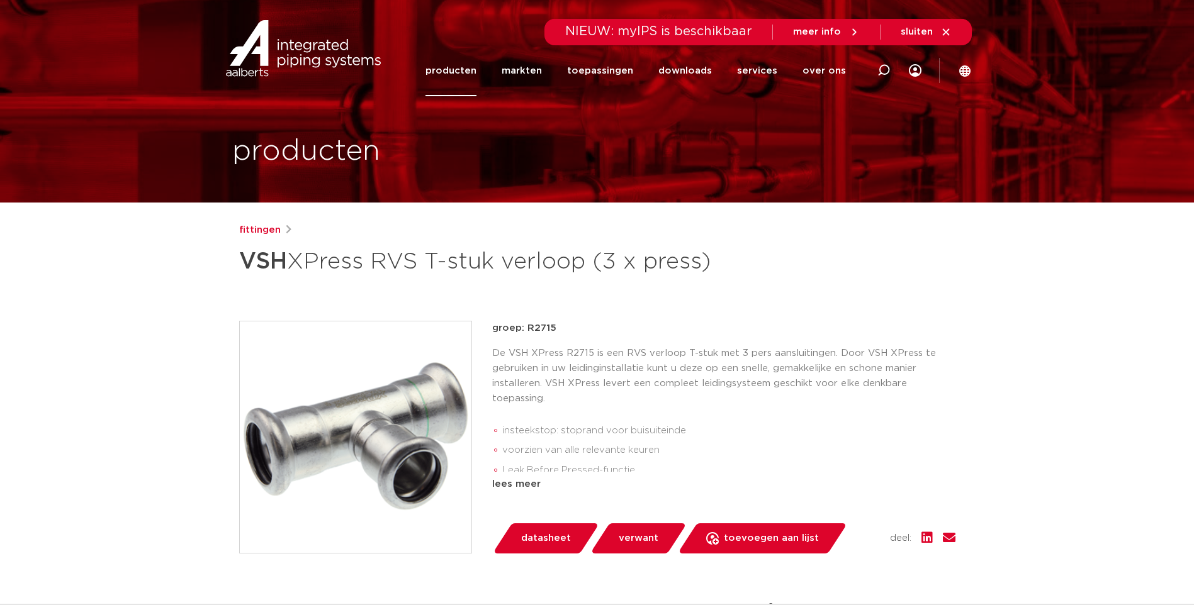
click at [534, 549] on span "datasheet" at bounding box center [546, 539] width 50 height 20
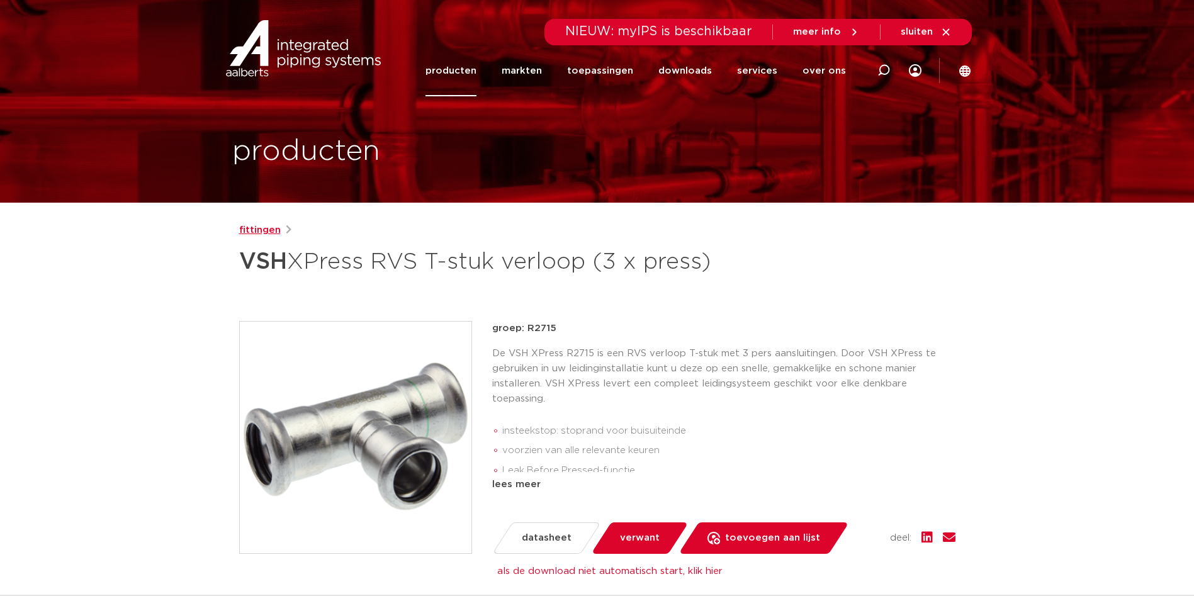
click at [254, 232] on link "fittingen" at bounding box center [260, 230] width 42 height 15
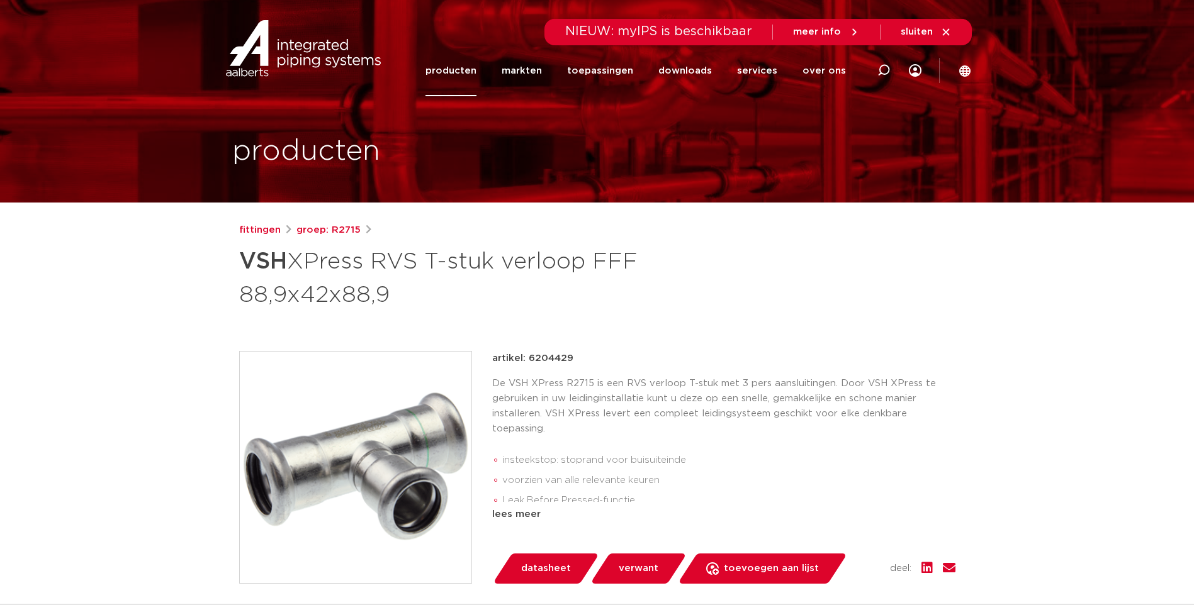
drag, startPoint x: 573, startPoint y: 358, endPoint x: 528, endPoint y: 364, distance: 45.0
click at [528, 364] on div "artikel: 6204429" at bounding box center [723, 358] width 463 height 15
copy p "6204429"
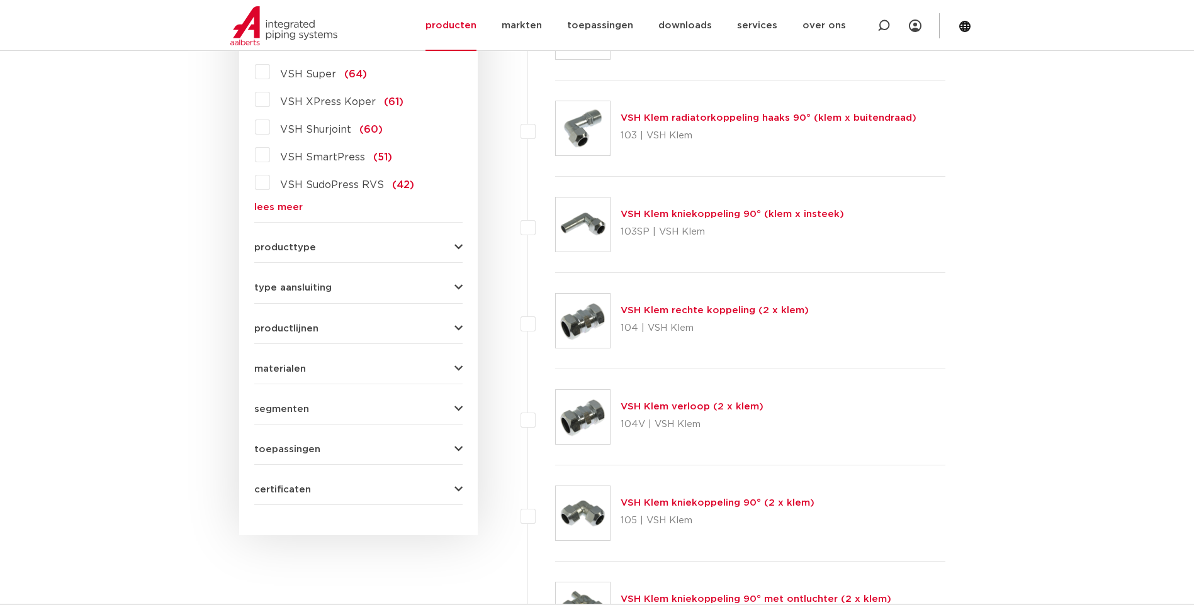
scroll to position [315, 0]
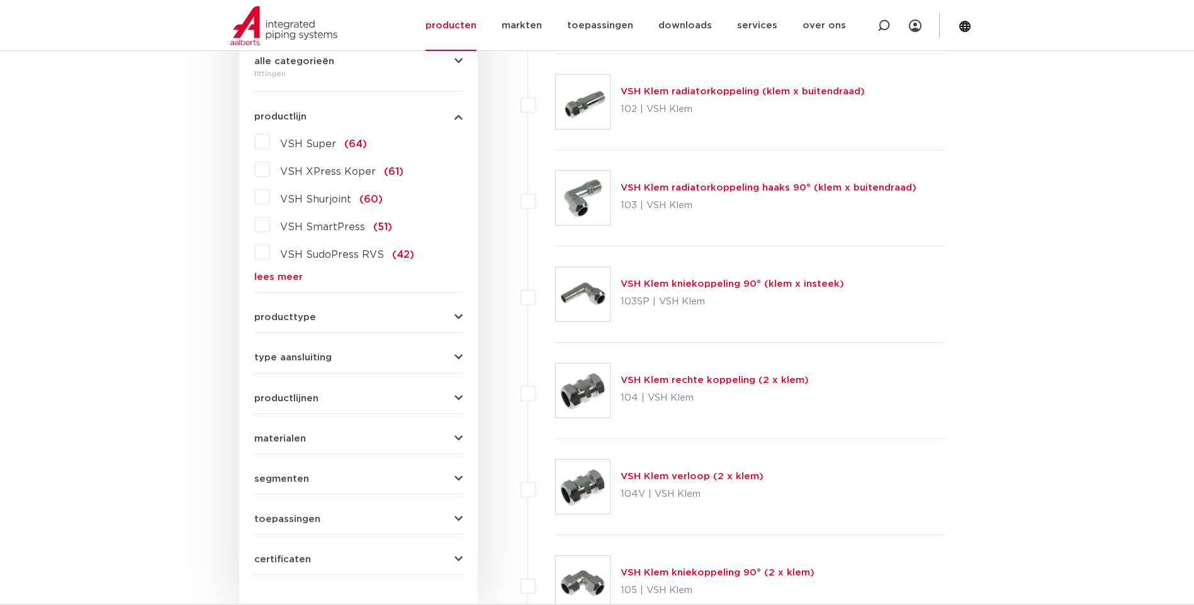
click at [276, 278] on link "lees meer" at bounding box center [358, 277] width 208 height 9
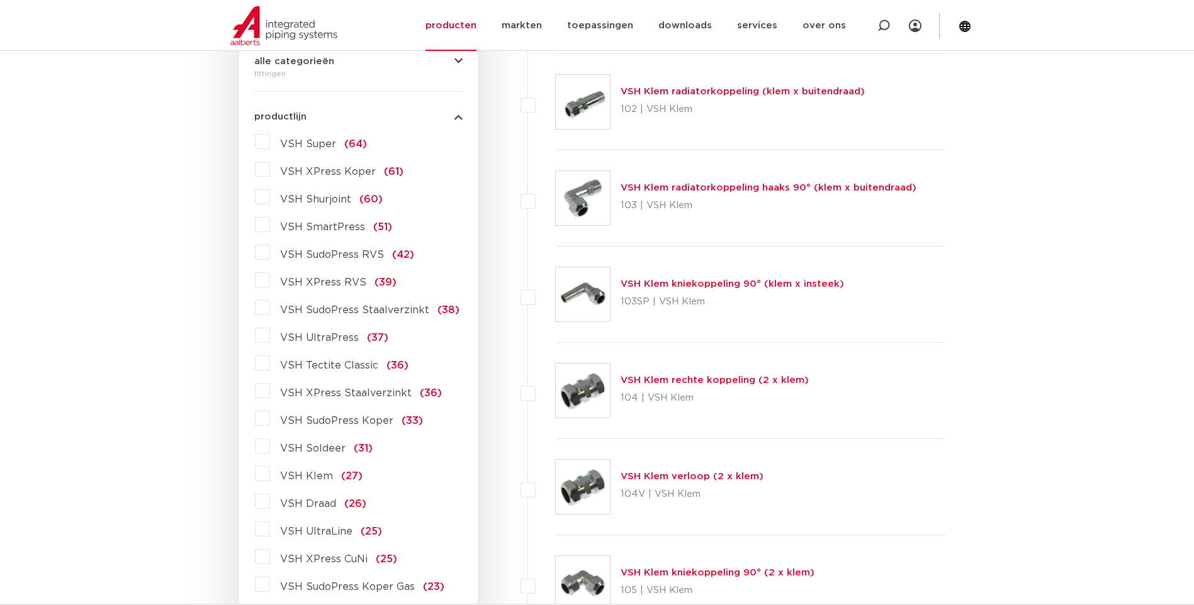
click at [270, 281] on label "VSH XPress RVS (39)" at bounding box center [333, 280] width 127 height 20
click at [0, 0] on input "VSH XPress RVS (39)" at bounding box center [0, 0] width 0 height 0
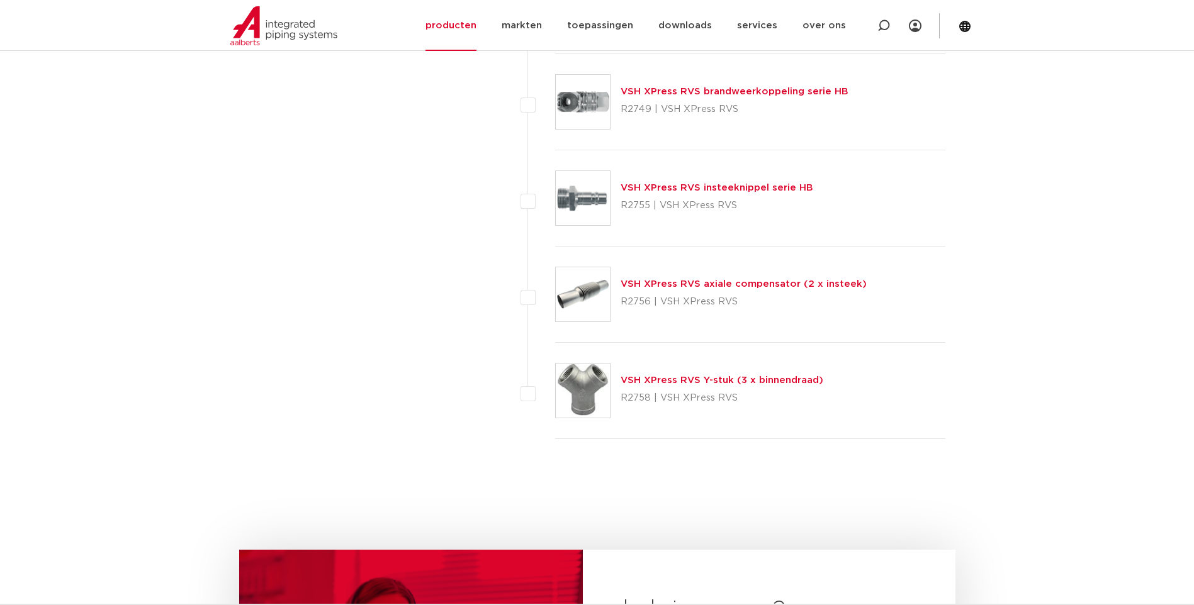
scroll to position [3588, 0]
click at [660, 284] on link "VSH XPress RVS axiale compensator (2 x insteek)" at bounding box center [744, 285] width 246 height 9
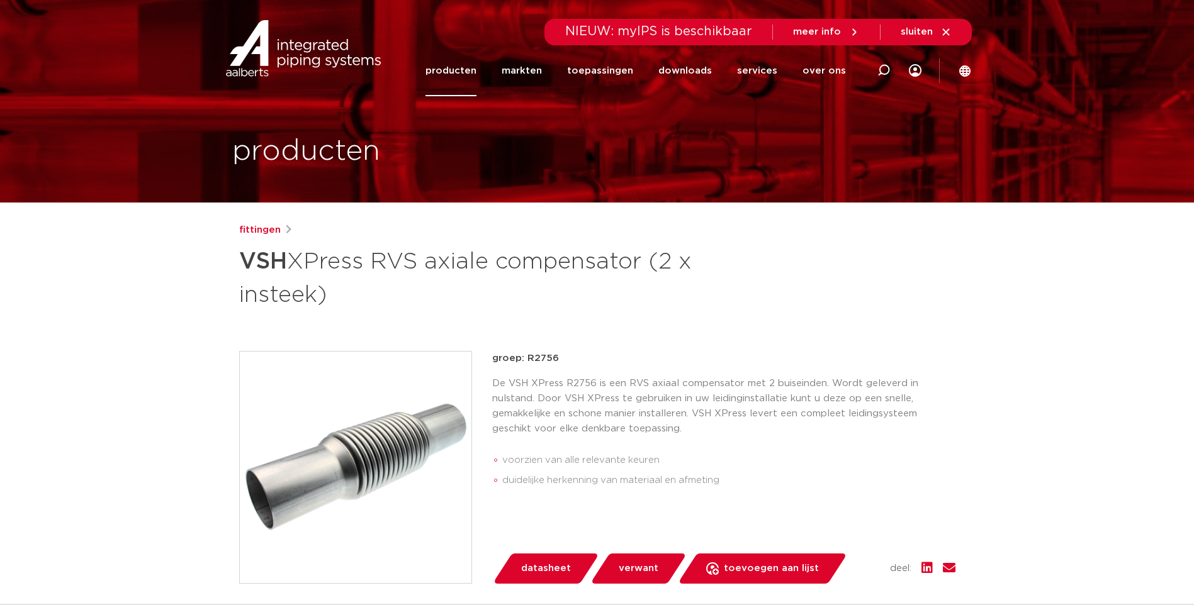
click at [546, 569] on span "datasheet" at bounding box center [546, 569] width 50 height 20
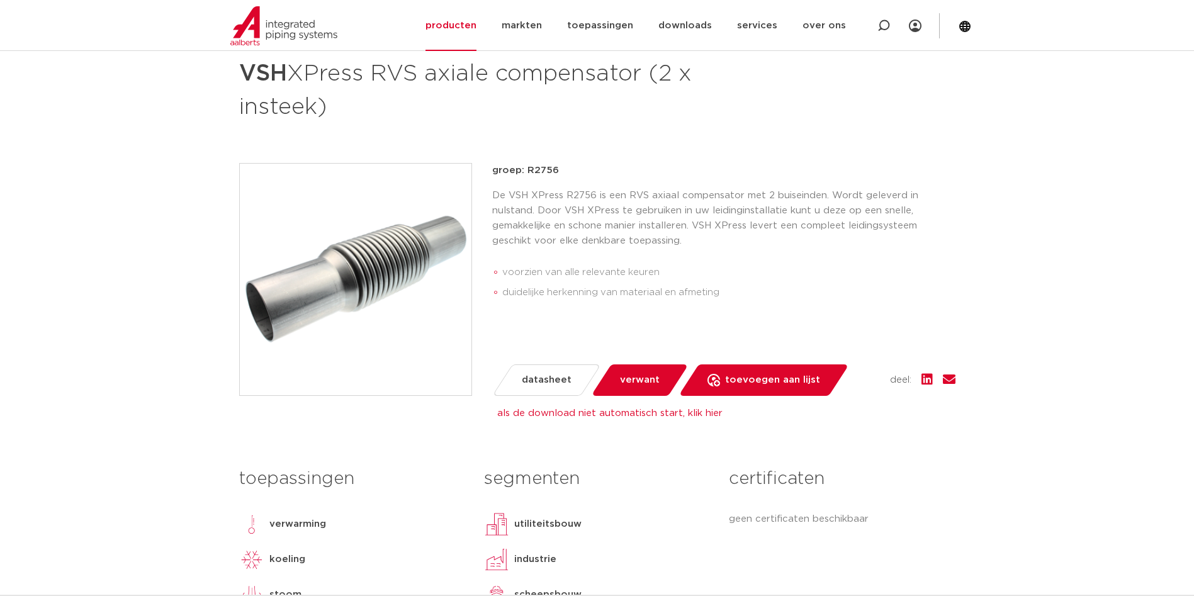
scroll to position [189, 0]
click at [532, 379] on span "datasheet" at bounding box center [547, 379] width 50 height 20
click at [546, 379] on span "datasheet" at bounding box center [547, 379] width 50 height 20
click at [694, 414] on link "als de download niet automatisch start, klik hier" at bounding box center [609, 412] width 225 height 9
click at [884, 464] on div "certificaten geen certificaten beschikbaar" at bounding box center [841, 546] width 245 height 171
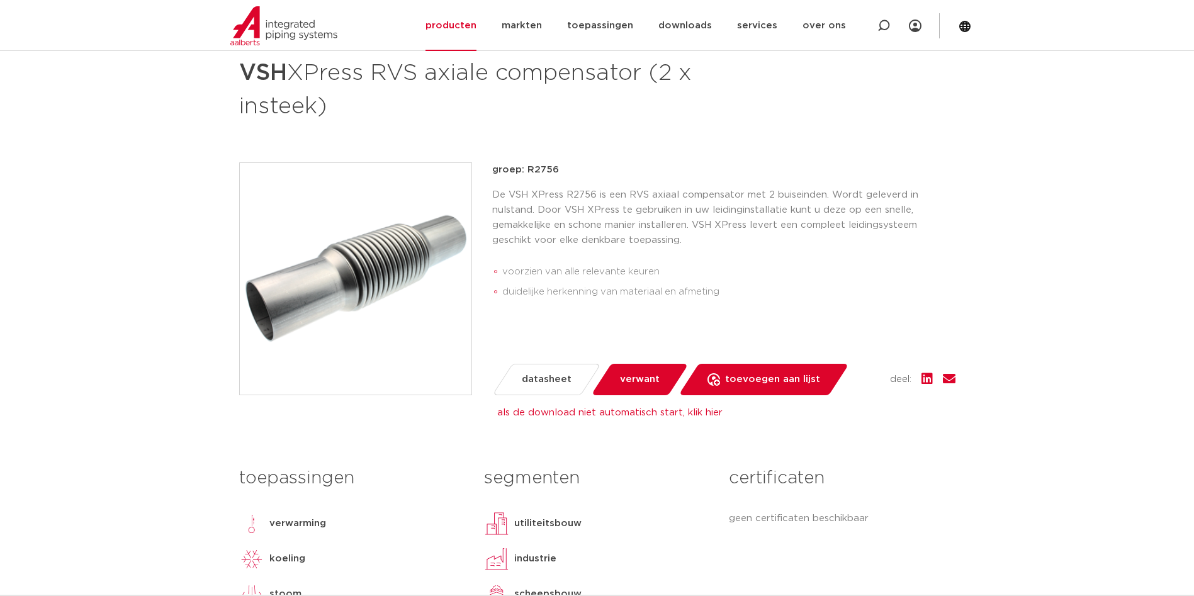
click at [543, 375] on span "datasheet" at bounding box center [547, 379] width 50 height 20
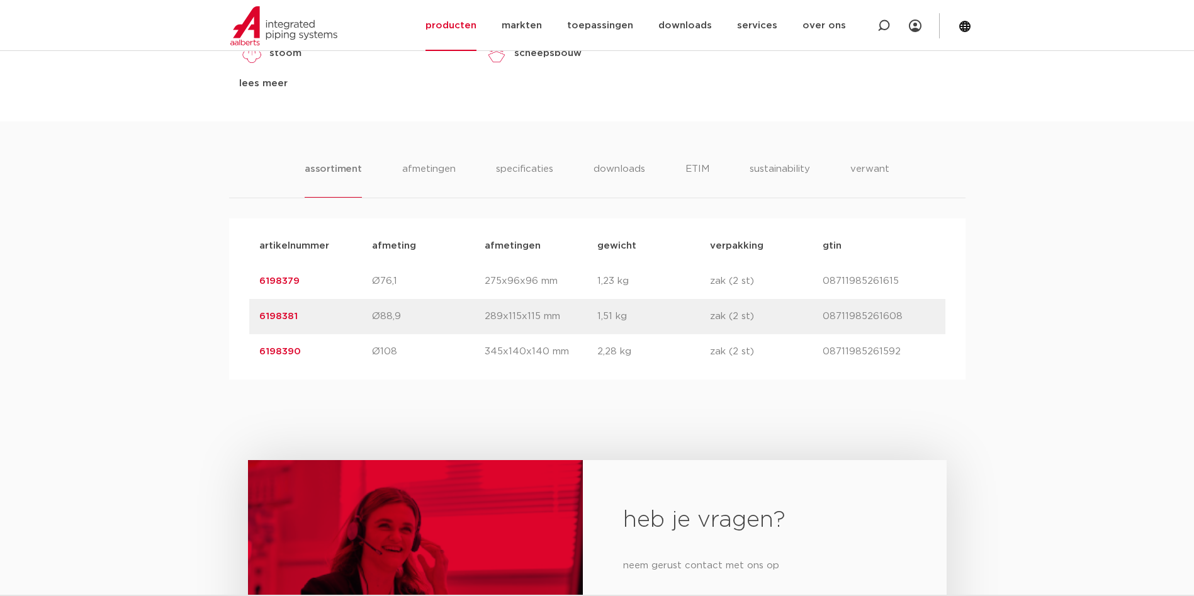
scroll to position [755, 0]
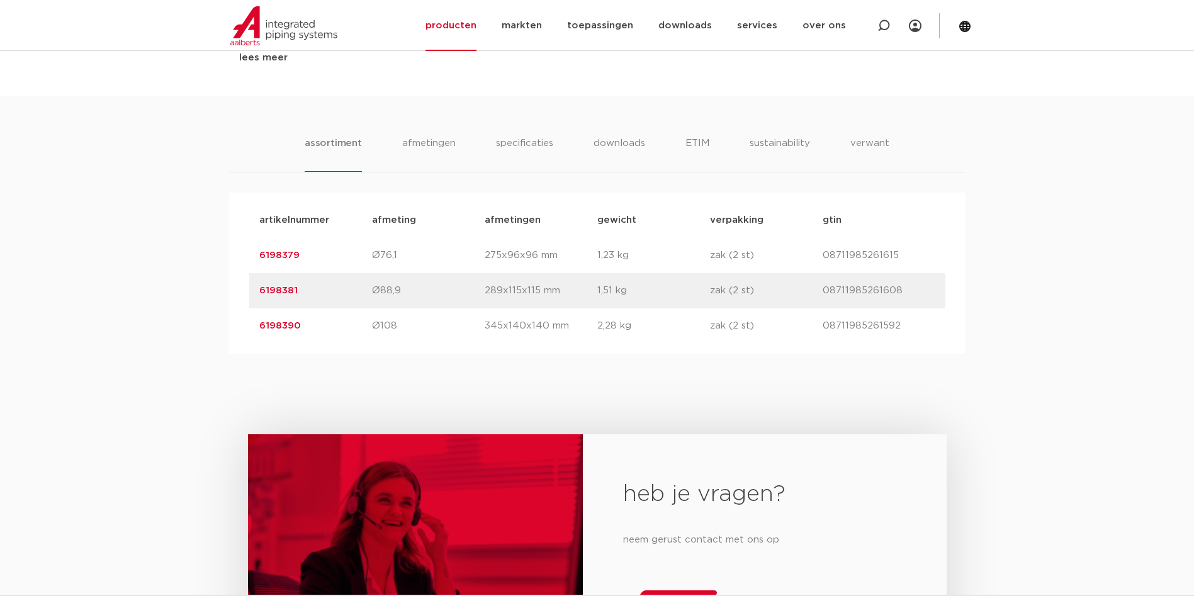
click at [273, 258] on link "6198379" at bounding box center [279, 255] width 40 height 9
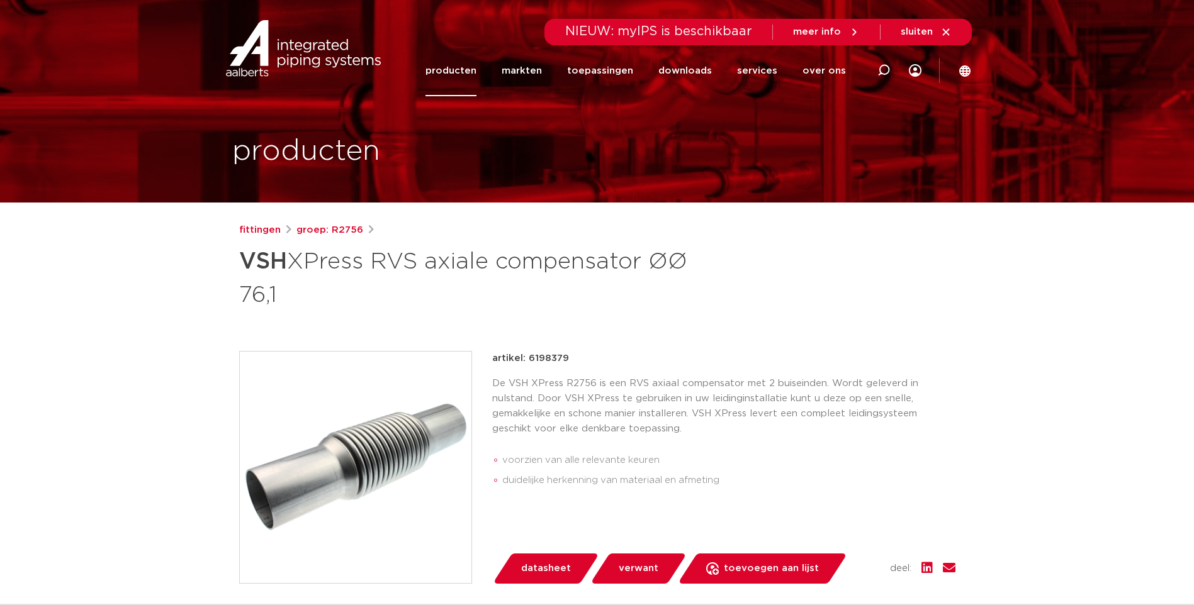
drag, startPoint x: 565, startPoint y: 360, endPoint x: 527, endPoint y: 358, distance: 37.8
click at [527, 358] on p "artikel: 6198379" at bounding box center [530, 358] width 77 height 15
copy p "6198379"
click at [322, 233] on link "groep: R2756" at bounding box center [329, 230] width 67 height 15
click at [541, 566] on span "datasheet" at bounding box center [546, 569] width 50 height 20
